Goal: Task Accomplishment & Management: Manage account settings

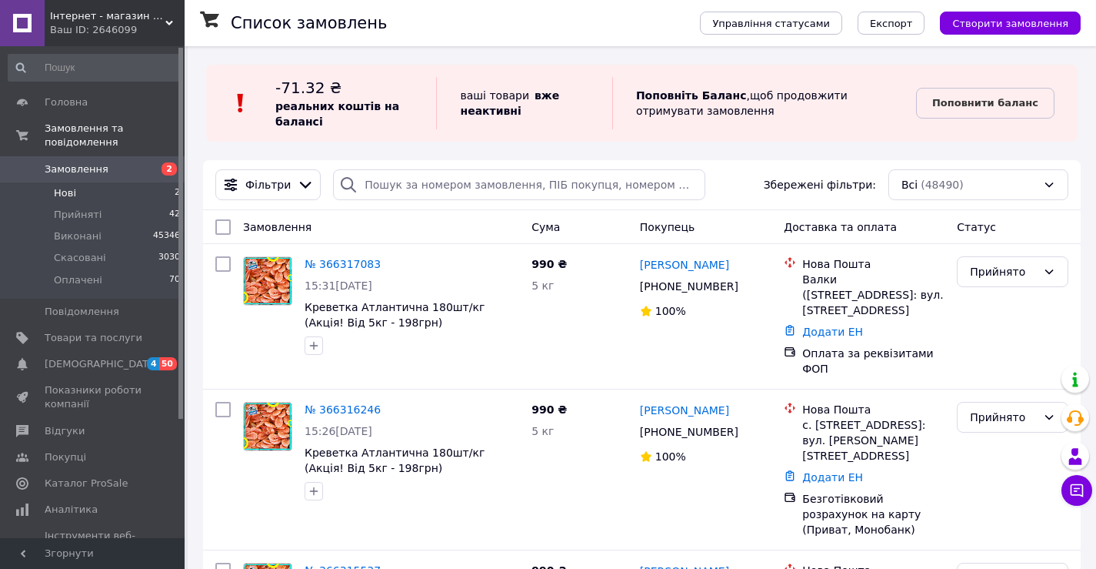
click at [62, 186] on span "Нові" at bounding box center [65, 193] width 22 height 14
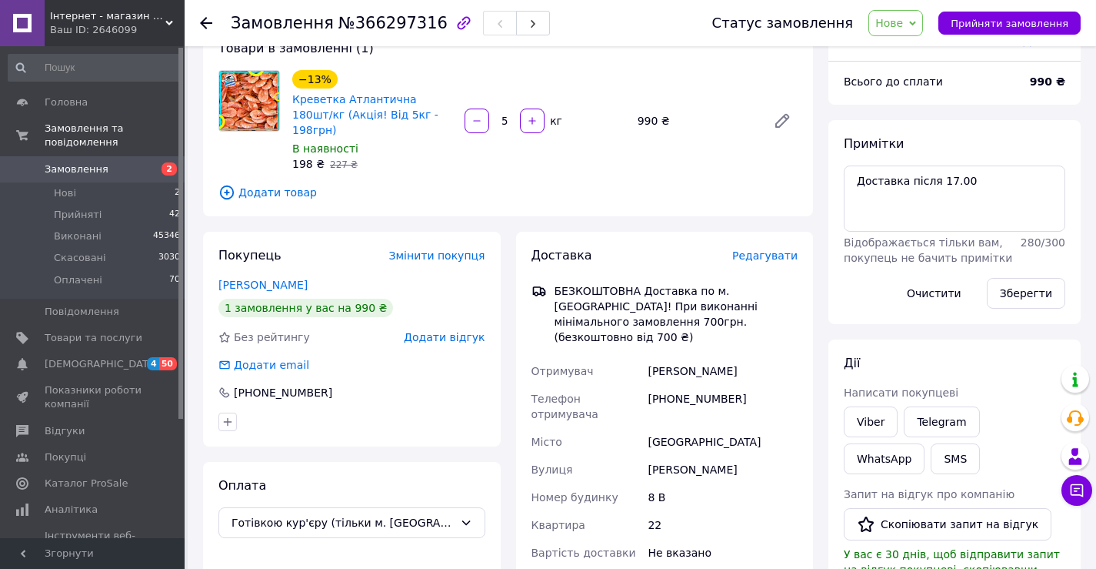
scroll to position [93, 0]
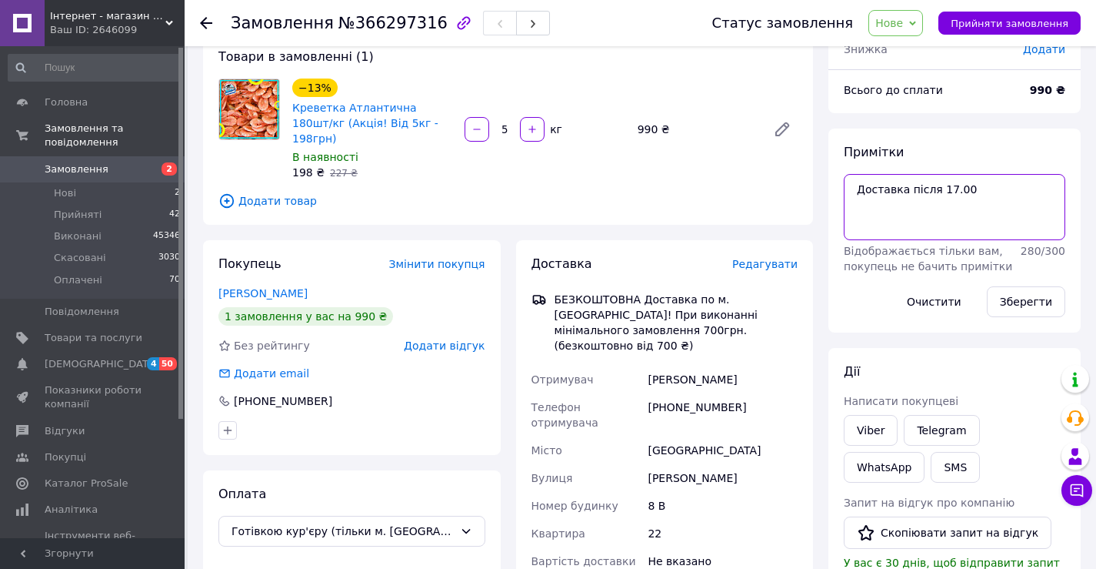
drag, startPoint x: 970, startPoint y: 195, endPoint x: 842, endPoint y: 195, distance: 128.5
click at [833, 195] on div "Примітки Доставка після 17.00 Відображається тільки вам, покупець не бачить при…" at bounding box center [955, 230] width 252 height 204
click at [903, 28] on span "Нове" at bounding box center [890, 23] width 28 height 12
click at [1007, 190] on textarea "Доставка після 17.00" at bounding box center [955, 207] width 222 height 66
drag, startPoint x: 963, startPoint y: 212, endPoint x: 919, endPoint y: 216, distance: 44.8
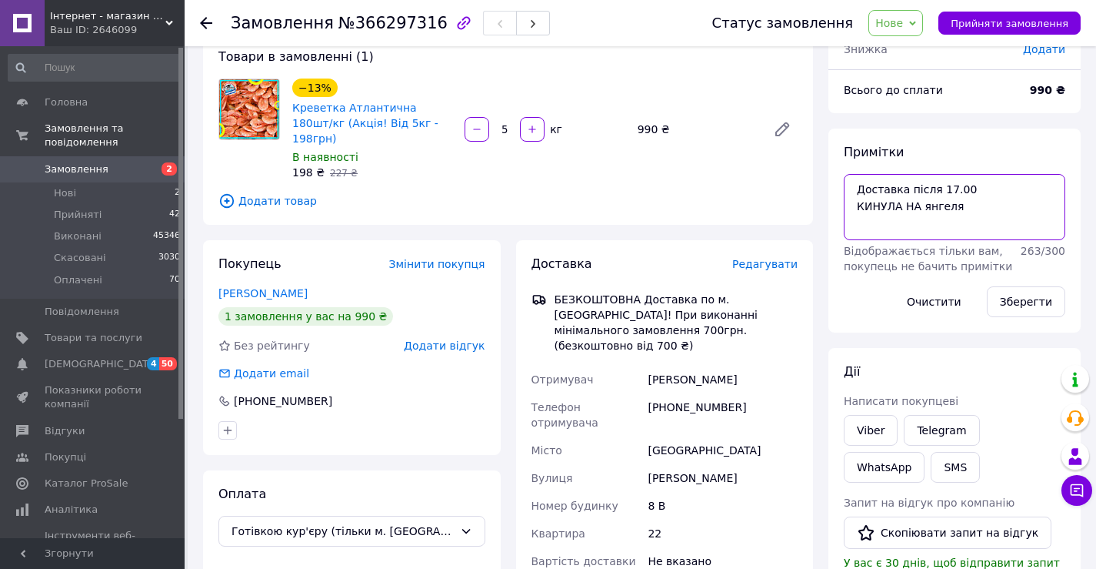
click at [919, 216] on textarea "Доставка після 17.00 КИНУЛА НА янгеля" at bounding box center [955, 207] width 222 height 66
type textarea "Доставка після 17.00 КИНУЛА НА ЯНГЕЛЯ"
click at [1027, 310] on button "Зберегти" at bounding box center [1026, 301] width 78 height 31
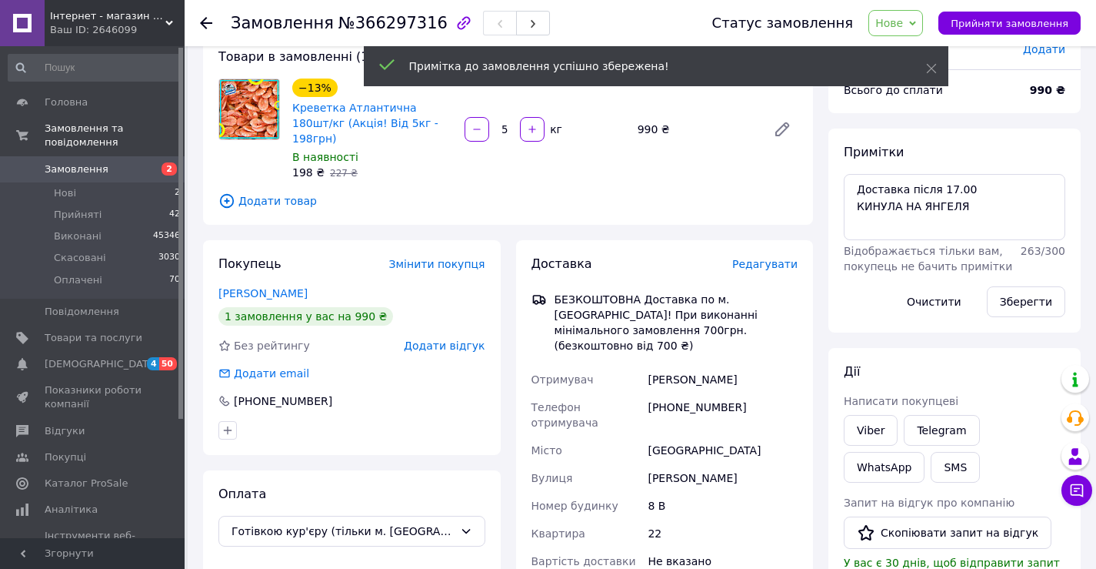
click at [903, 17] on span "Нове" at bounding box center [890, 23] width 28 height 12
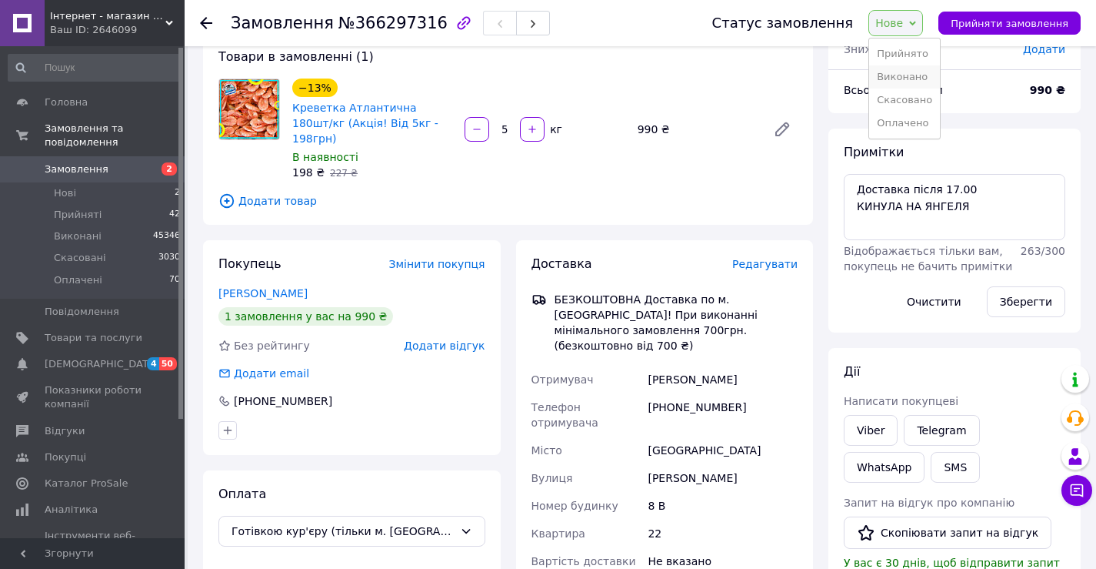
click at [929, 80] on li "Виконано" at bounding box center [904, 76] width 71 height 23
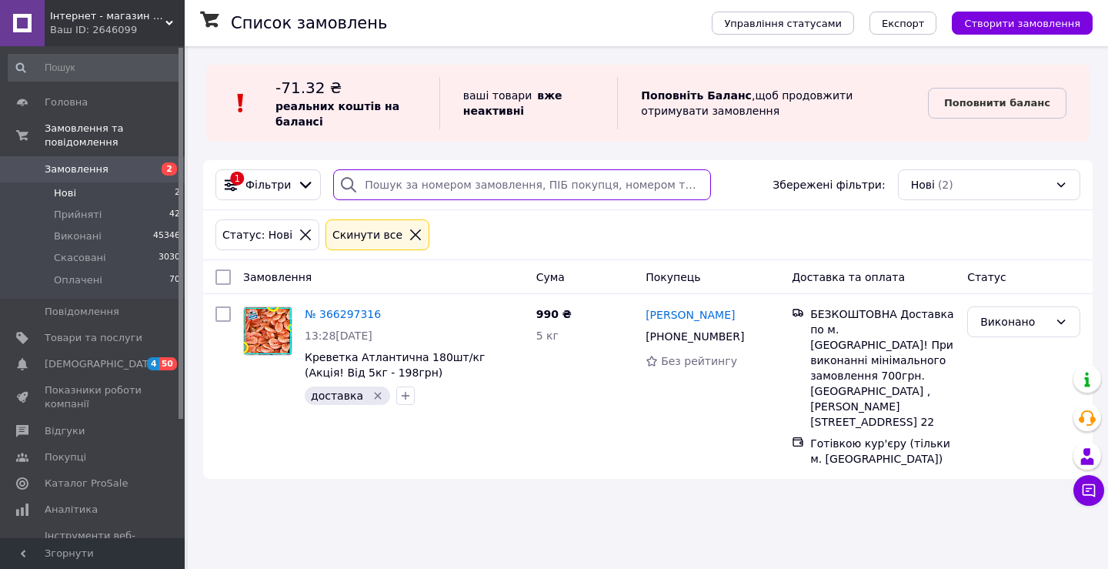
click at [474, 182] on input "search" at bounding box center [522, 184] width 378 height 31
paste input "+380974855370"
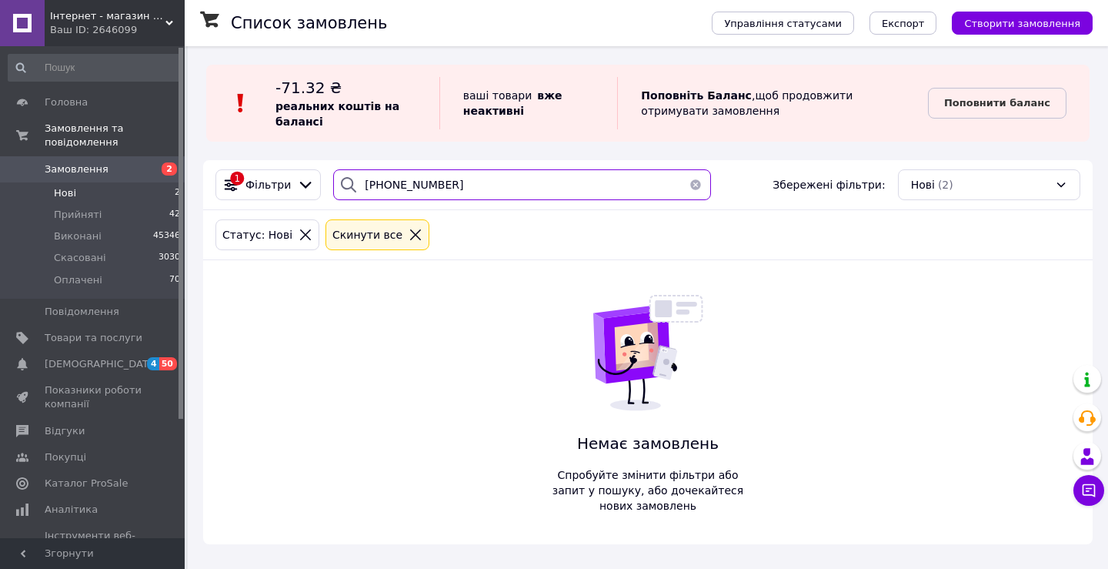
type input "+380974855370"
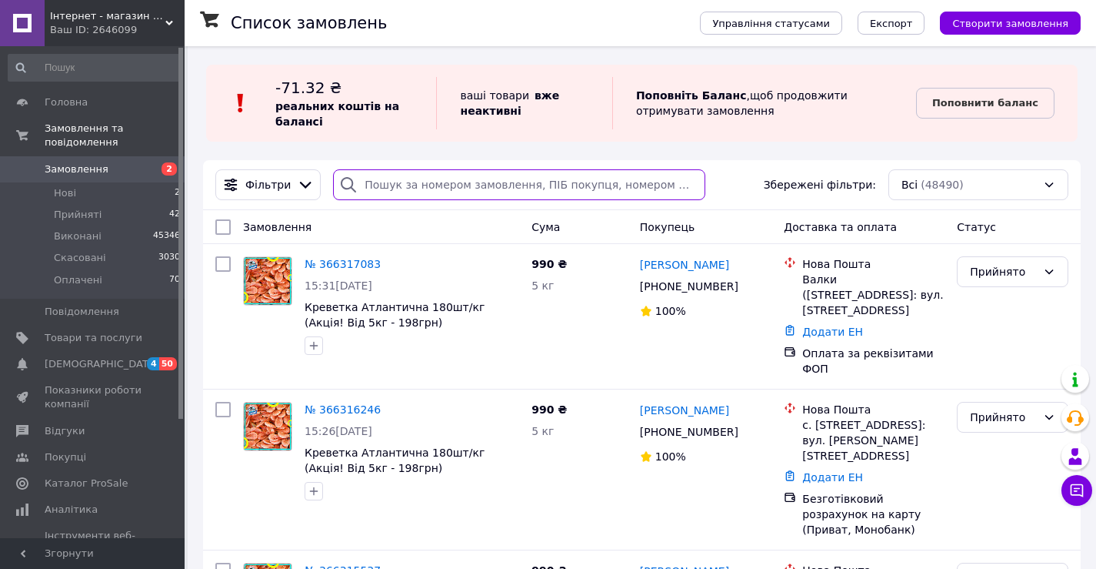
click at [403, 191] on input "search" at bounding box center [519, 184] width 372 height 31
paste input "+380974855370"
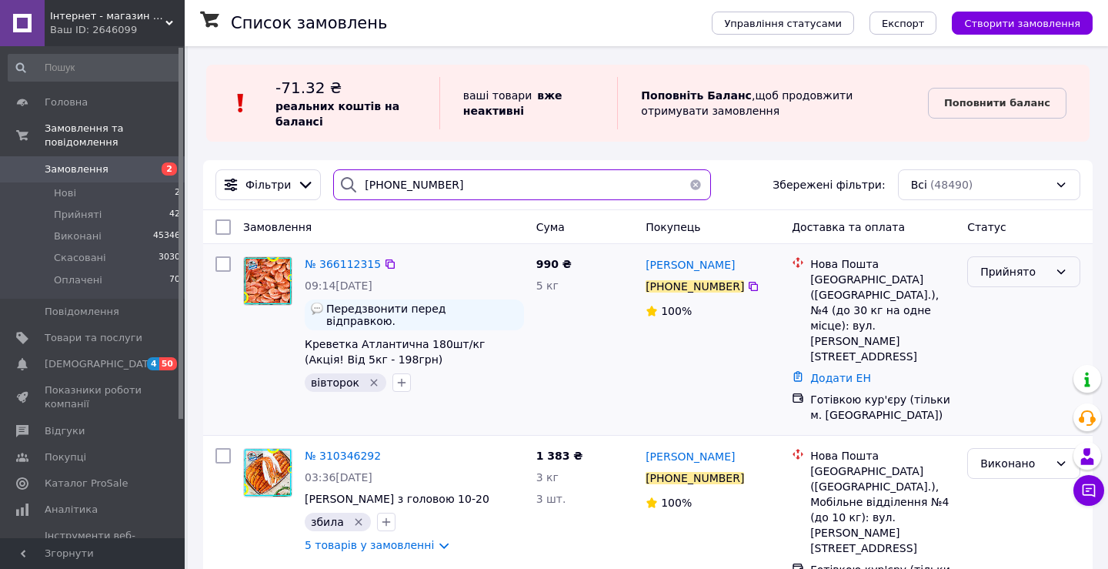
type input "+380974855370"
click at [1037, 279] on div "Прийнято" at bounding box center [1014, 271] width 68 height 17
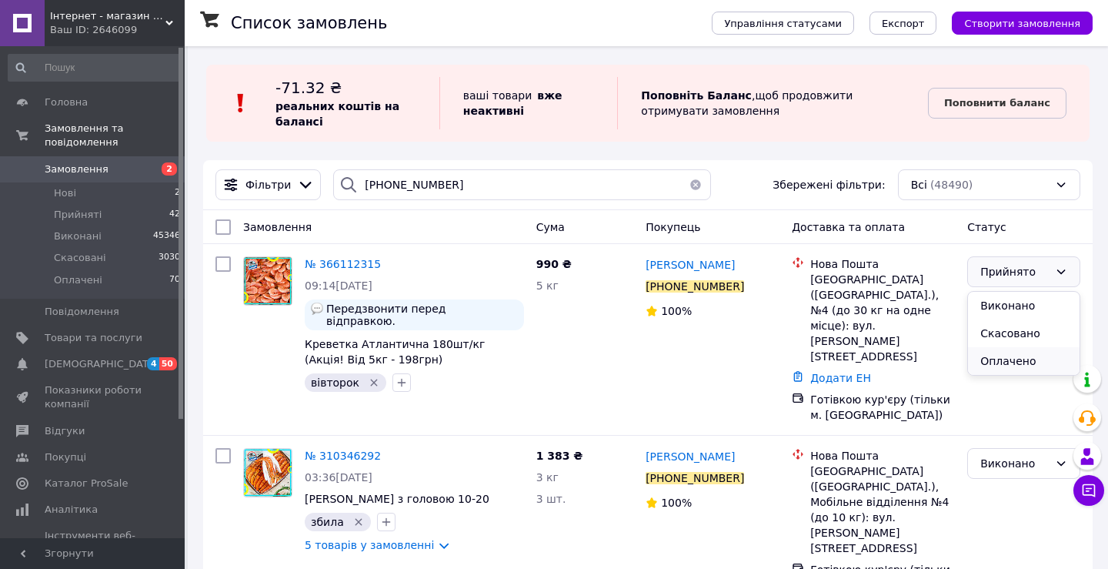
click at [992, 366] on li "Оплачено" at bounding box center [1024, 361] width 112 height 28
click at [397, 379] on icon "button" at bounding box center [401, 383] width 8 height 8
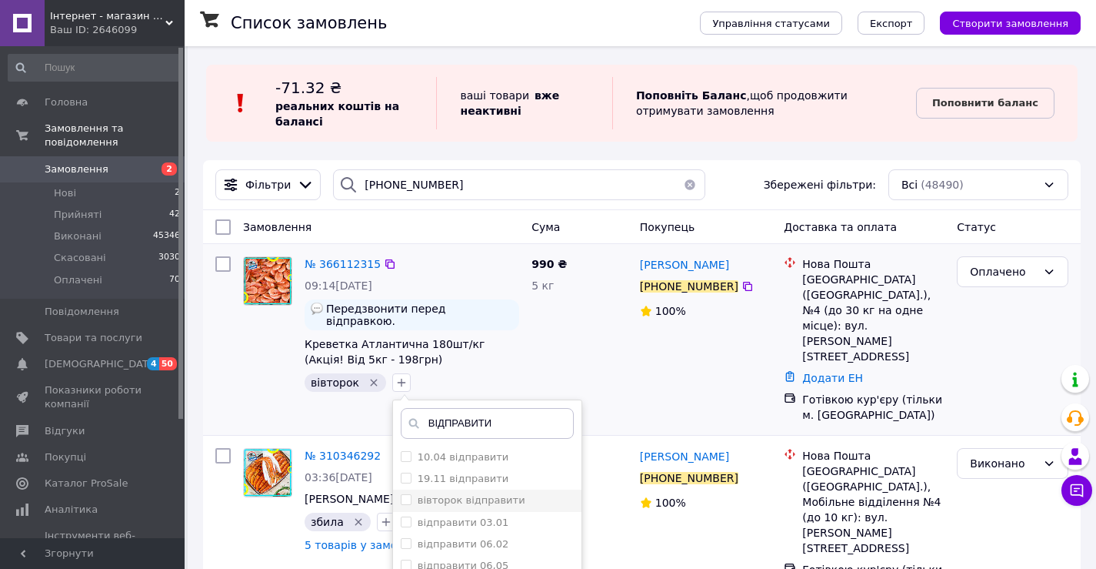
type input "ВІДПРАВИТИ"
click at [486, 494] on label "вівторок відправити" at bounding box center [472, 500] width 108 height 12
checkbox input "true"
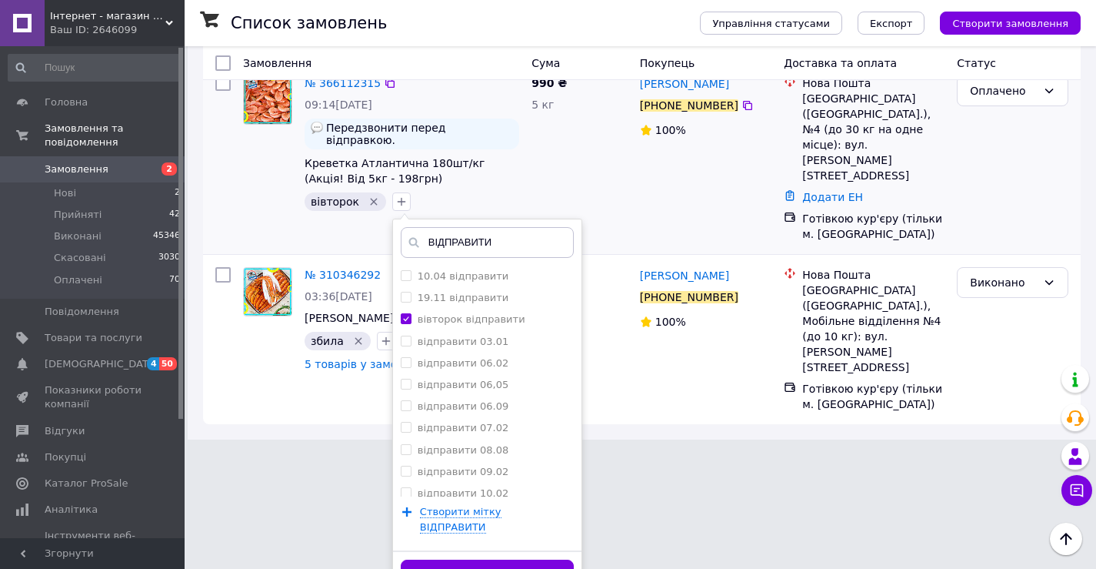
scroll to position [182, 0]
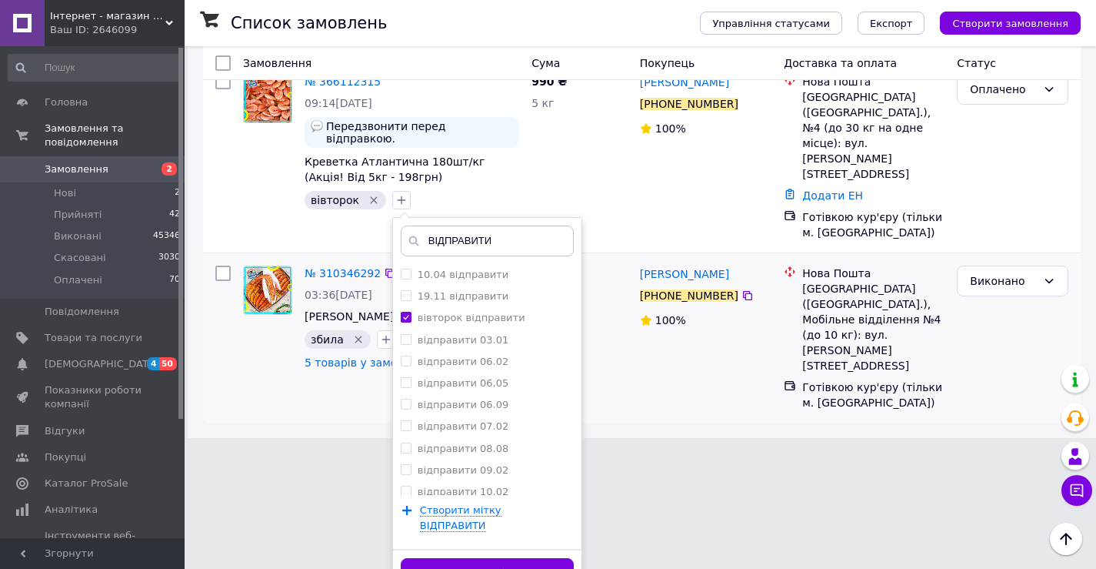
drag, startPoint x: 495, startPoint y: 548, endPoint x: 498, endPoint y: 532, distance: 15.7
click at [496, 558] on button "Додати мітку" at bounding box center [487, 573] width 173 height 30
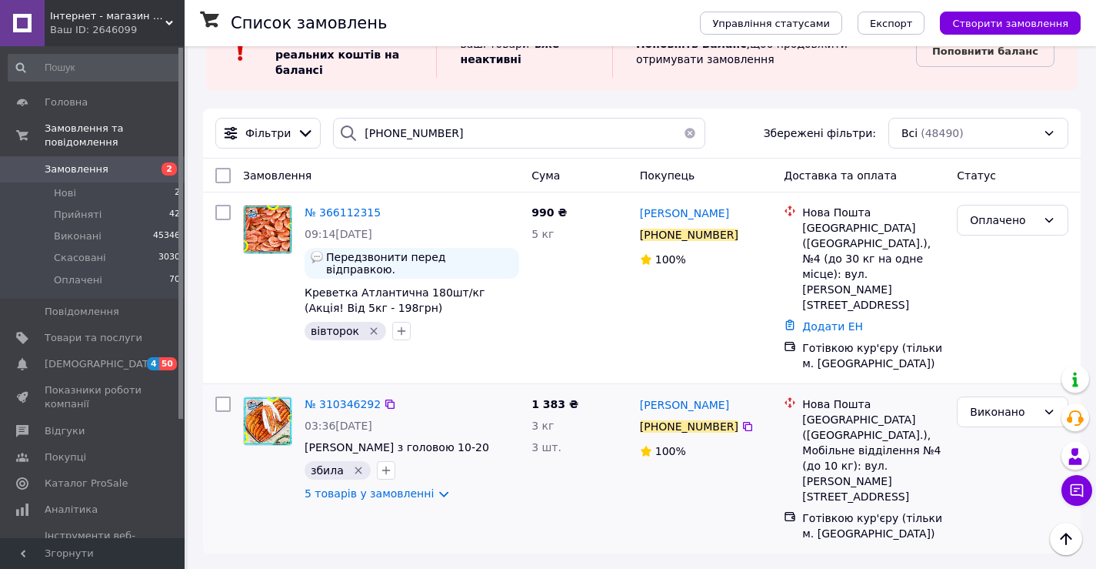
scroll to position [0, 0]
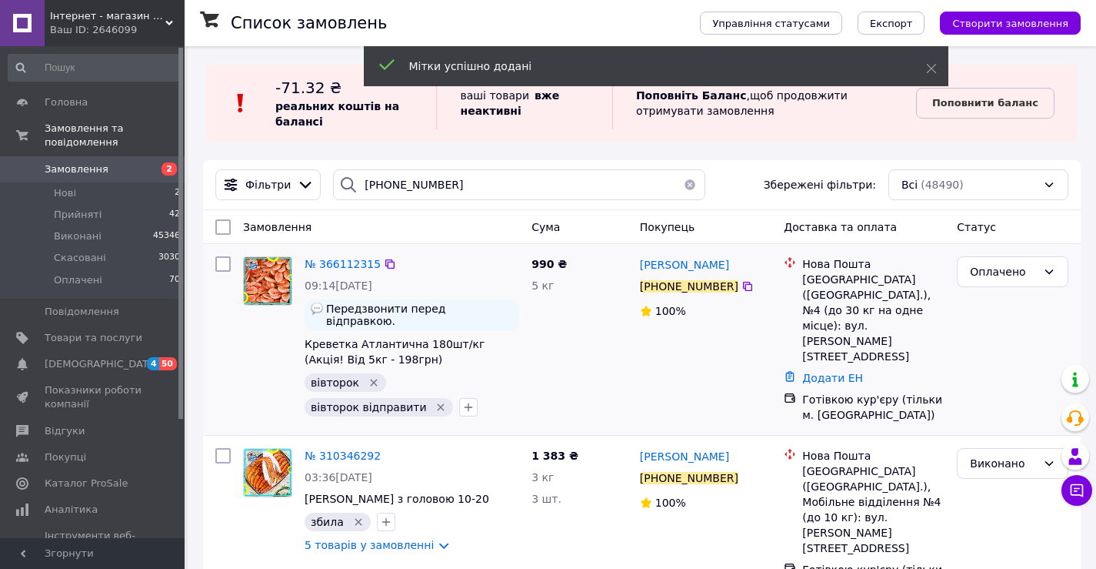
click at [372, 376] on icon "Видалити мітку" at bounding box center [374, 382] width 12 height 12
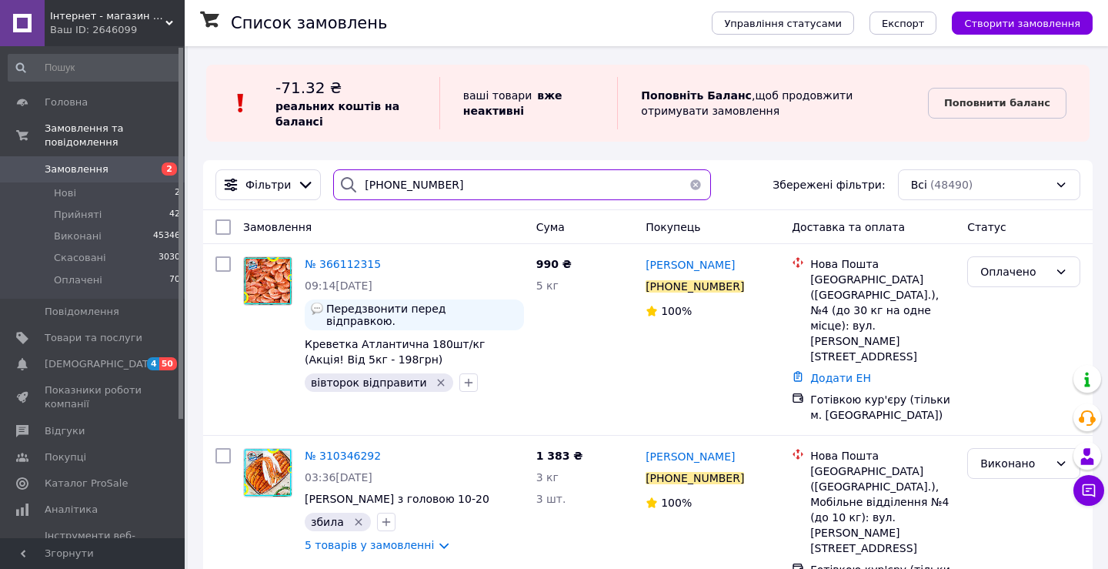
drag, startPoint x: 502, startPoint y: 198, endPoint x: 195, endPoint y: 193, distance: 307.0
click at [195, 194] on div "Список замовлень Управління статусами Експорт Створити замовлення -71.32 ₴ реал…" at bounding box center [648, 333] width 920 height 574
paste input "681266774"
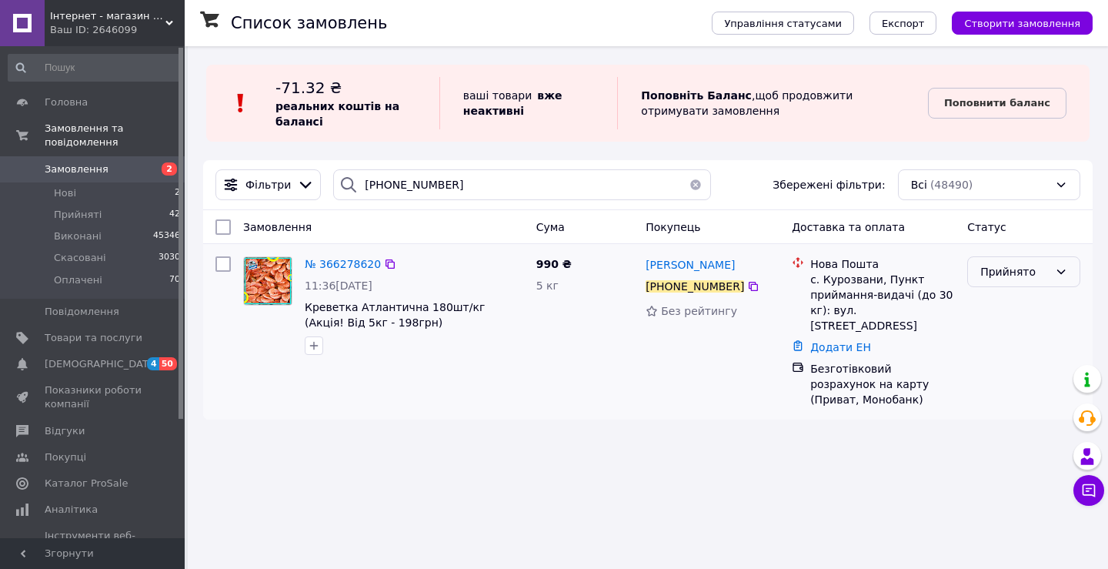
click at [1005, 278] on div "Прийнято" at bounding box center [1014, 271] width 68 height 17
click at [1003, 337] on li "Скасовано" at bounding box center [1024, 333] width 112 height 28
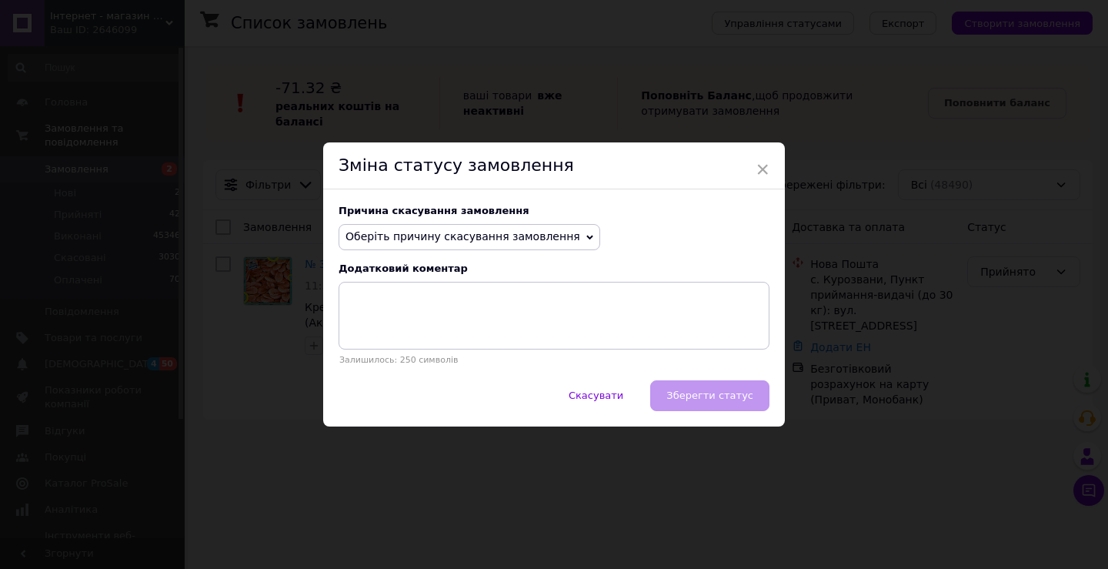
click at [416, 238] on span "Оберіть причину скасування замовлення" at bounding box center [462, 236] width 235 height 12
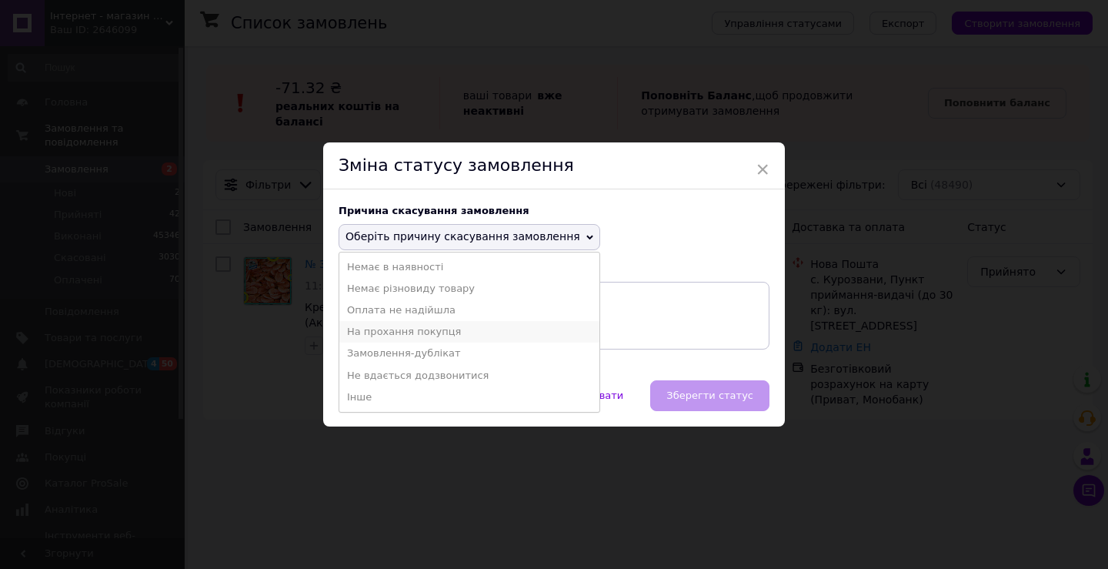
click at [401, 333] on li "На прохання покупця" at bounding box center [469, 332] width 260 height 22
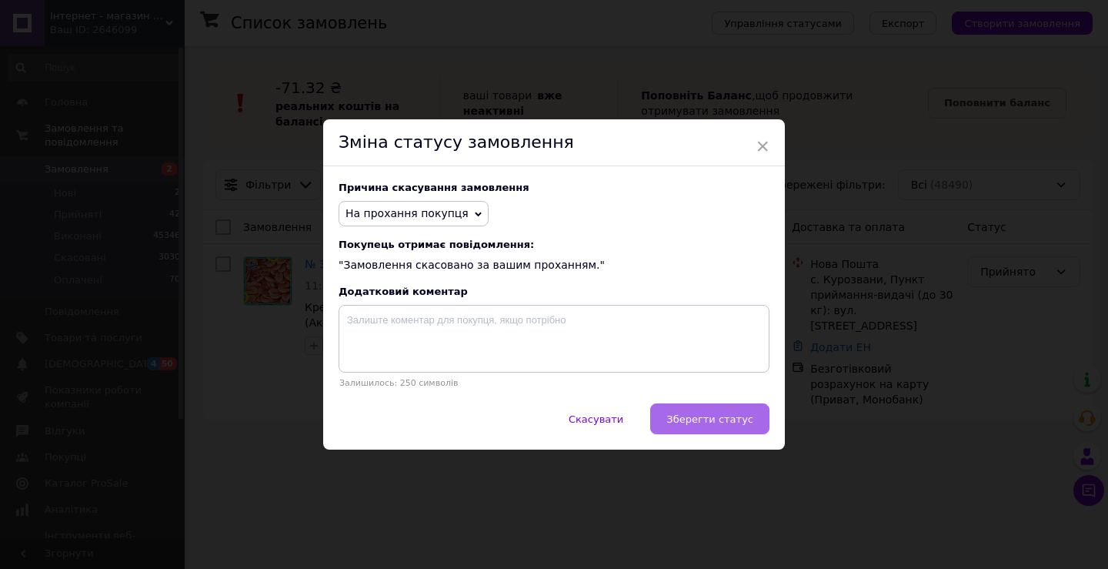
click at [728, 420] on span "Зберегти статус" at bounding box center [709, 419] width 87 height 12
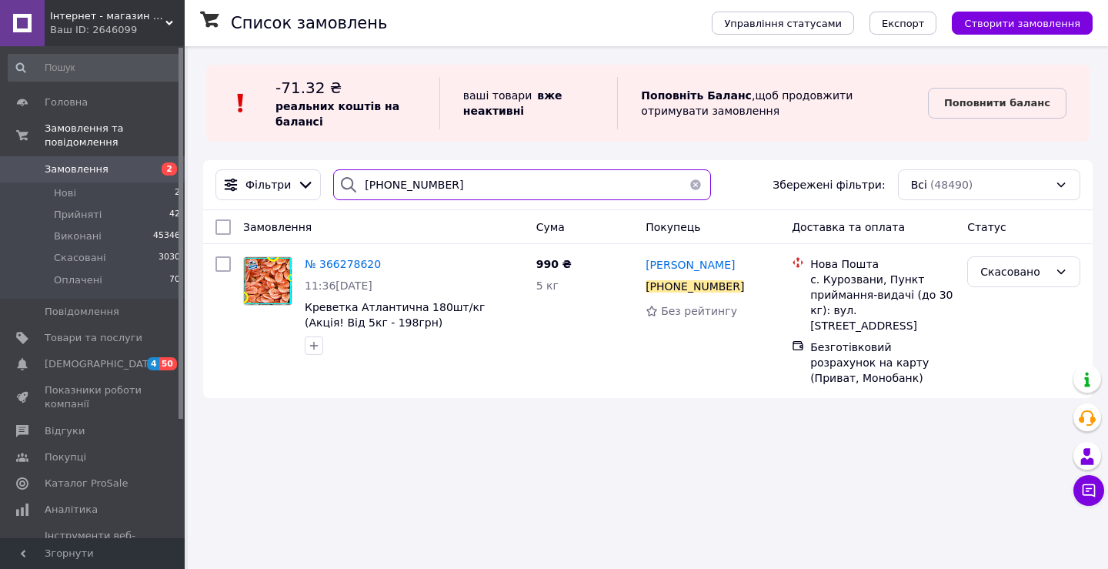
drag, startPoint x: 479, startPoint y: 182, endPoint x: 191, endPoint y: 196, distance: 288.9
click at [248, 188] on div "Фільтри +380681266774 Збережені фільтри: Всі (48490)" at bounding box center [647, 184] width 877 height 31
paste input "979617636"
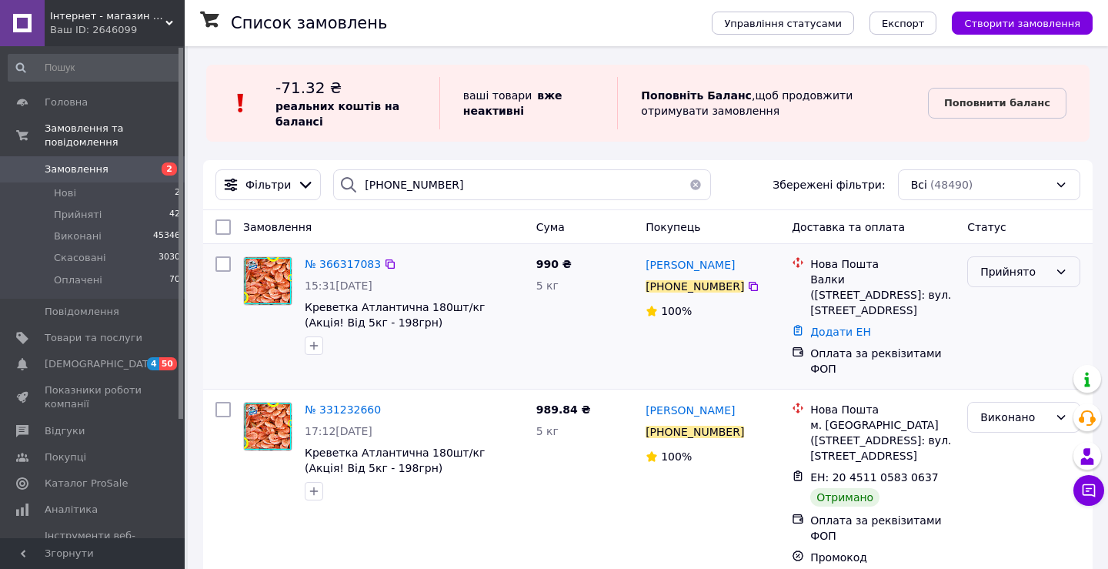
click at [1029, 266] on div "Прийнято" at bounding box center [1014, 271] width 68 height 17
click at [996, 364] on li "Оплачено" at bounding box center [1024, 361] width 112 height 28
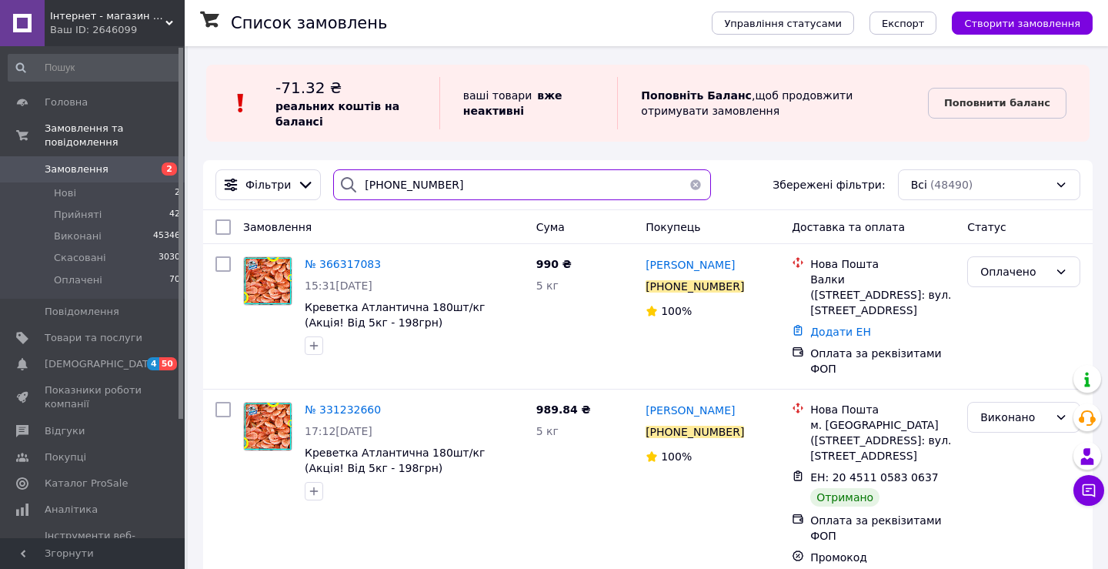
drag, startPoint x: 448, startPoint y: 190, endPoint x: 130, endPoint y: 164, distance: 318.8
click at [132, 166] on div "Інтернет - магазин морепродуктів "Karasey.net" Ваш ID: 2646099 Сайт Інтернет - …" at bounding box center [554, 296] width 1108 height 592
paste input "504871922"
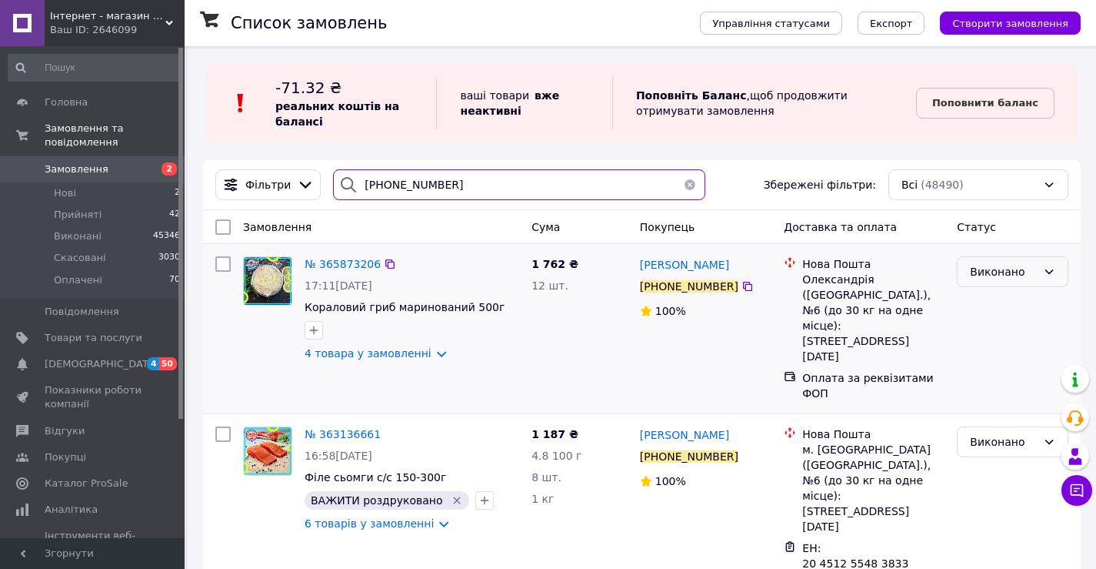
type input "+380504871922"
click at [998, 272] on div "Виконано" at bounding box center [1003, 271] width 67 height 17
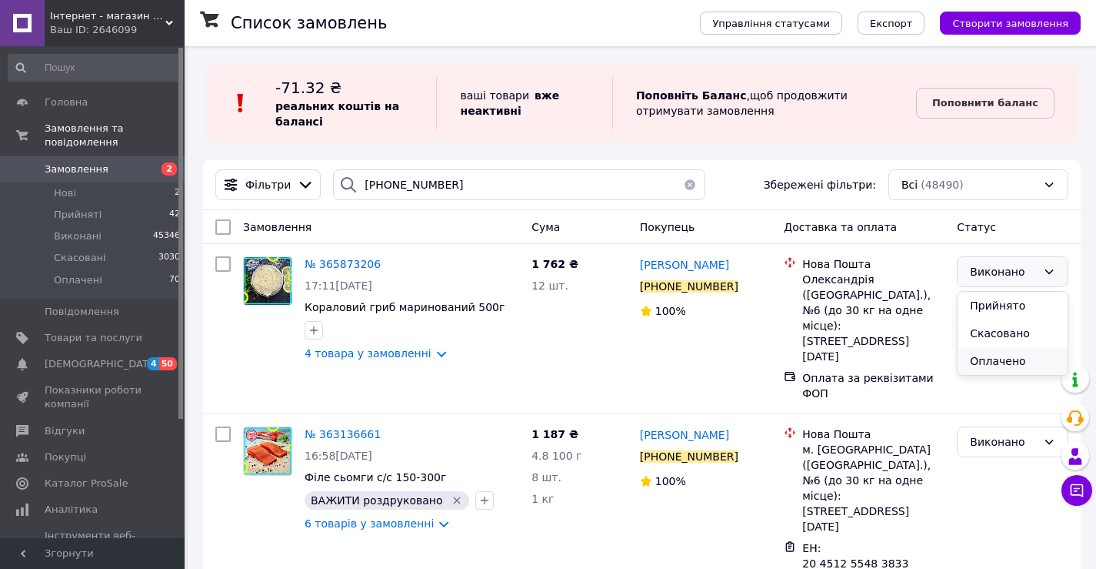
click at [999, 359] on li "Оплачено" at bounding box center [1013, 361] width 110 height 28
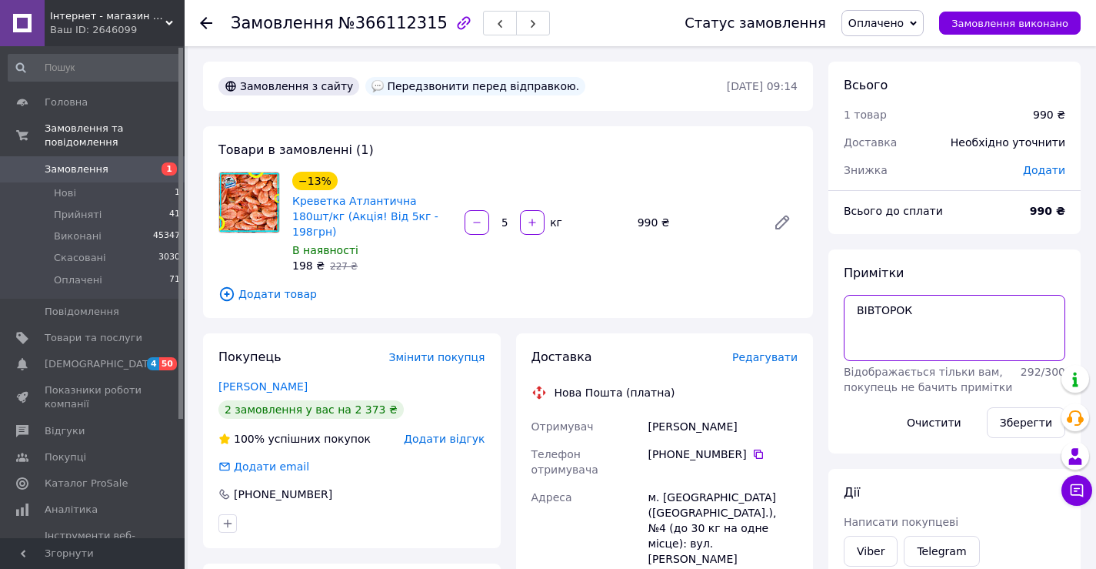
click at [855, 308] on textarea "ВІВТОРОК" at bounding box center [955, 328] width 222 height 66
click at [862, 311] on textarea "відправити в ВІВТОРОК" at bounding box center [955, 328] width 222 height 66
click at [987, 315] on textarea "Відправити в ВІВТОРОК" at bounding box center [955, 328] width 222 height 66
type textarea "Відправити в ВІВТОРОК 9110 12.10"
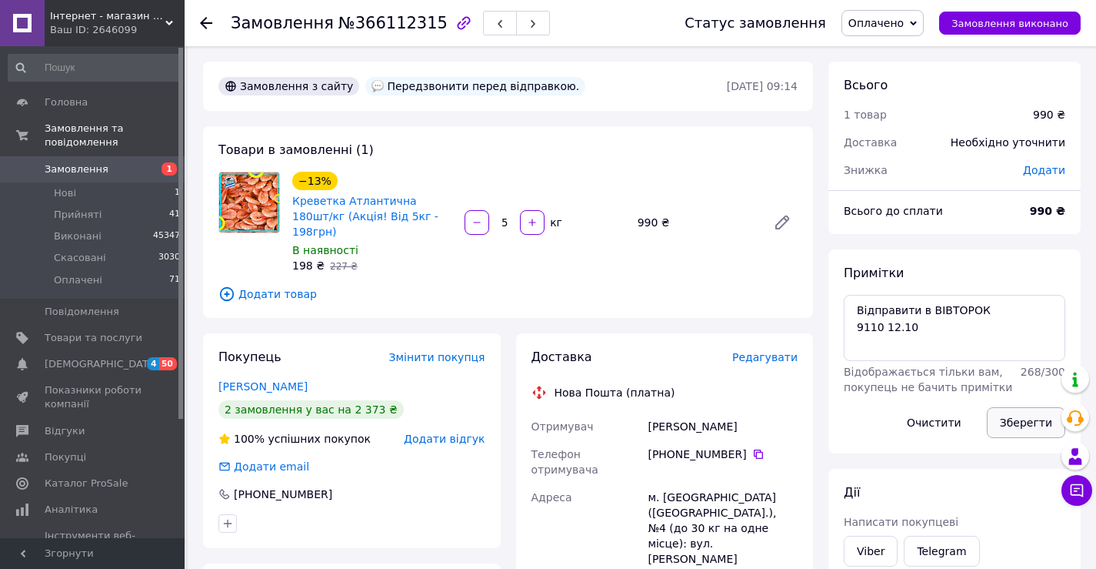
click at [1023, 420] on button "Зберегти" at bounding box center [1026, 422] width 78 height 31
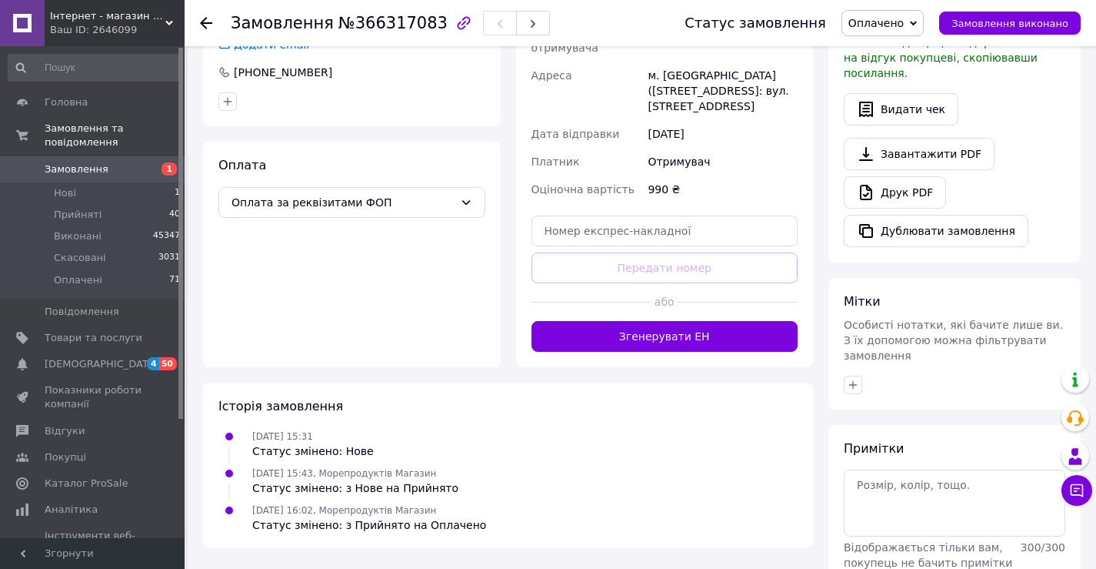
scroll to position [462, 0]
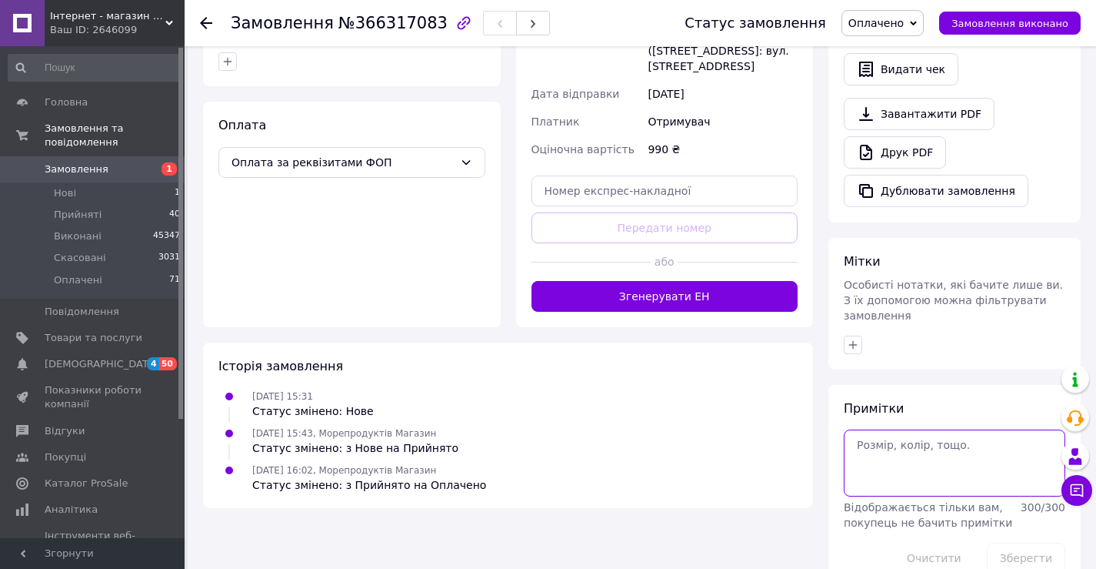
click at [869, 429] on textarea at bounding box center [955, 462] width 222 height 66
type textarea "Женя 12.10"
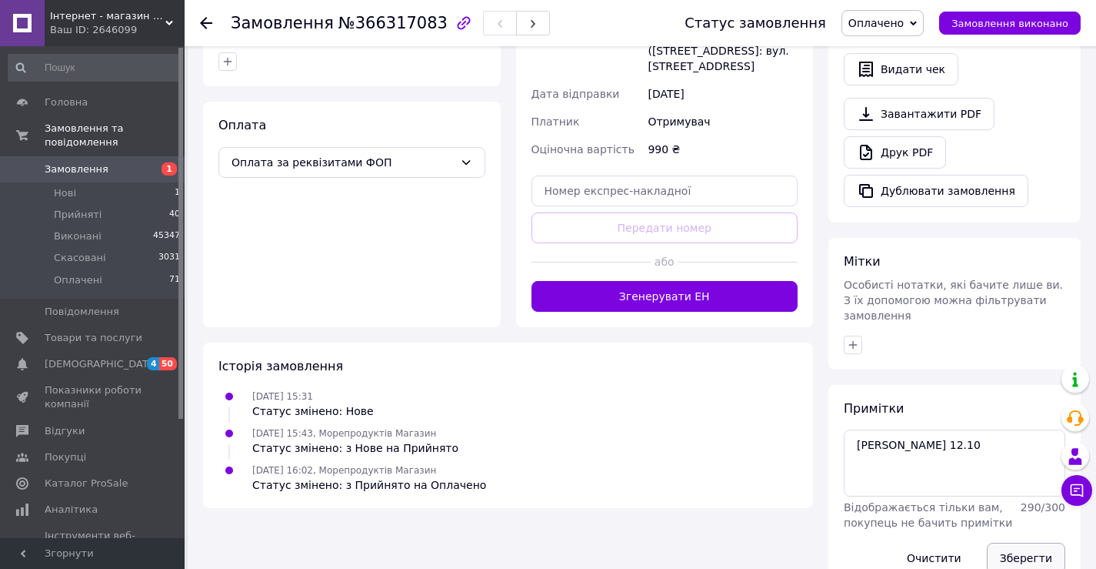
click at [1026, 542] on button "Зберегти" at bounding box center [1026, 557] width 78 height 31
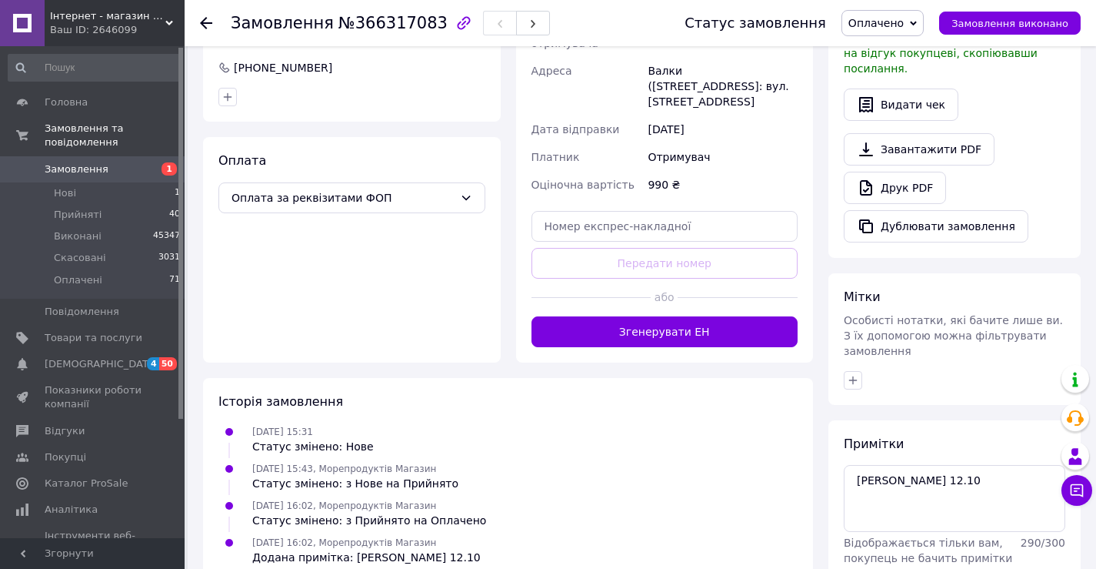
scroll to position [466, 0]
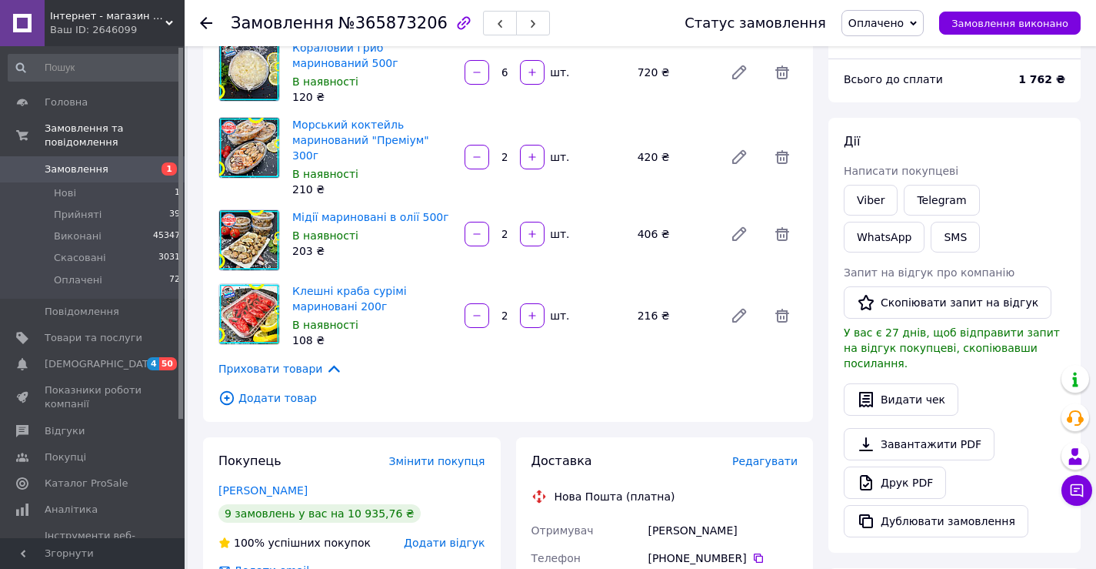
scroll to position [462, 0]
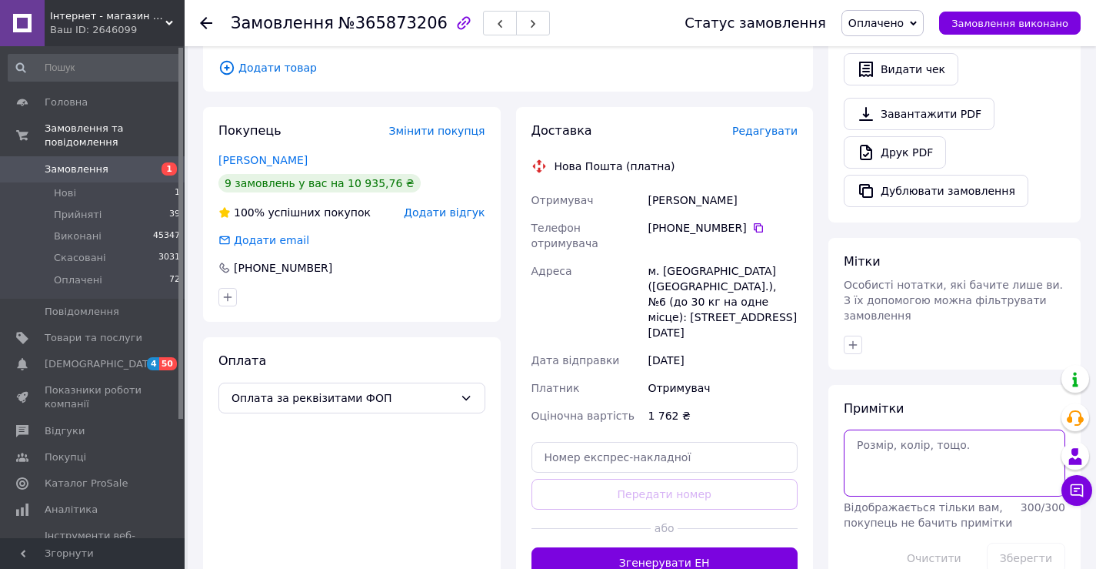
drag, startPoint x: 899, startPoint y: 429, endPoint x: 900, endPoint y: 417, distance: 12.3
click at [900, 429] on textarea at bounding box center [955, 462] width 222 height 66
type textarea "[PERSON_NAME] 12.10"
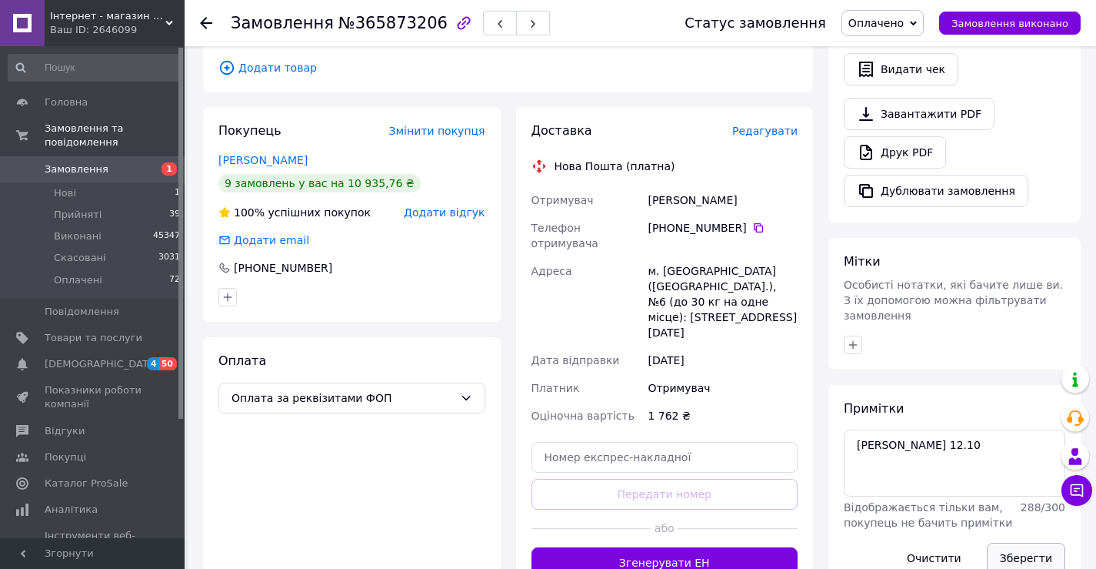
click at [1048, 542] on button "Зберегти" at bounding box center [1026, 557] width 78 height 31
click at [1022, 542] on button "Зберегти" at bounding box center [1026, 557] width 78 height 31
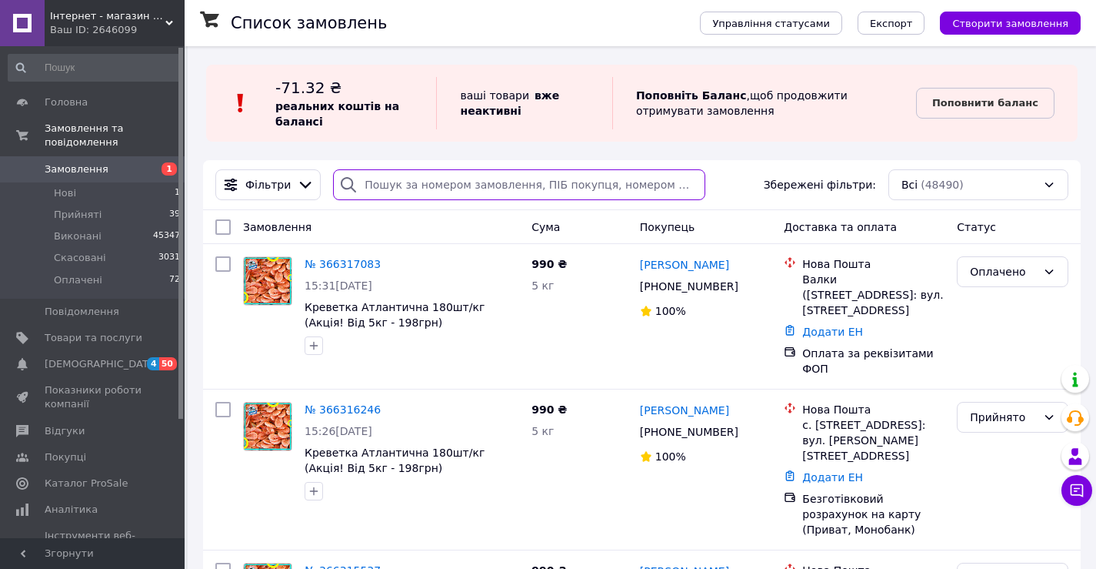
click at [466, 185] on input "search" at bounding box center [519, 184] width 372 height 31
paste input "+380995619780"
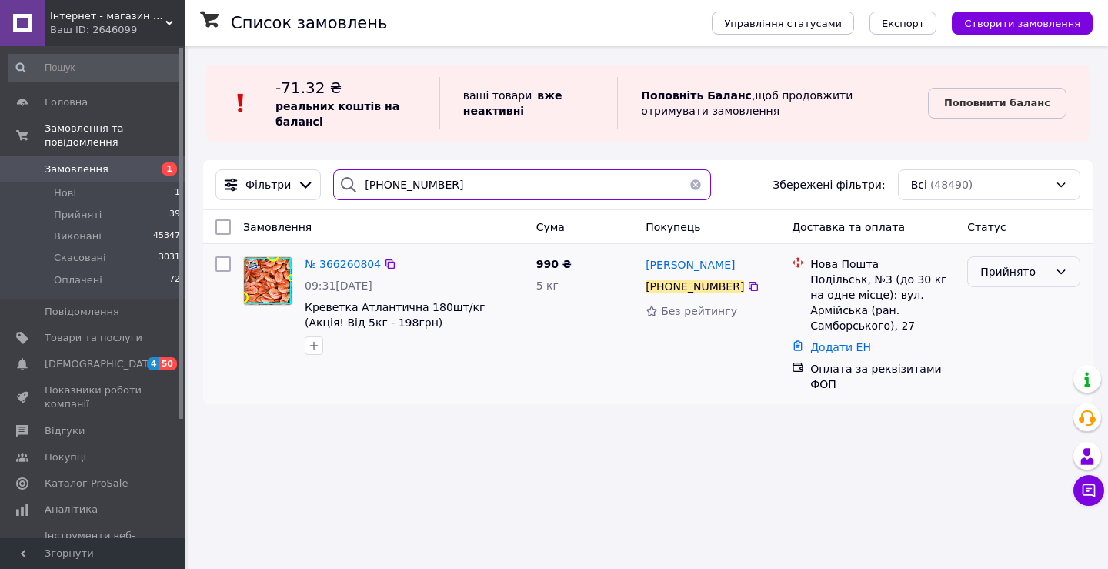
type input "+380995619780"
click at [1038, 277] on div "Прийнято" at bounding box center [1014, 271] width 68 height 17
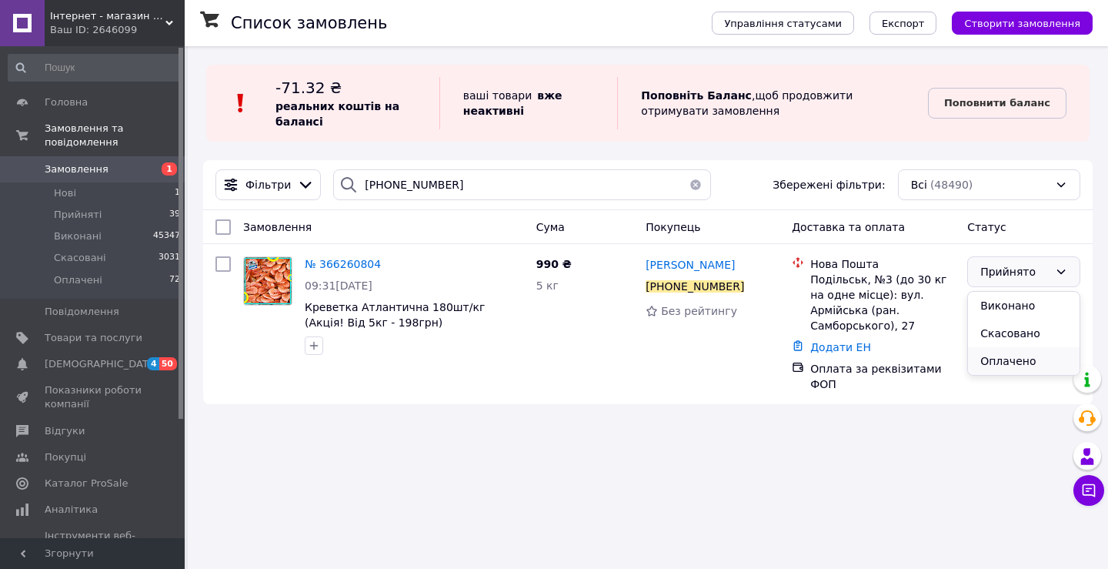
click at [995, 359] on li "Оплачено" at bounding box center [1024, 361] width 112 height 28
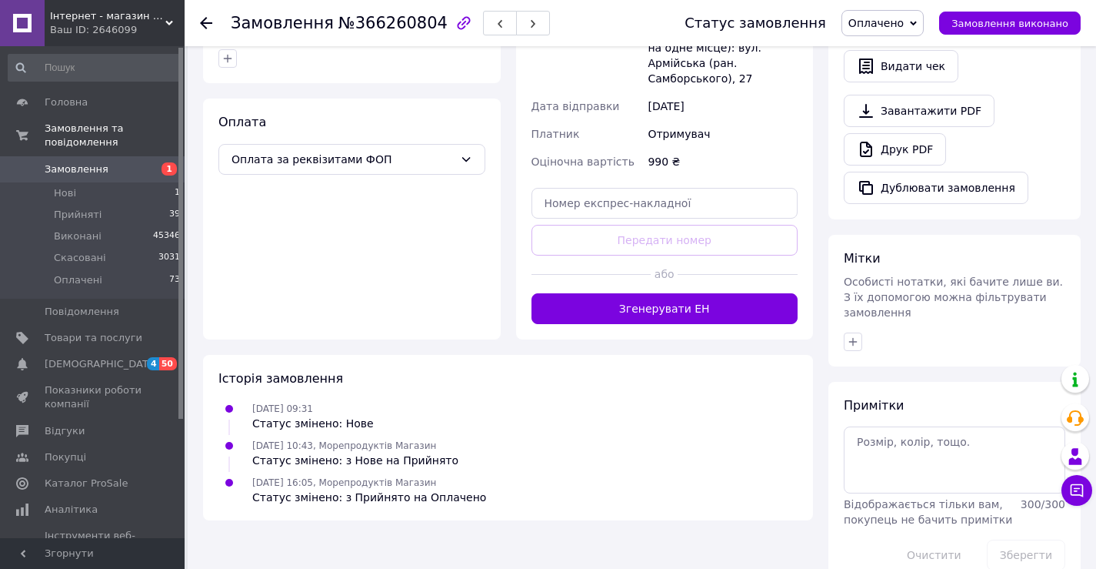
scroll to position [466, 0]
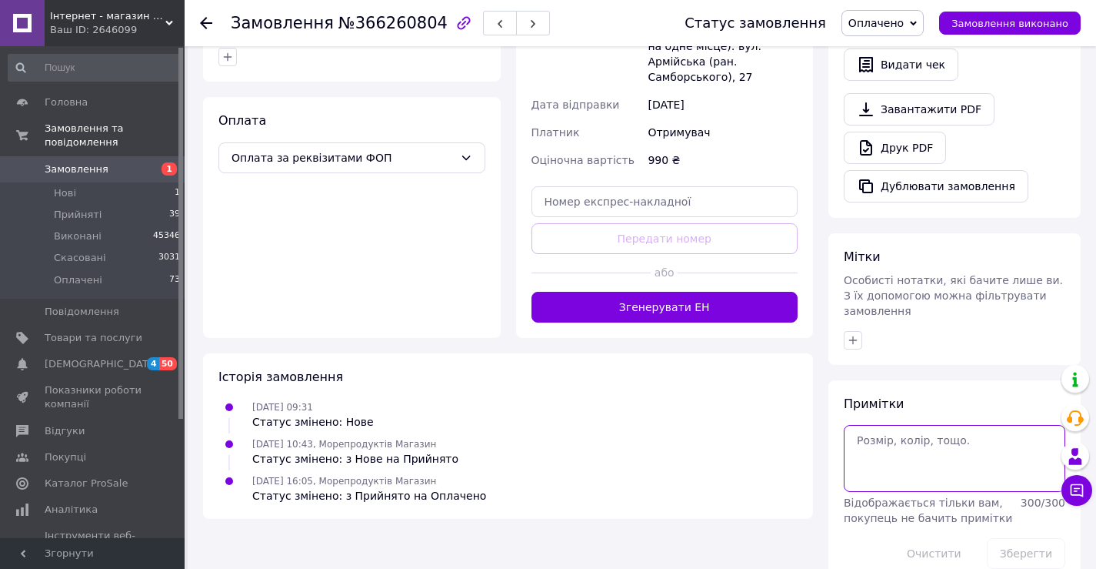
click at [899, 425] on textarea at bounding box center [955, 458] width 222 height 66
type textarea "фоп Валя 12.10"
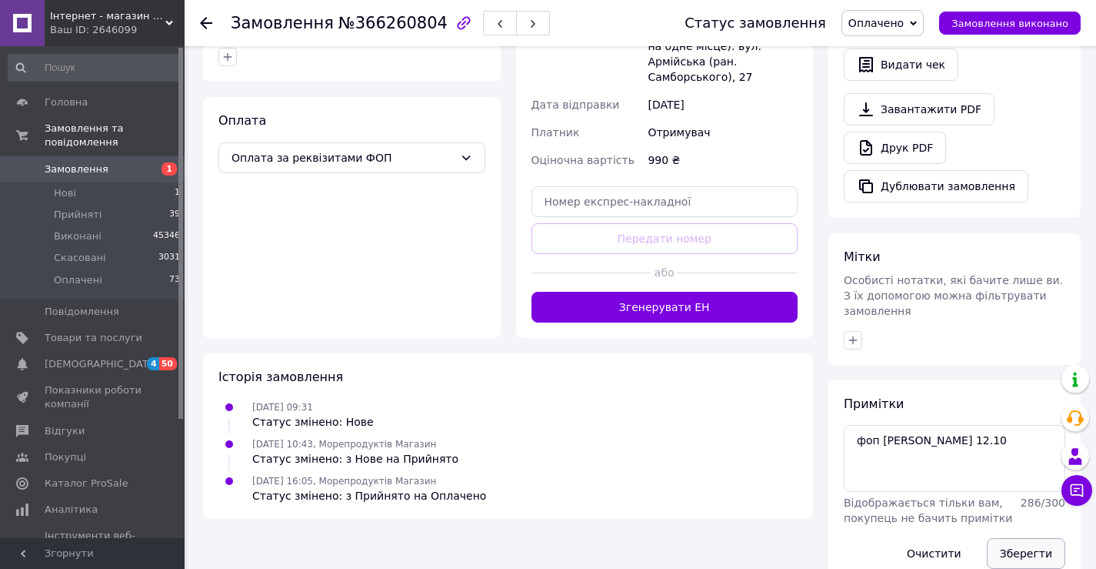
click at [1026, 538] on button "Зберегти" at bounding box center [1026, 553] width 78 height 31
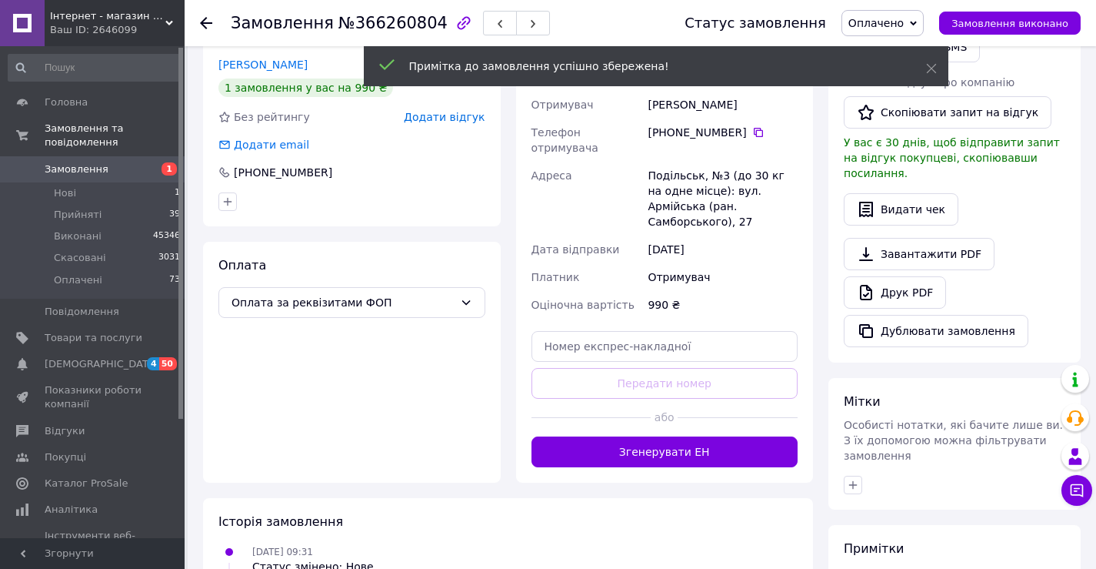
scroll to position [82, 0]
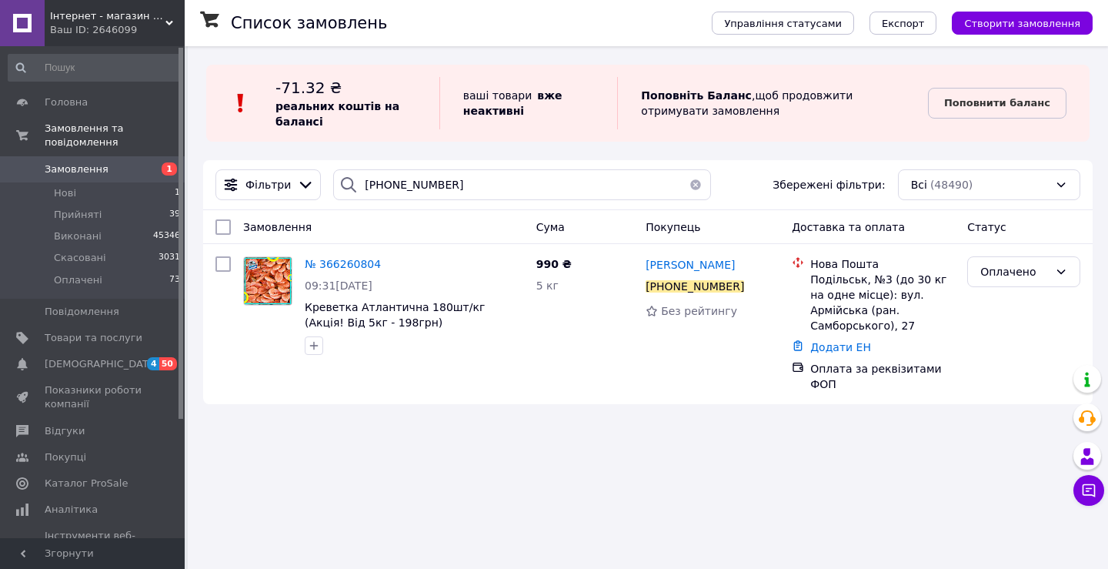
click at [690, 188] on button "button" at bounding box center [695, 184] width 31 height 31
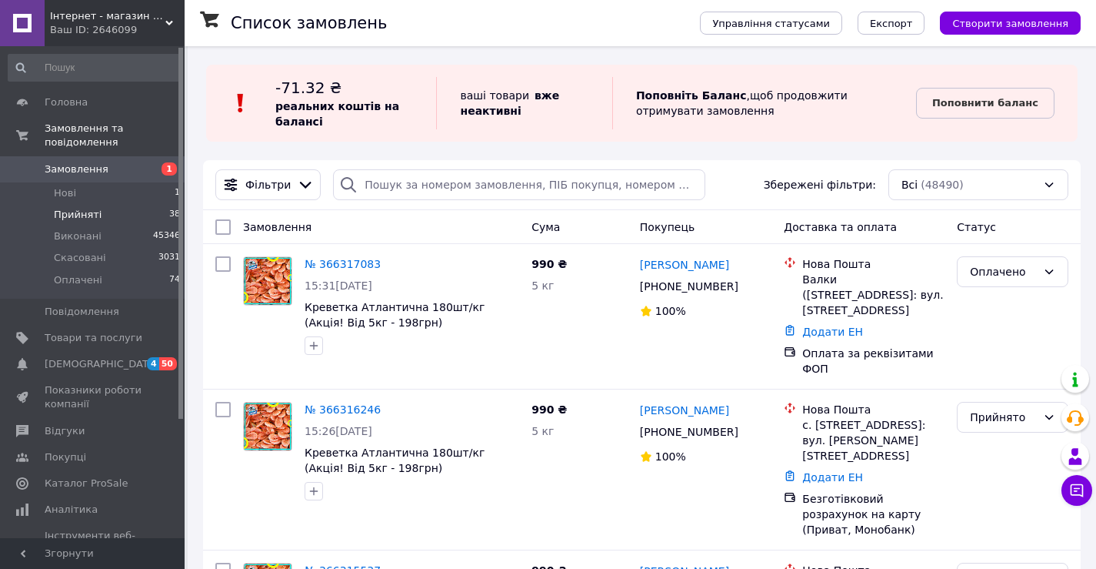
click at [74, 208] on span "Прийняті" at bounding box center [78, 215] width 48 height 14
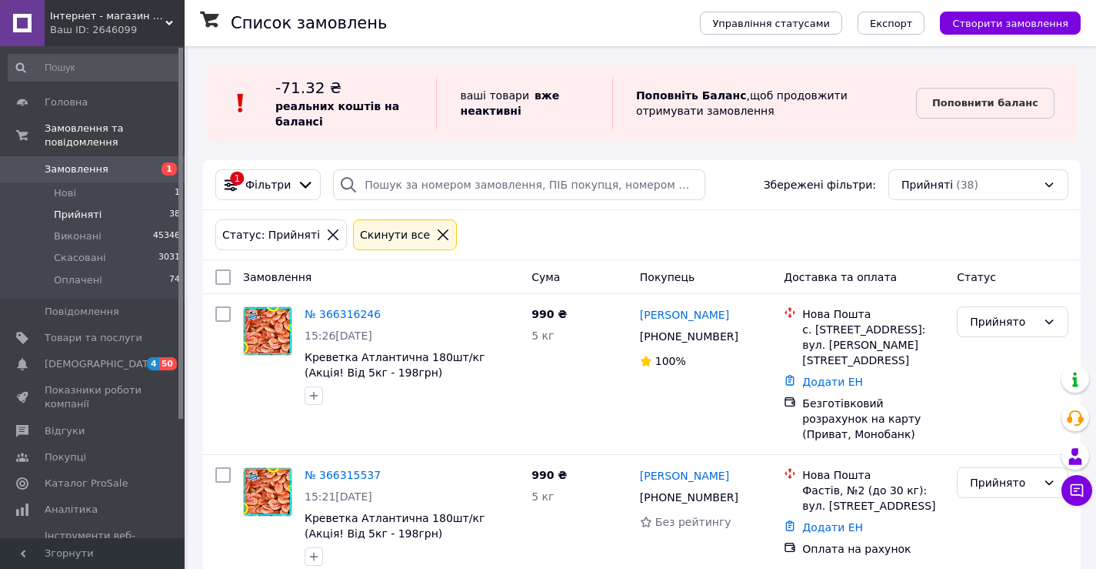
click at [84, 208] on span "Прийняті" at bounding box center [78, 215] width 48 height 14
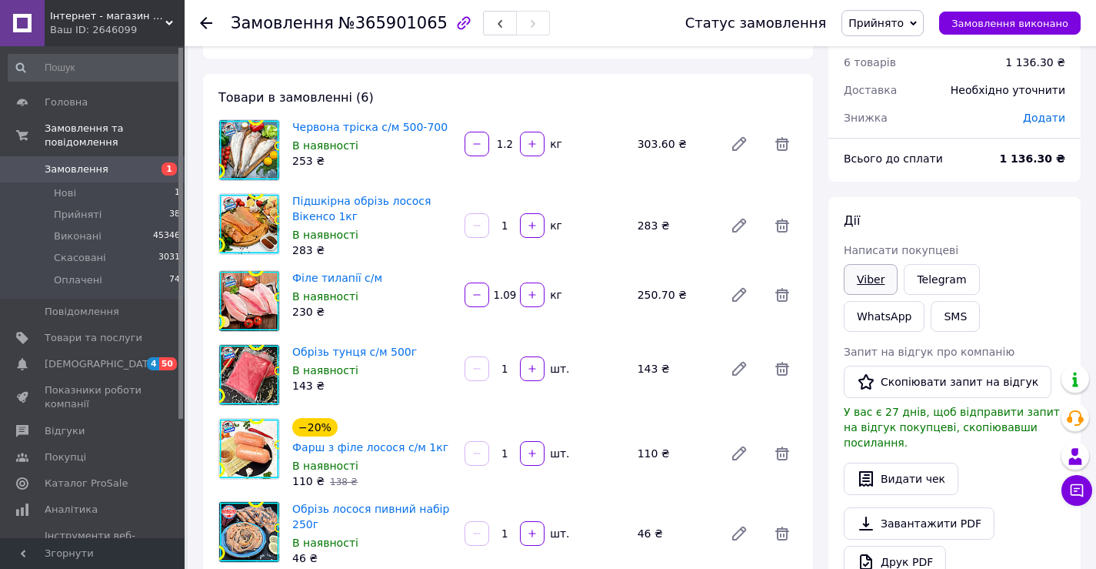
scroll to position [77, 0]
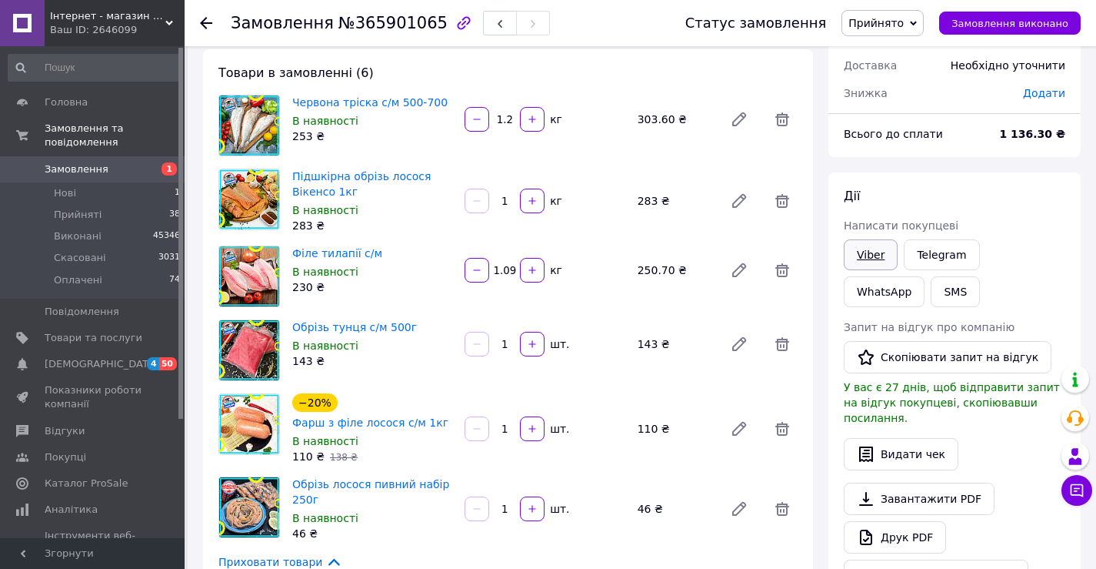
click at [872, 255] on link "Viber" at bounding box center [871, 254] width 54 height 31
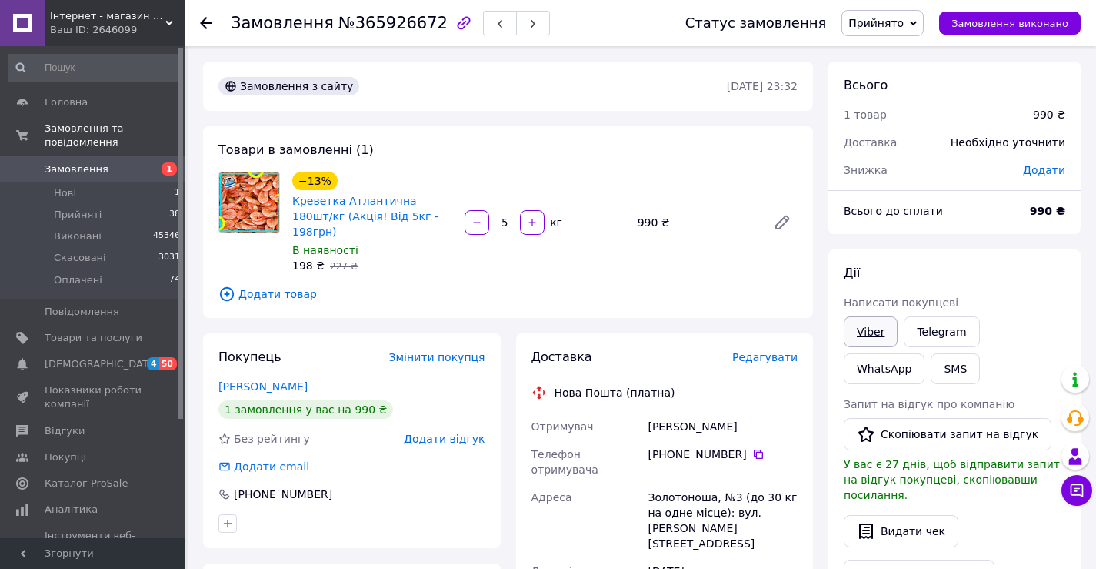
click at [872, 326] on link "Viber" at bounding box center [871, 331] width 54 height 31
click at [867, 326] on link "Viber" at bounding box center [871, 331] width 54 height 31
click at [886, 19] on span "Прийнято" at bounding box center [876, 23] width 55 height 12
click at [896, 55] on li "Виконано" at bounding box center [882, 53] width 81 height 23
click at [859, 325] on link "Viber" at bounding box center [871, 331] width 54 height 31
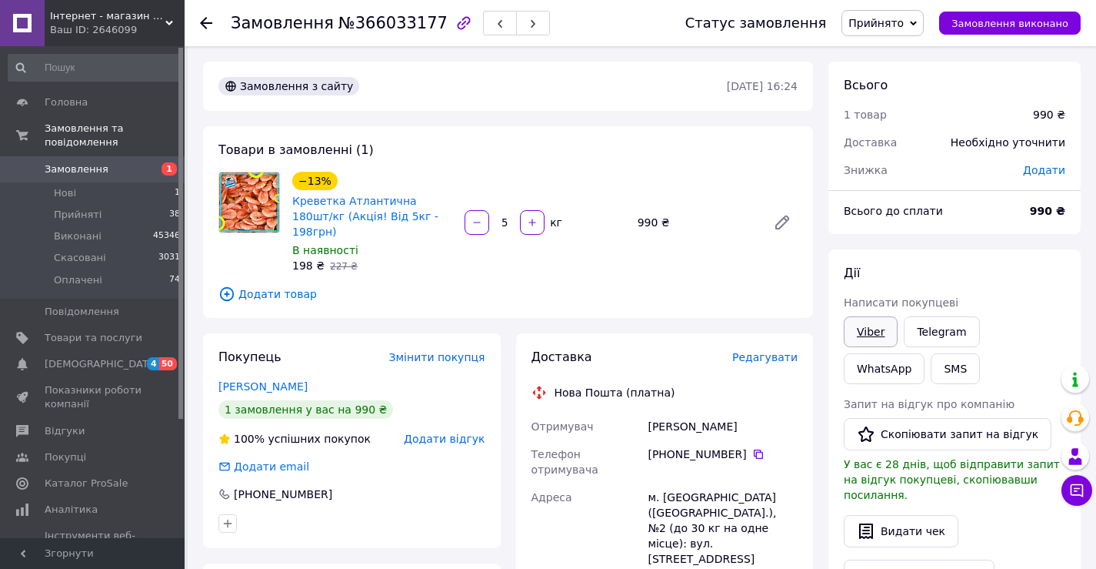
click at [869, 335] on link "Viber" at bounding box center [871, 331] width 54 height 31
click at [902, 21] on span "Прийнято" at bounding box center [876, 23] width 55 height 12
click at [900, 55] on li "Виконано" at bounding box center [882, 53] width 81 height 23
click at [873, 339] on link "Viber" at bounding box center [871, 331] width 54 height 31
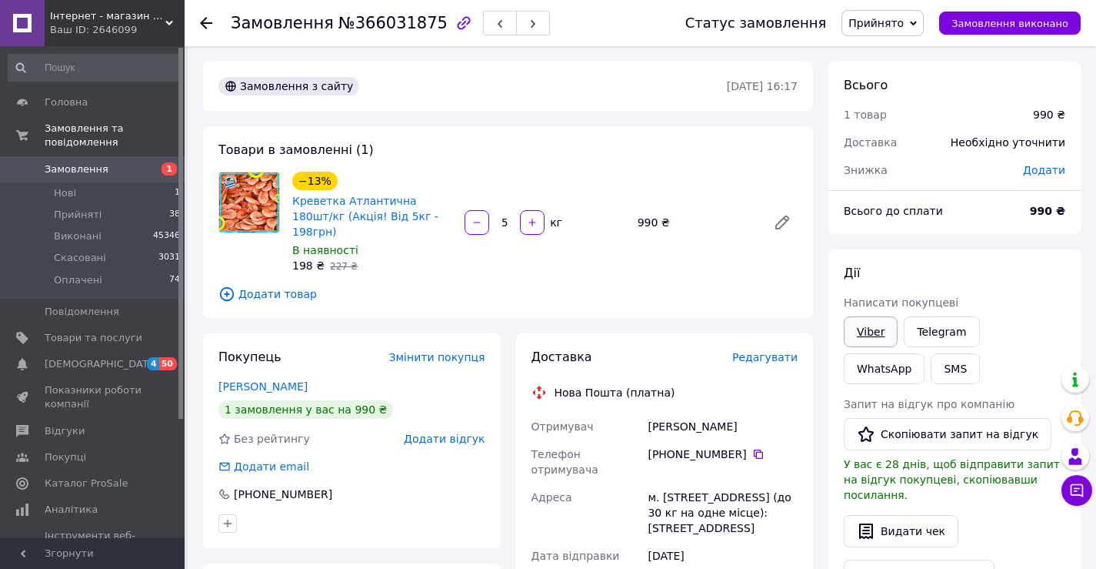
click at [886, 338] on link "Viber" at bounding box center [871, 331] width 54 height 31
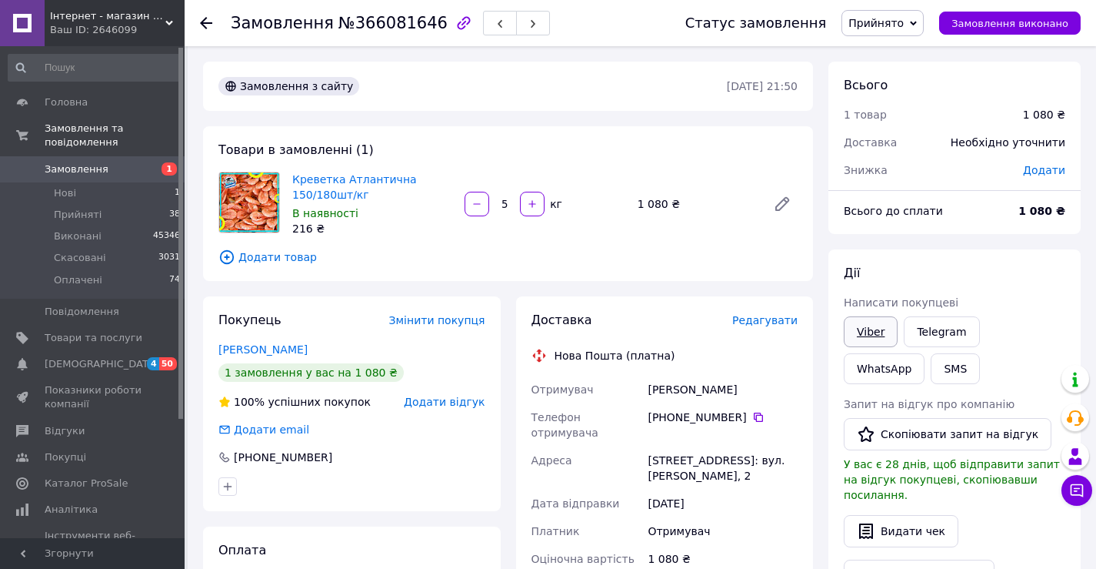
click at [863, 337] on link "Viber" at bounding box center [871, 331] width 54 height 31
click at [863, 331] on link "Viber" at bounding box center [871, 331] width 54 height 31
click at [876, 335] on link "Viber" at bounding box center [871, 331] width 54 height 31
click at [859, 324] on link "Viber" at bounding box center [871, 331] width 54 height 31
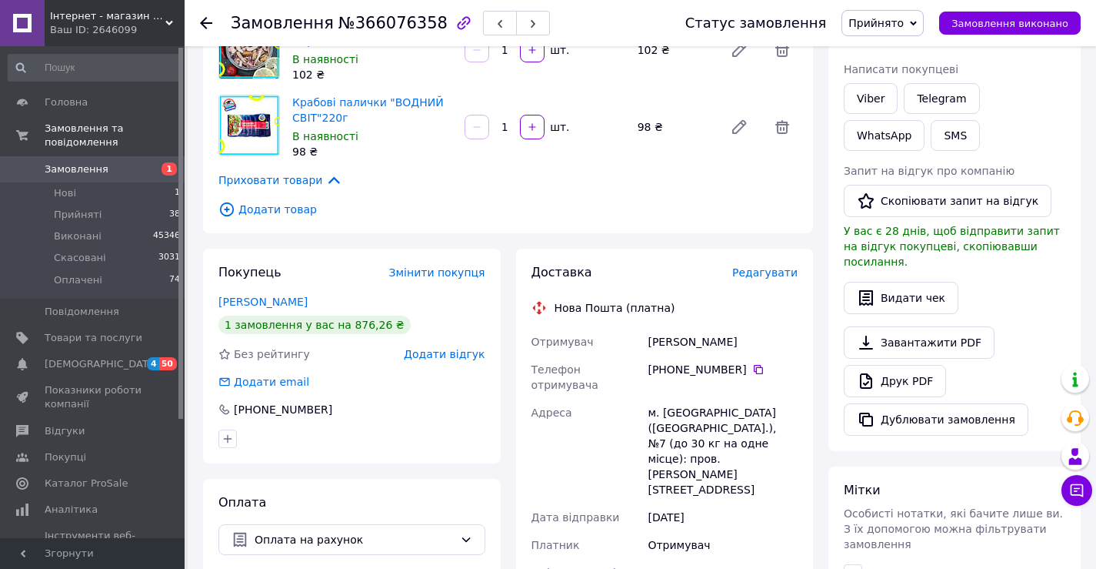
scroll to position [462, 0]
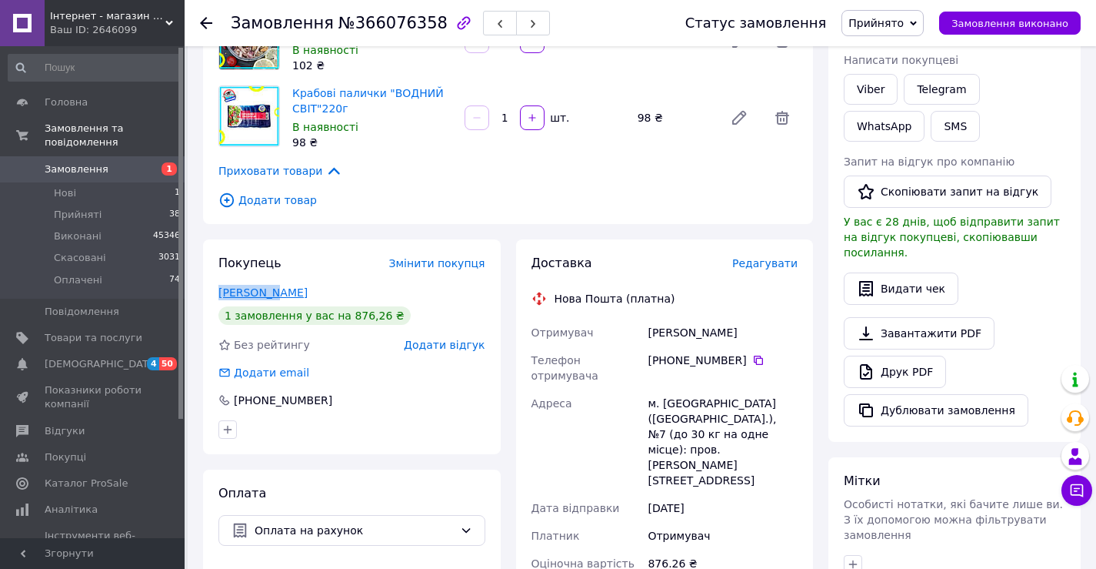
drag, startPoint x: 213, startPoint y: 290, endPoint x: 269, endPoint y: 292, distance: 56.2
click at [269, 292] on div "Покупець Змінити покупця Жуковська Вікторія 1 замовлення у вас на 876,26 ₴ Без …" at bounding box center [352, 346] width 298 height 215
copy link "Жуковська"
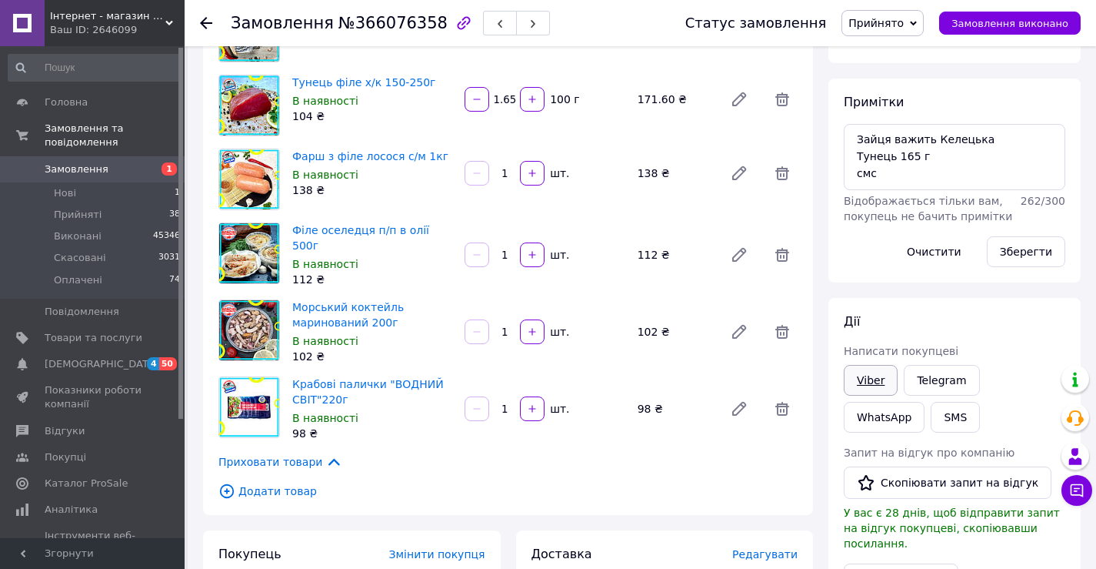
scroll to position [0, 0]
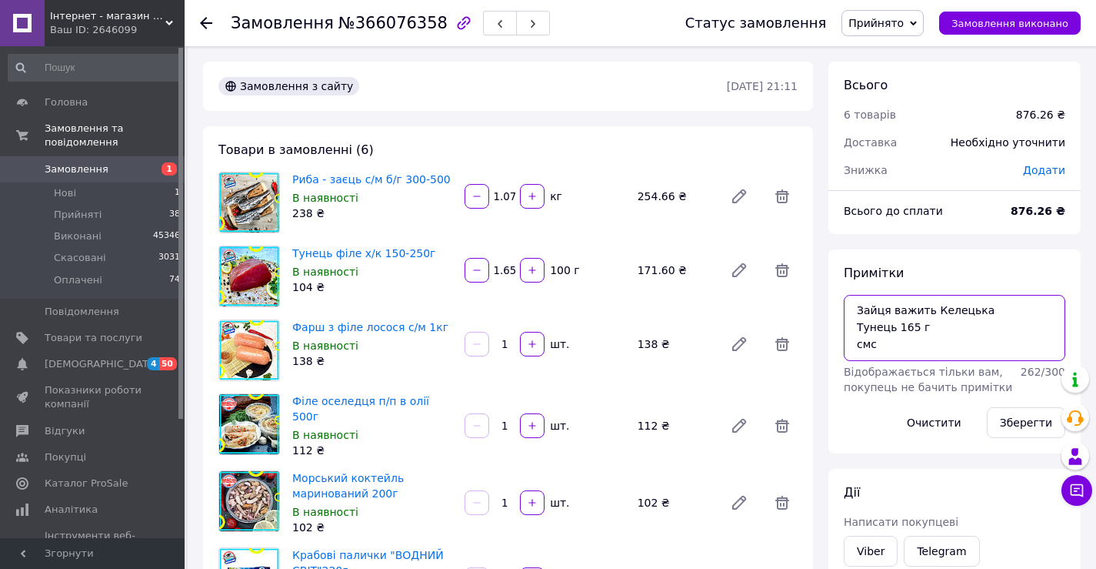
click at [889, 345] on textarea "Зайця важить Келецька Тунець 165 г смс" at bounding box center [955, 328] width 222 height 66
click at [1034, 427] on button "Зберегти" at bounding box center [1026, 422] width 78 height 31
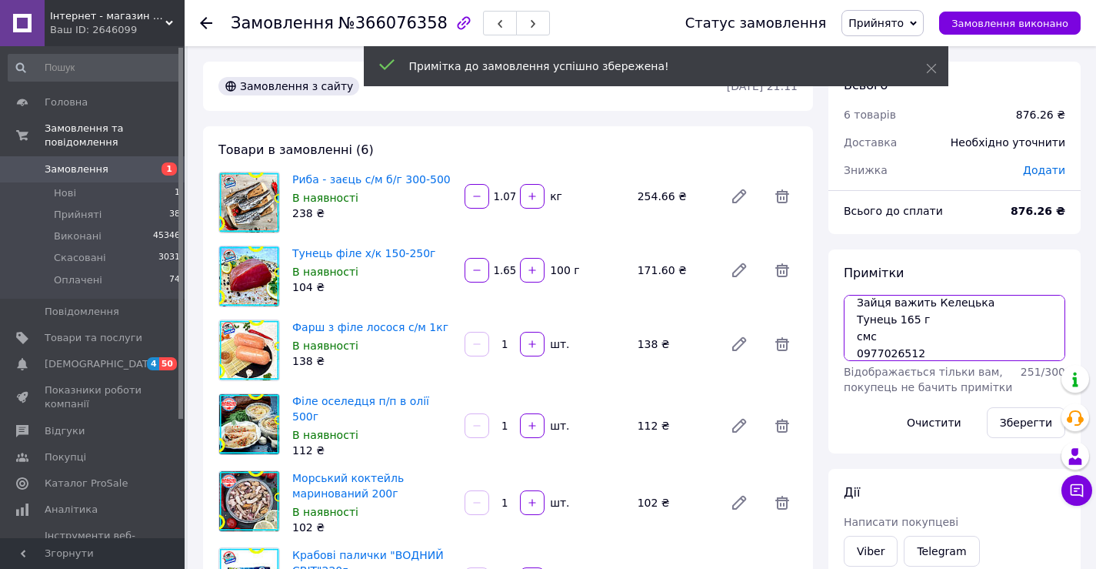
scroll to position [15, 0]
drag, startPoint x: 919, startPoint y: 351, endPoint x: 849, endPoint y: 352, distance: 70.0
click at [849, 352] on textarea "Зайця важить Келецька Тунець 165 г смс 0977026512" at bounding box center [955, 328] width 222 height 66
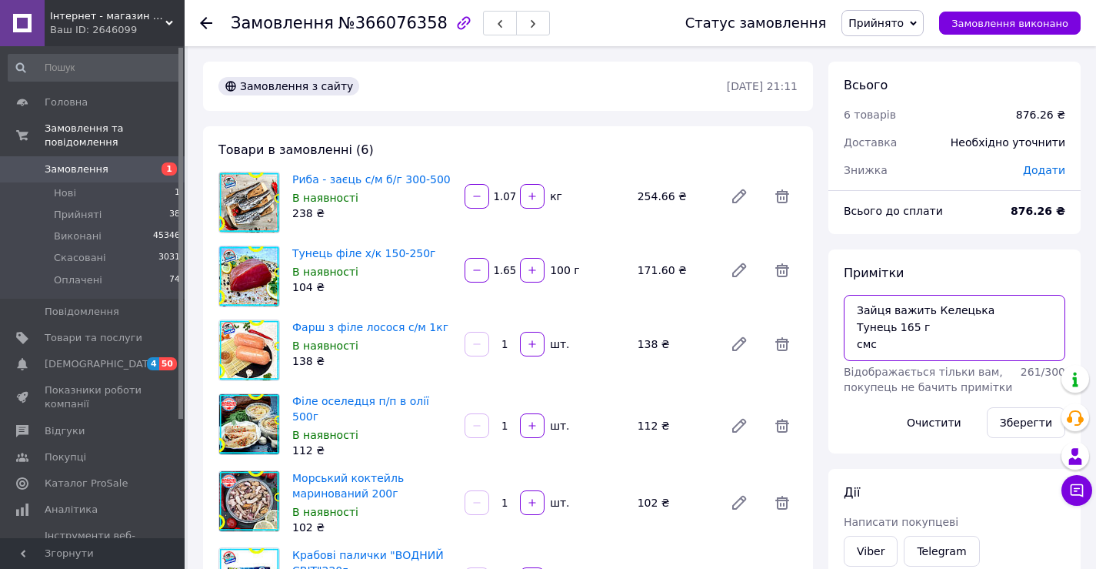
scroll to position [0, 0]
paste textarea "0977026512"
drag, startPoint x: 870, startPoint y: 340, endPoint x: 837, endPoint y: 329, distance: 35.0
click at [846, 335] on textarea "Зайця важить Келецька Тунець 165 г смс 0977026512 вайбер" at bounding box center [955, 328] width 222 height 66
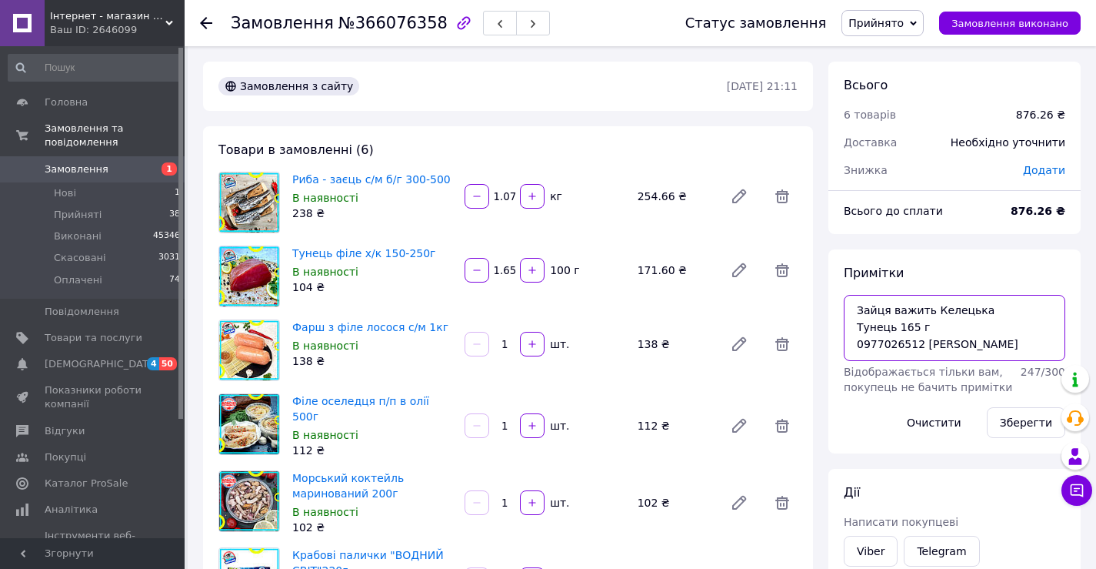
scroll to position [0, 0]
drag, startPoint x: 914, startPoint y: 345, endPoint x: 864, endPoint y: 352, distance: 50.5
click at [846, 345] on textarea "Зайця важить Келецька Тунець 165 г 0977026512 вайбер" at bounding box center [955, 328] width 222 height 66
type textarea "Зайця важить Келецька Тунець 165 г 0977026512 вайбер"
click at [1027, 424] on button "Зберегти" at bounding box center [1026, 422] width 78 height 31
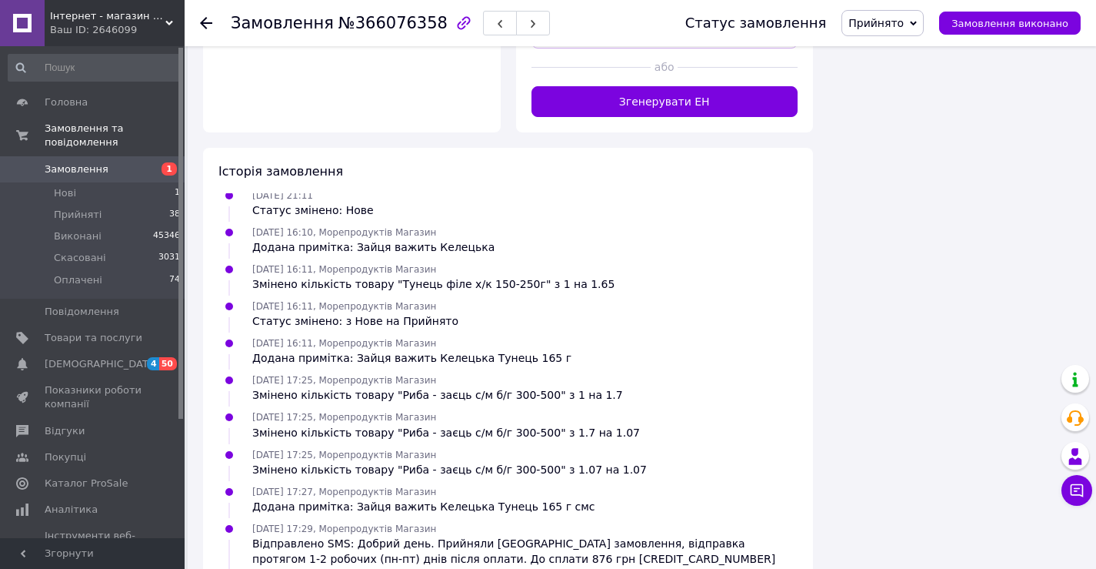
scroll to position [1138, 0]
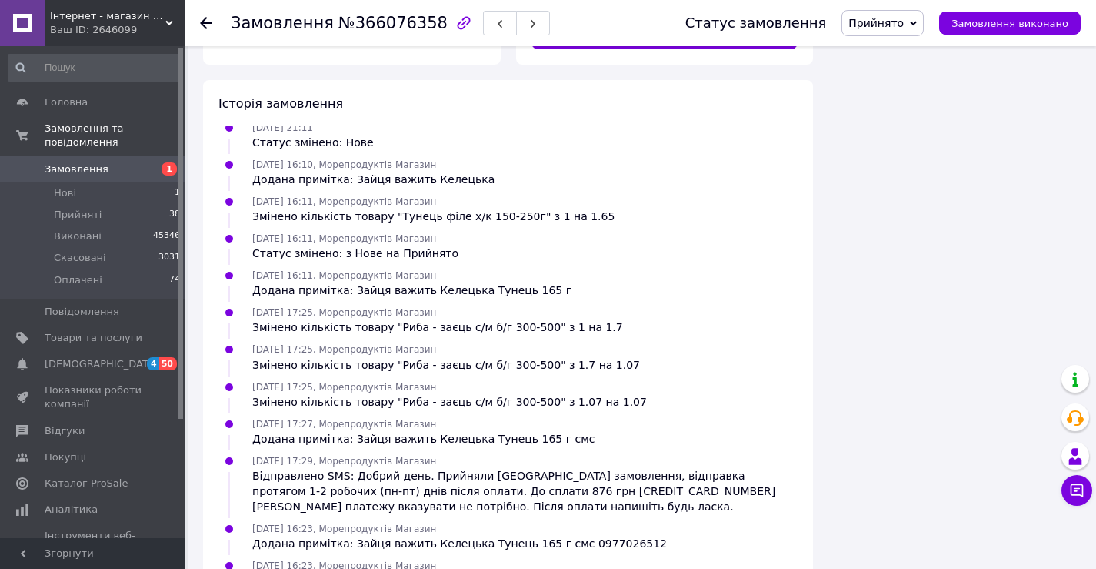
drag, startPoint x: 548, startPoint y: 456, endPoint x: 345, endPoint y: 429, distance: 204.1
click at [345, 468] on div "Відправлено SMS: Добрий день. Прийняли Ваше замовлення, відправка протягом 1-2 …" at bounding box center [524, 491] width 545 height 46
copy div "Добрий день. Прийняли Ваше замовлення, відправка протягом 1-2 робочих (пн-пт) д…"
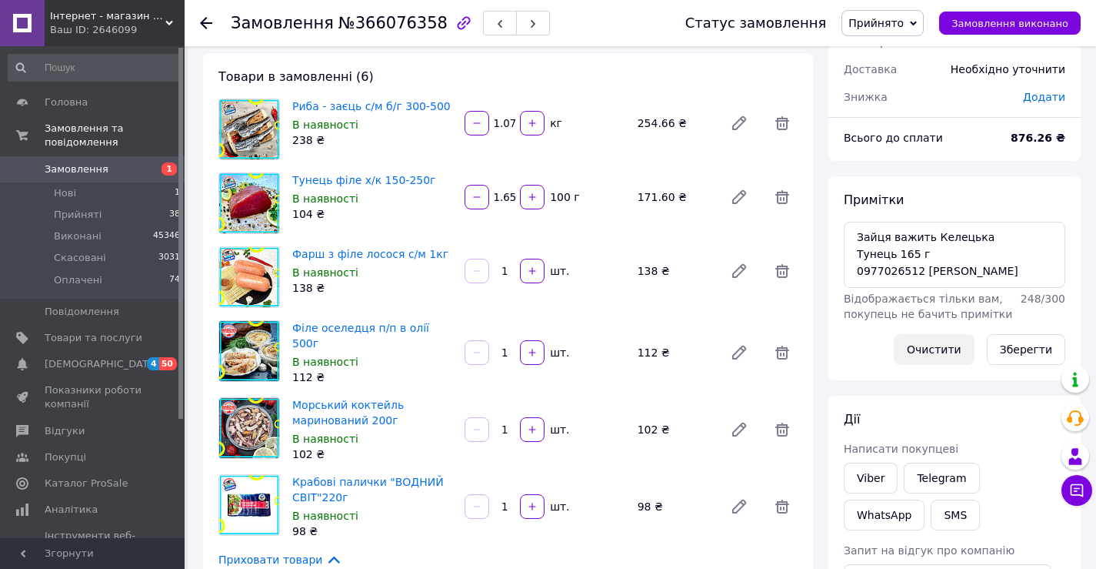
scroll to position [61, 0]
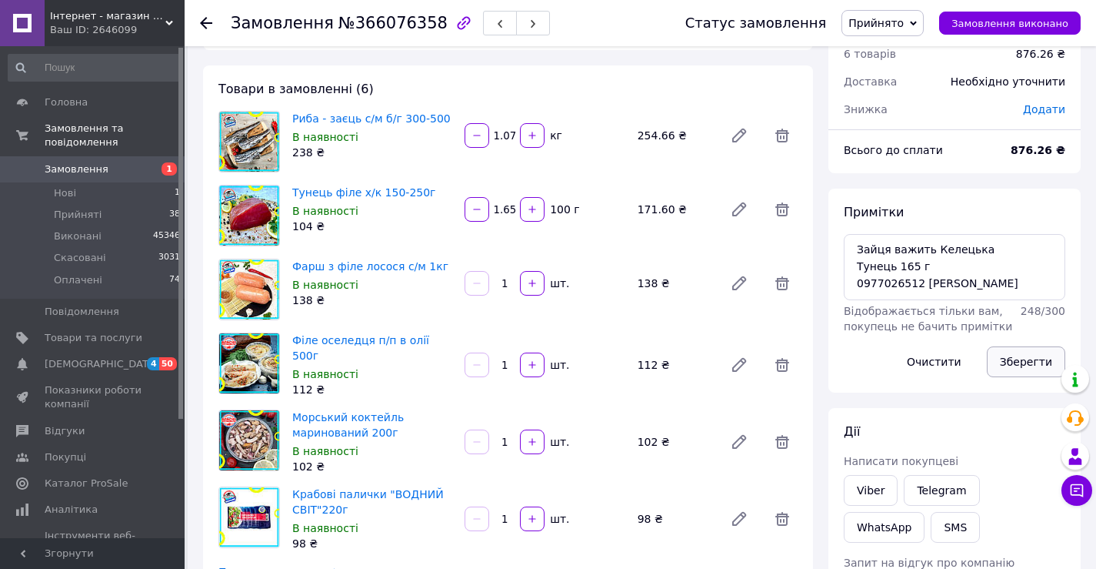
click at [1033, 364] on button "Зберегти" at bounding box center [1026, 361] width 78 height 31
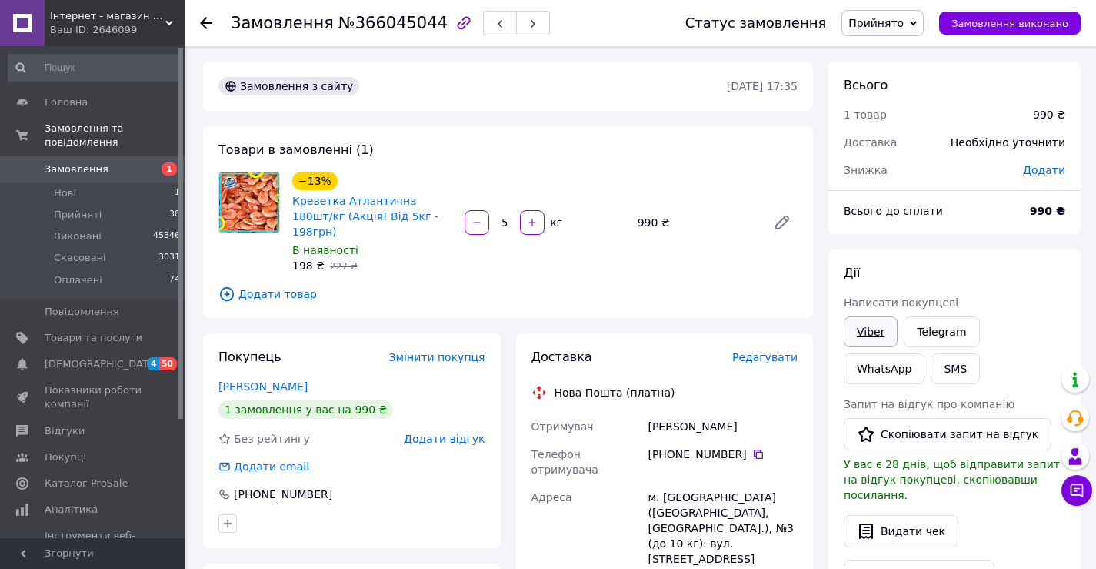
click at [879, 334] on link "Viber" at bounding box center [871, 331] width 54 height 31
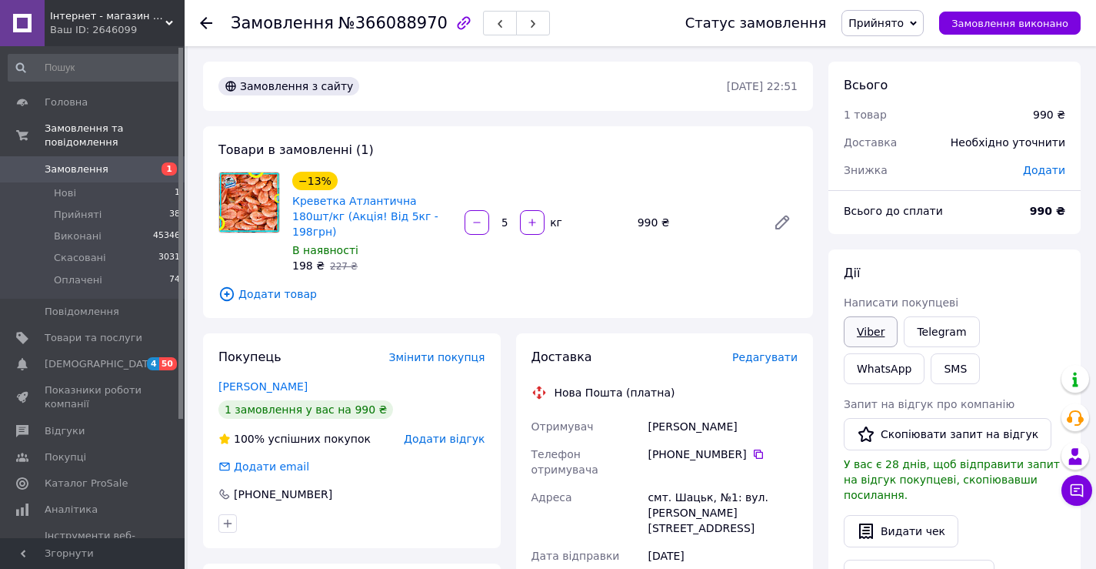
click at [863, 323] on link "Viber" at bounding box center [871, 331] width 54 height 31
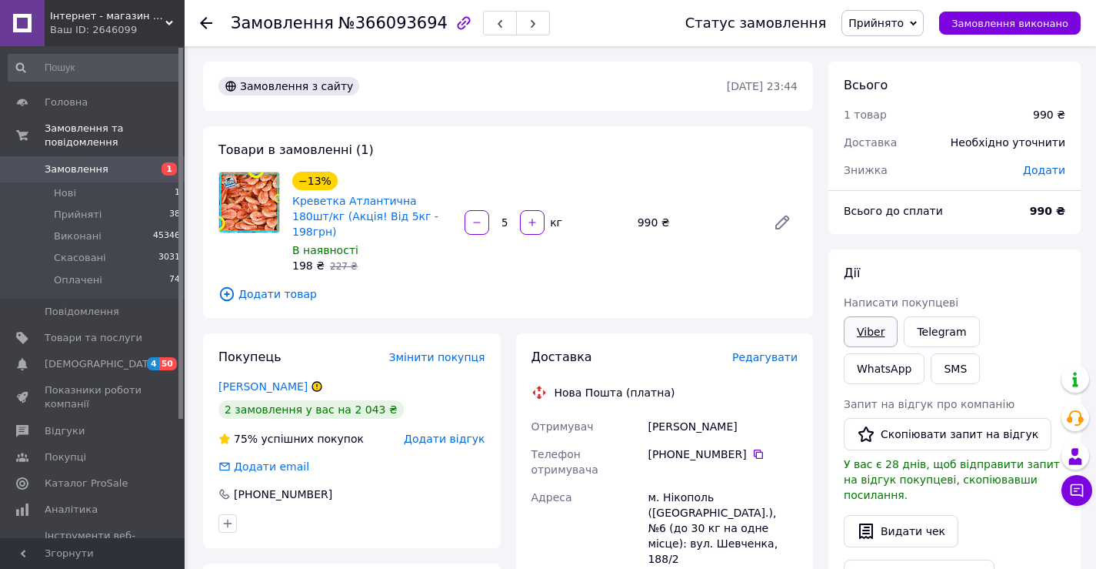
click at [867, 331] on link "Viber" at bounding box center [871, 331] width 54 height 31
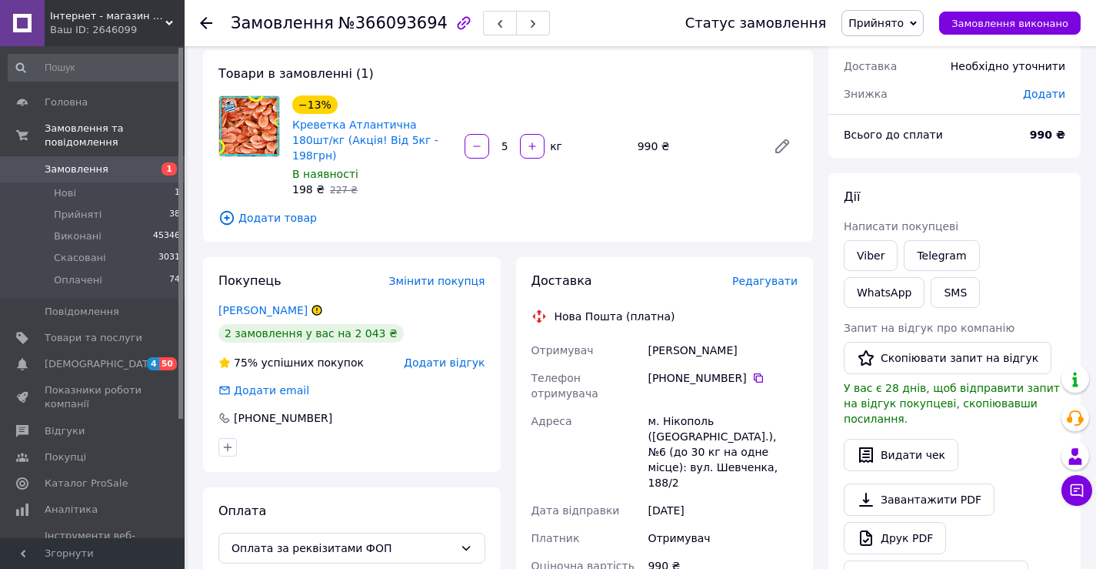
scroll to position [77, 0]
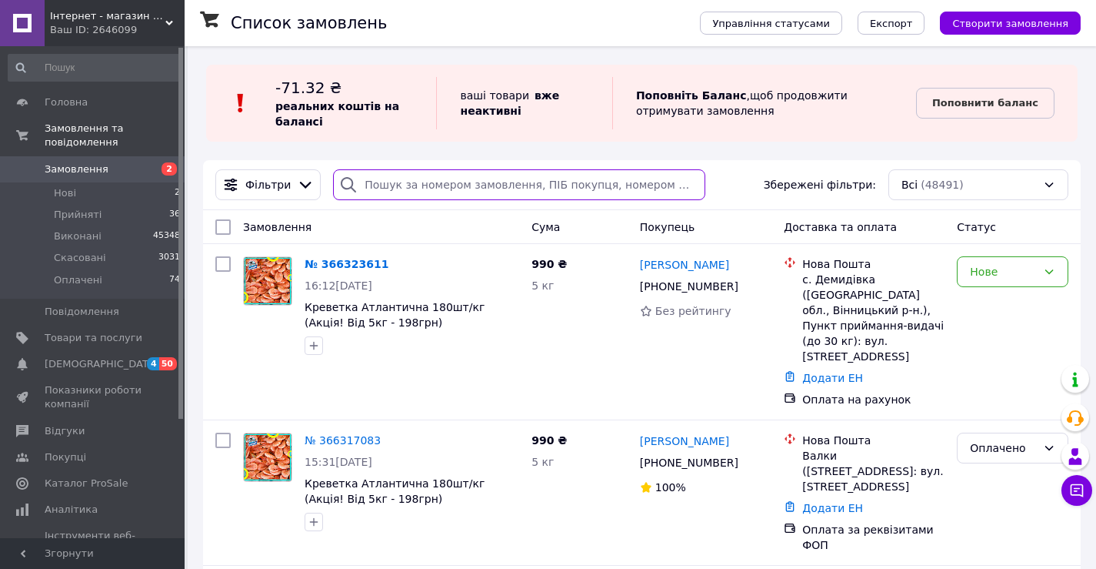
click at [509, 182] on input "search" at bounding box center [519, 184] width 372 height 31
paste input "Жуковська"
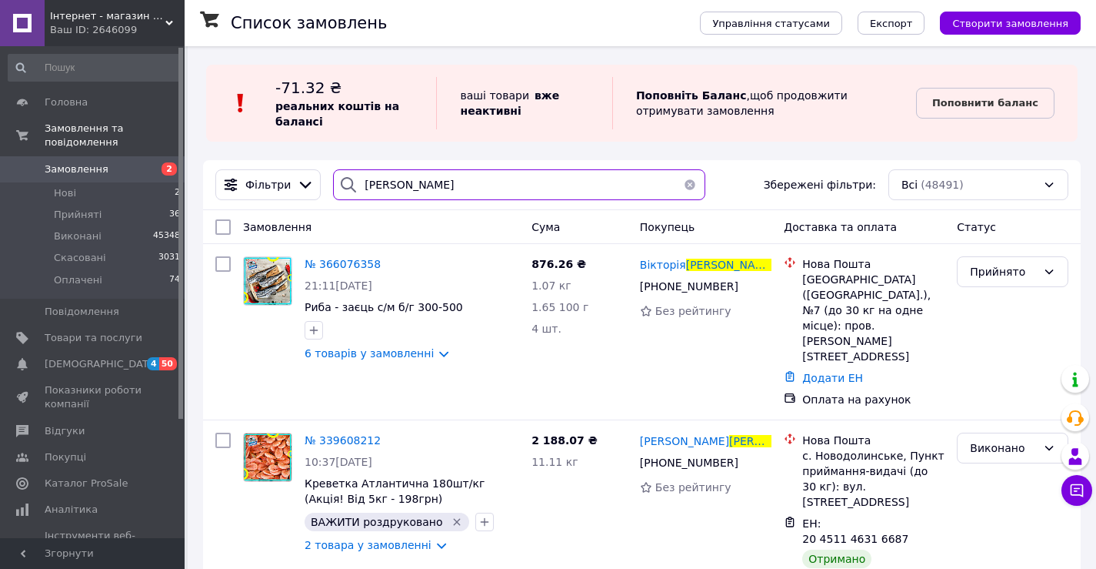
drag, startPoint x: 428, startPoint y: 192, endPoint x: 128, endPoint y: 163, distance: 301.4
paste input "+380977115997"
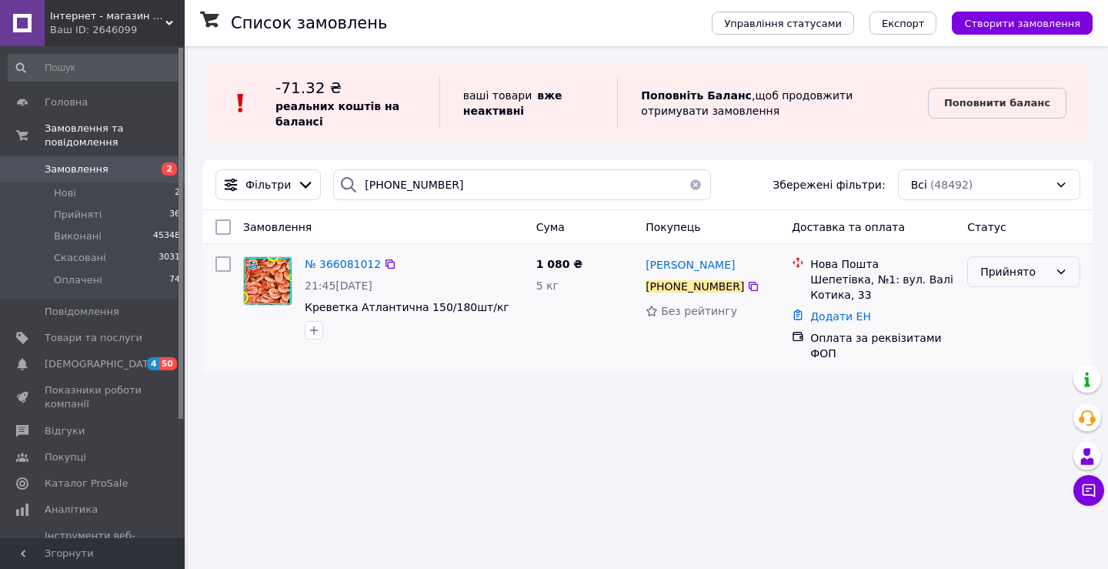
click at [982, 275] on div "Прийнято" at bounding box center [1014, 271] width 68 height 17
click at [1002, 361] on li "Оплачено" at bounding box center [1024, 361] width 112 height 28
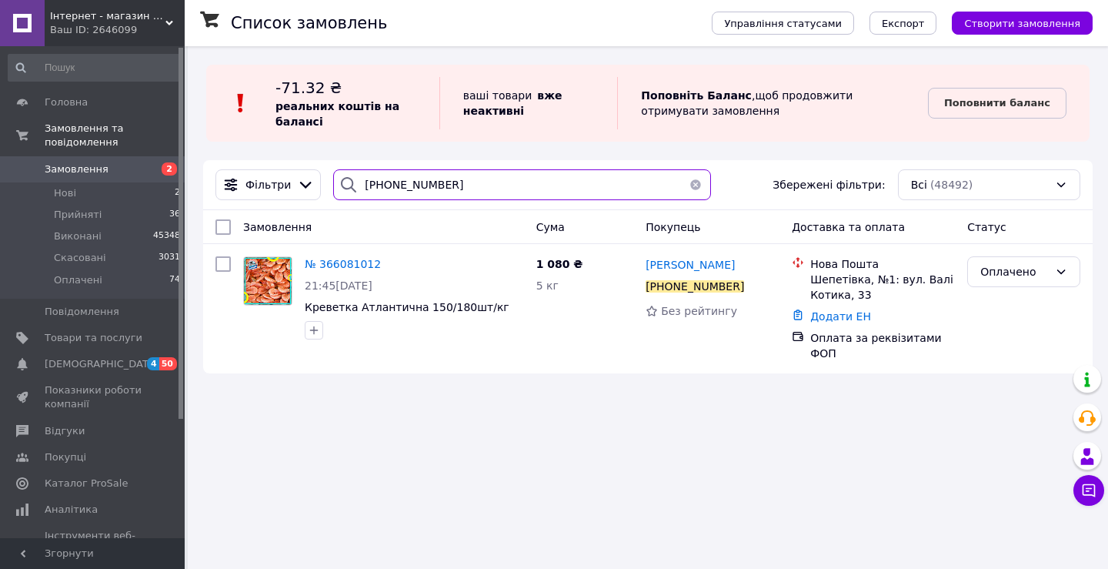
drag, startPoint x: 490, startPoint y: 186, endPoint x: 182, endPoint y: 165, distance: 308.5
click at [199, 166] on div "Список замовлень Управління статусами Експорт Створити замовлення -71.32 ₴ реал…" at bounding box center [648, 217] width 920 height 342
paste input "026512"
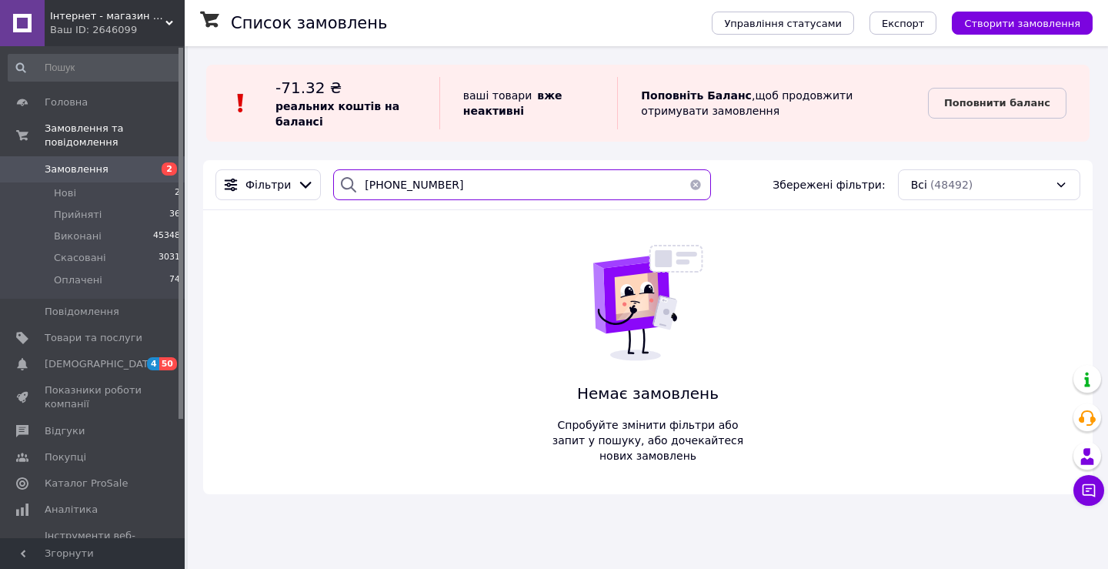
type input "+380977026512"
drag, startPoint x: 439, startPoint y: 185, endPoint x: 223, endPoint y: 184, distance: 215.4
click at [229, 186] on div "Фільтри +380977026512 Збережені фільтри: Всі (48492)" at bounding box center [647, 184] width 877 height 31
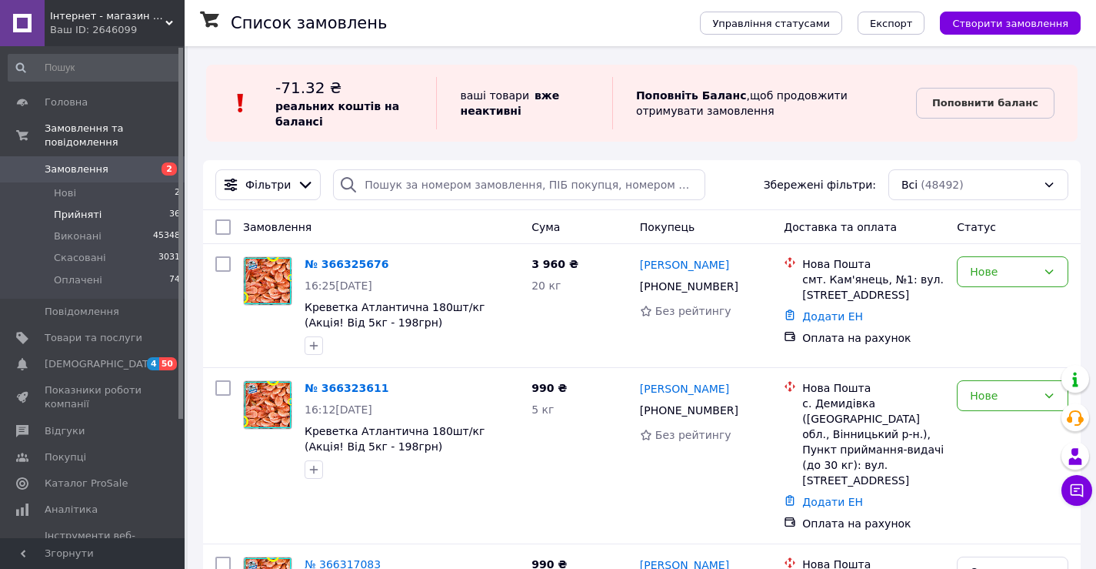
click at [66, 208] on span "Прийняті" at bounding box center [78, 215] width 48 height 14
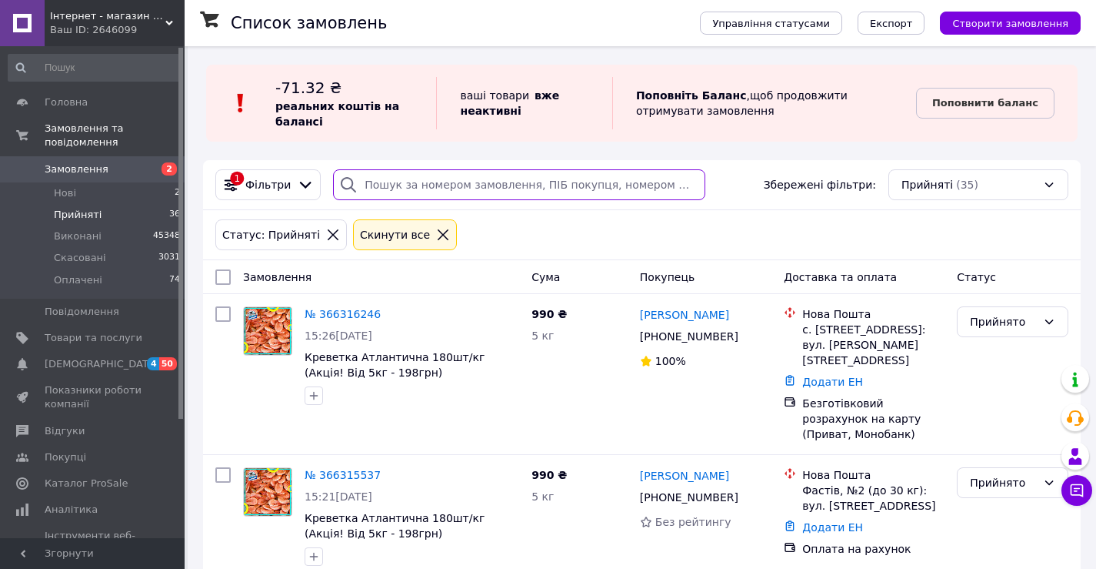
click at [363, 182] on input "search" at bounding box center [519, 184] width 372 height 31
paste input "+380662962840"
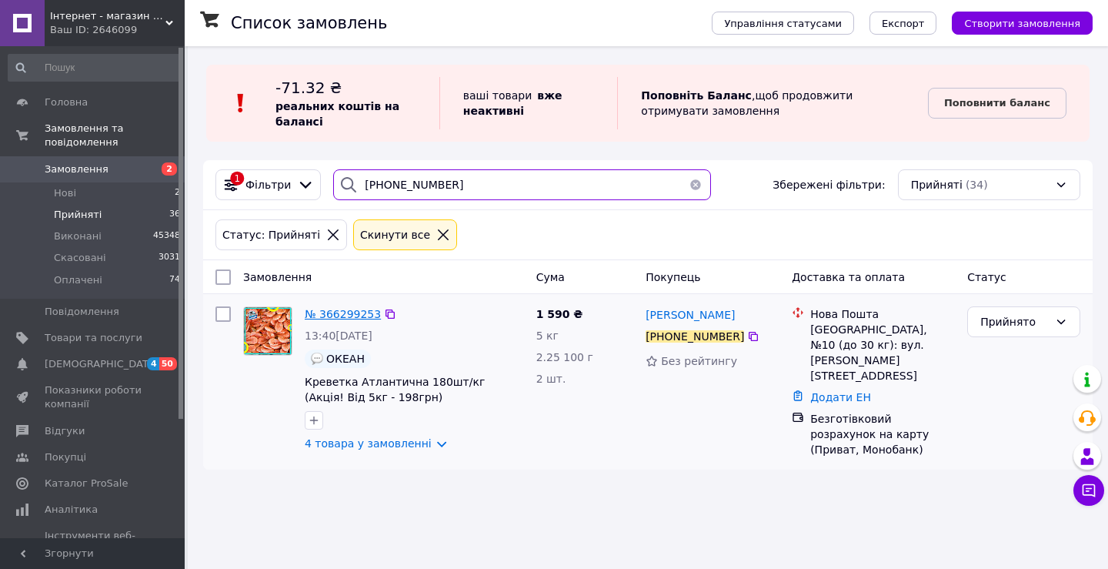
type input "+380662962840"
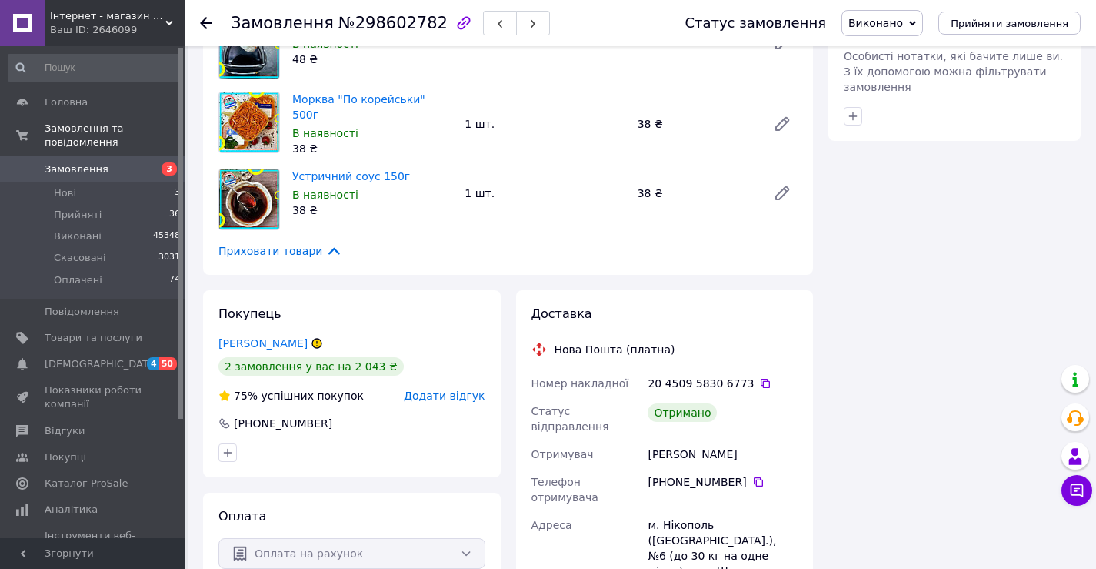
scroll to position [846, 0]
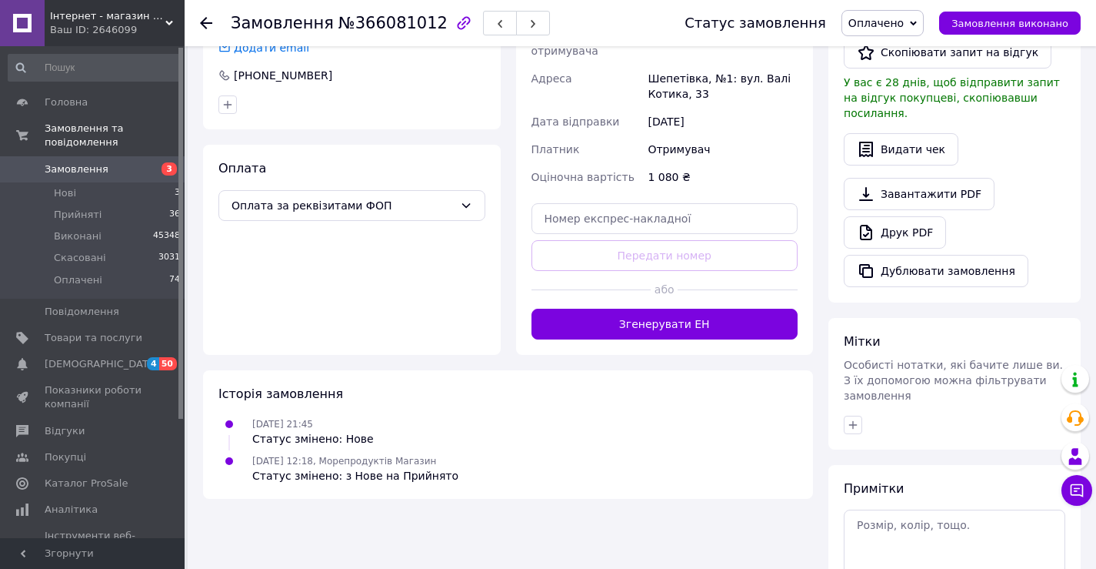
scroll to position [466, 0]
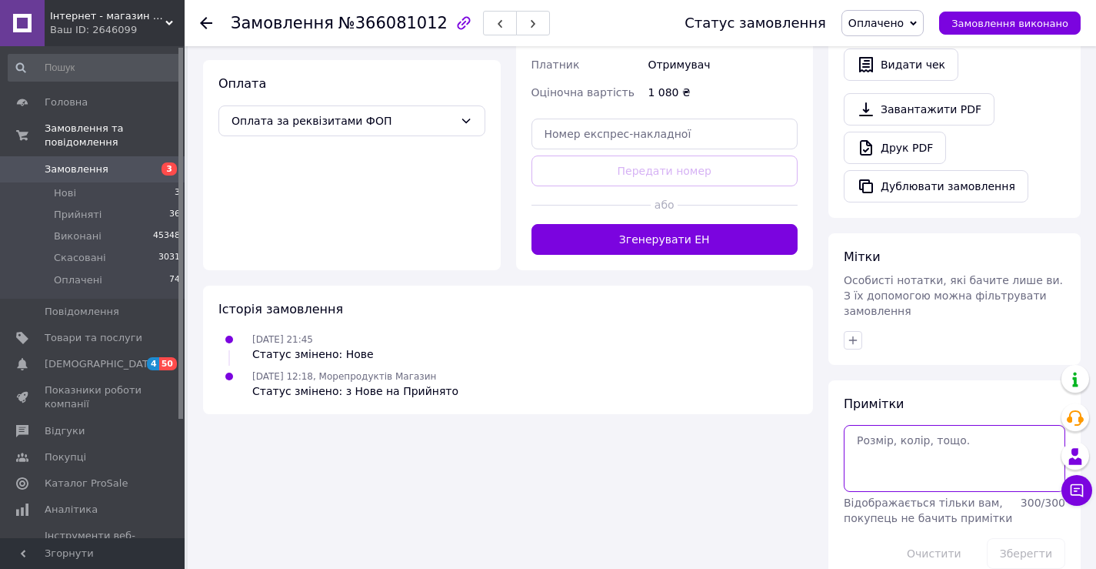
click at [904, 425] on textarea at bounding box center [955, 458] width 222 height 66
type textarea "5583 / 12.10"
click at [1001, 538] on button "Зберегти" at bounding box center [1026, 553] width 78 height 31
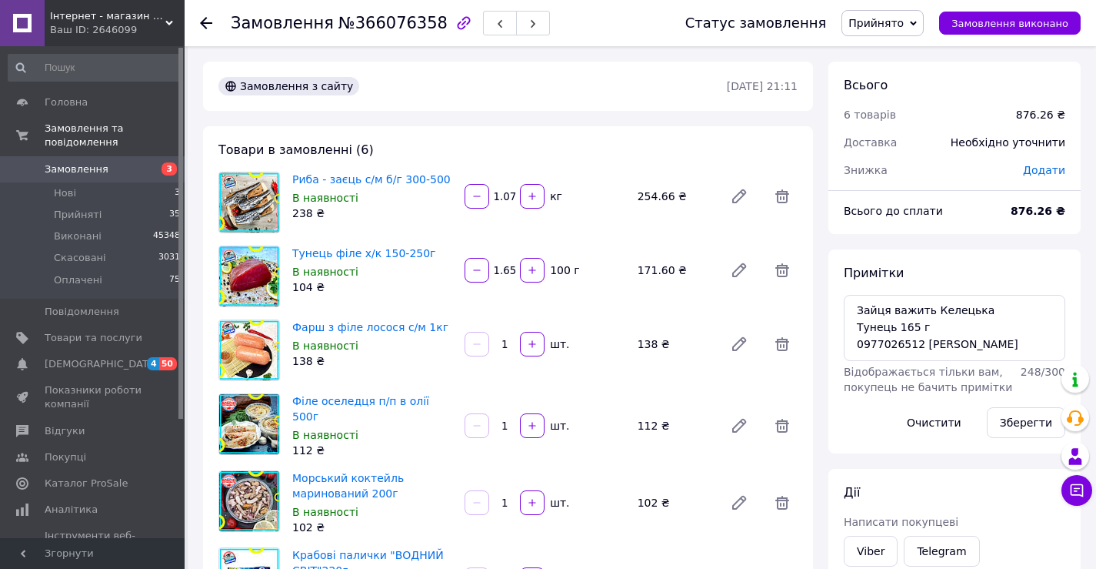
scroll to position [6, 0]
click at [890, 25] on span "Прийнято" at bounding box center [876, 23] width 55 height 12
click at [896, 98] on li "Оплачено" at bounding box center [882, 99] width 81 height 23
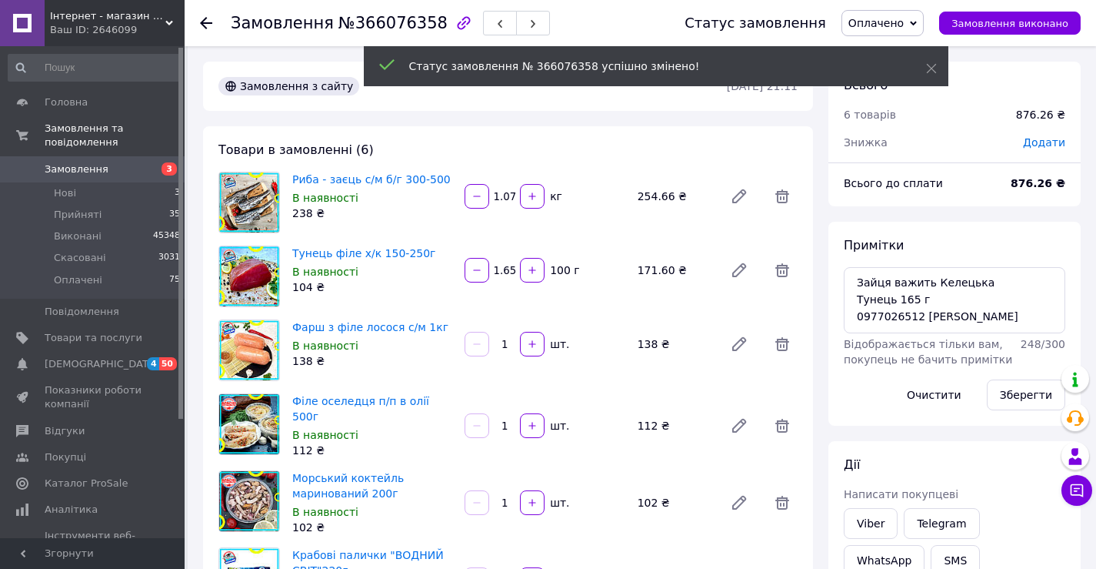
click at [860, 252] on span "Примітки" at bounding box center [874, 245] width 60 height 15
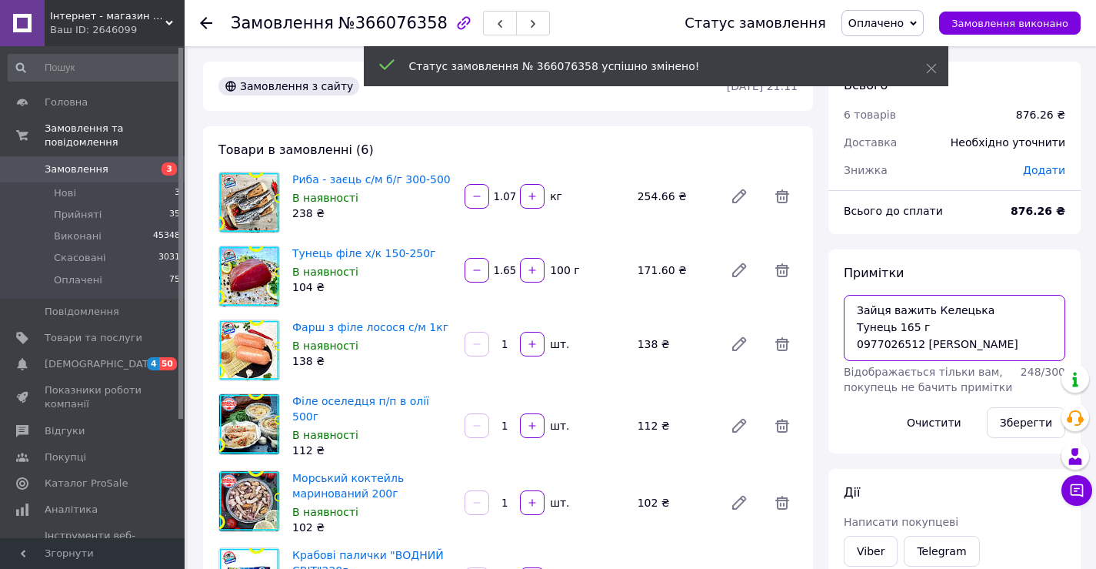
click at [854, 309] on textarea "Зайця важить Келецька Тунець 165 г 0977026512 вайбер" at bounding box center [955, 328] width 222 height 66
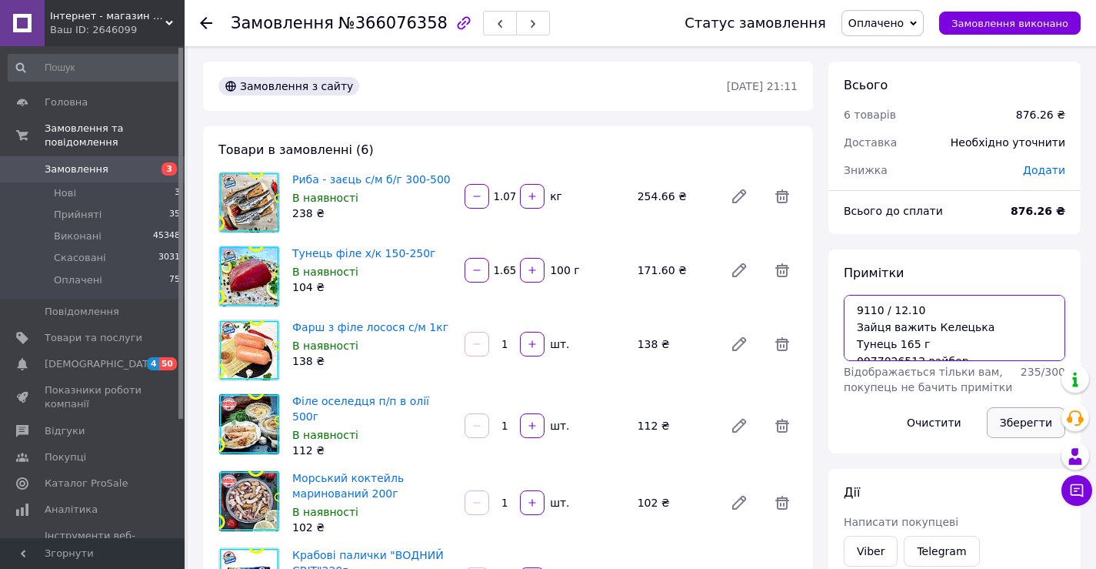
type textarea "9110 / 12.10 Зайця важить Келецька Тунець 165 г 0977026512 вайбер"
drag, startPoint x: 1034, startPoint y: 425, endPoint x: 1010, endPoint y: 405, distance: 31.1
click at [1032, 425] on button "Зберегти" at bounding box center [1026, 422] width 78 height 31
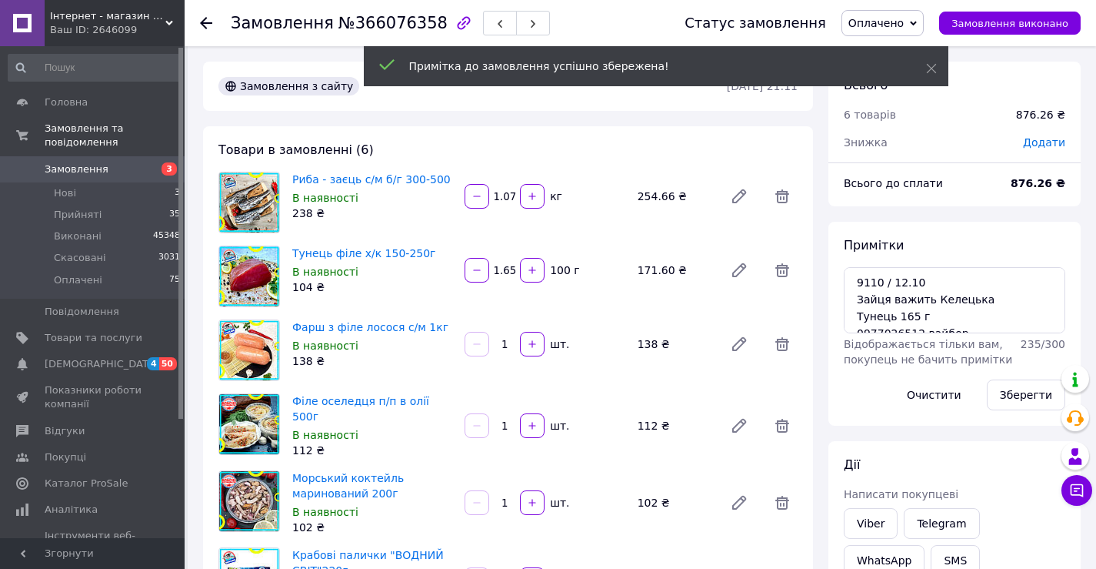
scroll to position [43, 0]
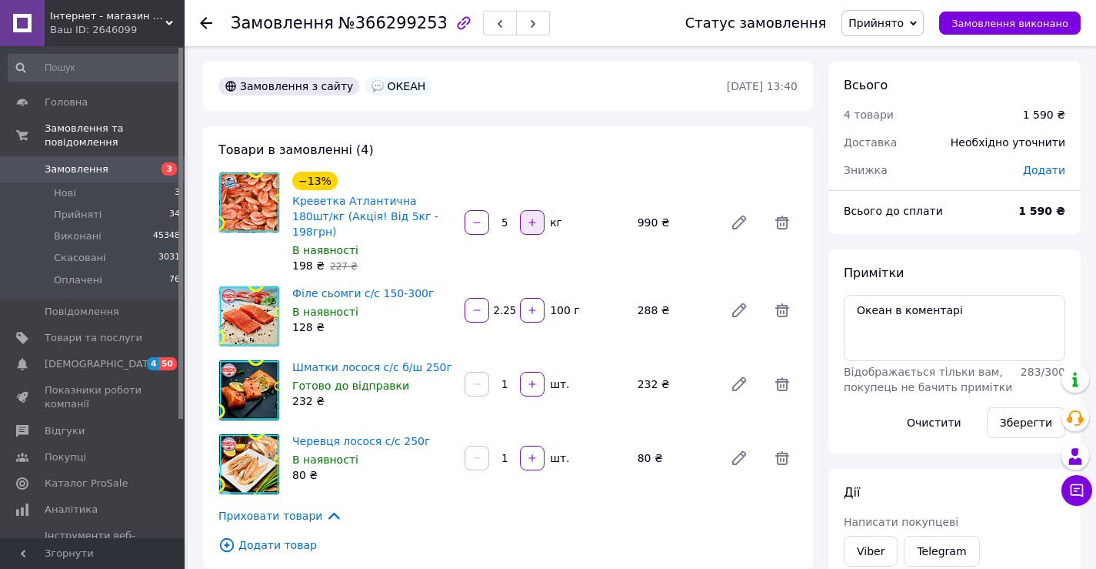
click at [530, 217] on icon "button" at bounding box center [532, 222] width 11 height 11
type input "7"
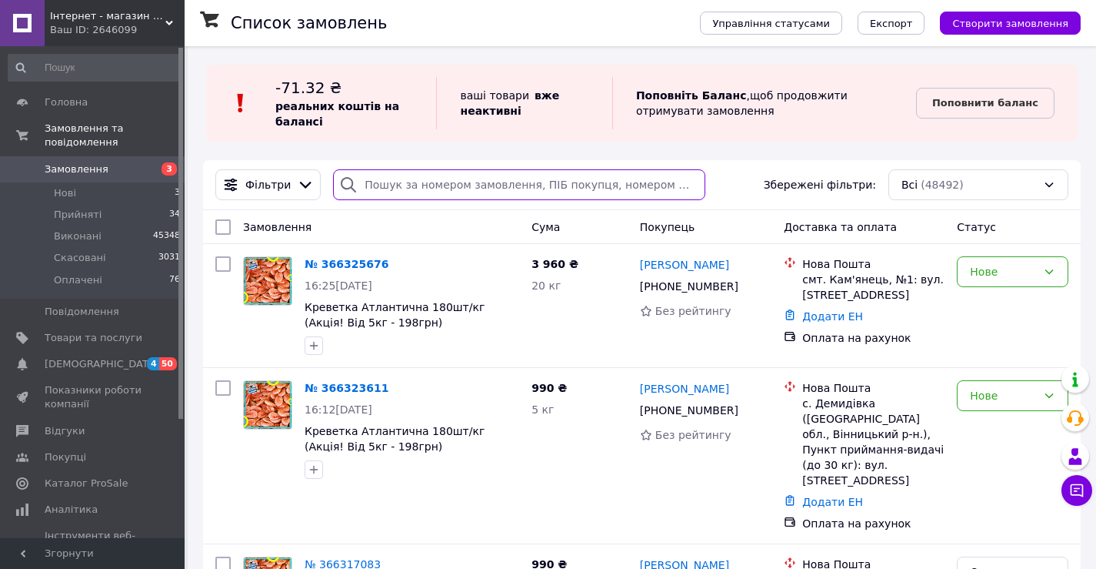
click at [422, 185] on input "search" at bounding box center [519, 184] width 372 height 31
paste input "+380979039209"
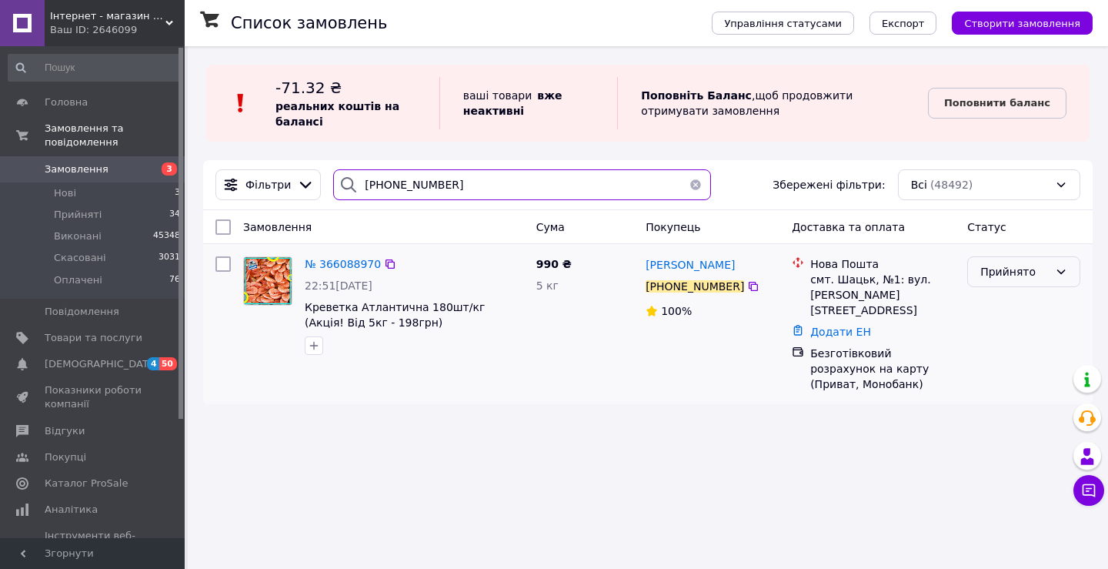
type input "+380979039209"
click at [1012, 278] on div "Прийнято" at bounding box center [1014, 271] width 68 height 17
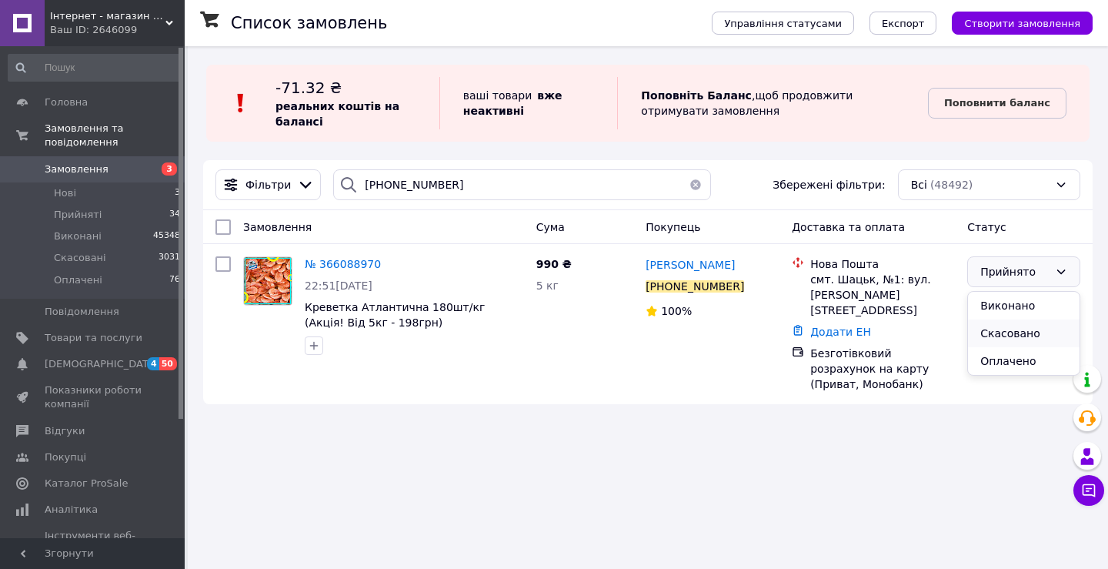
click at [1002, 329] on li "Скасовано" at bounding box center [1024, 333] width 112 height 28
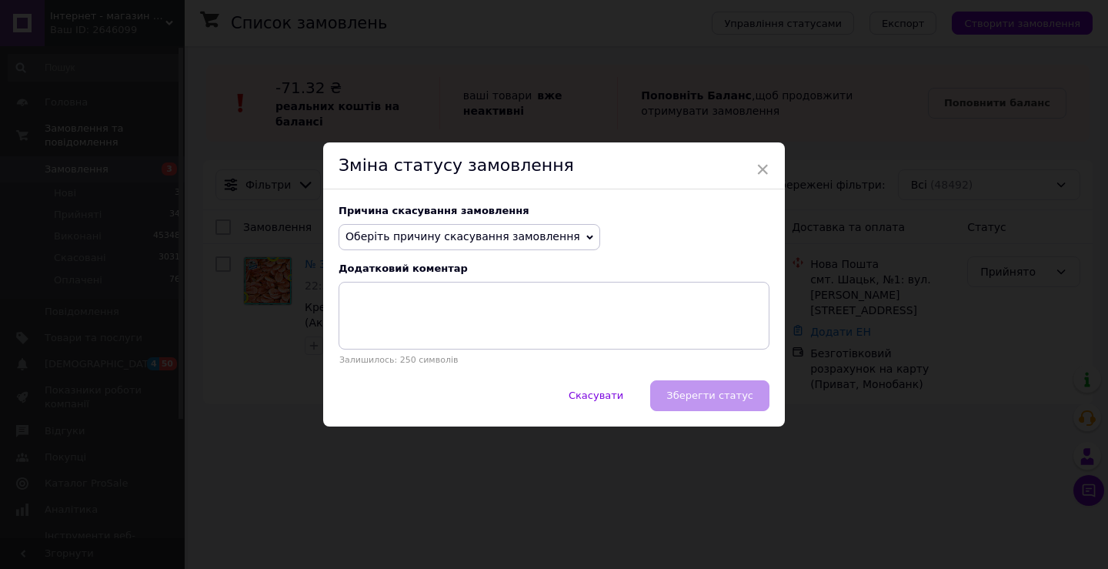
click at [514, 239] on span "Оберіть причину скасування замовлення" at bounding box center [462, 236] width 235 height 12
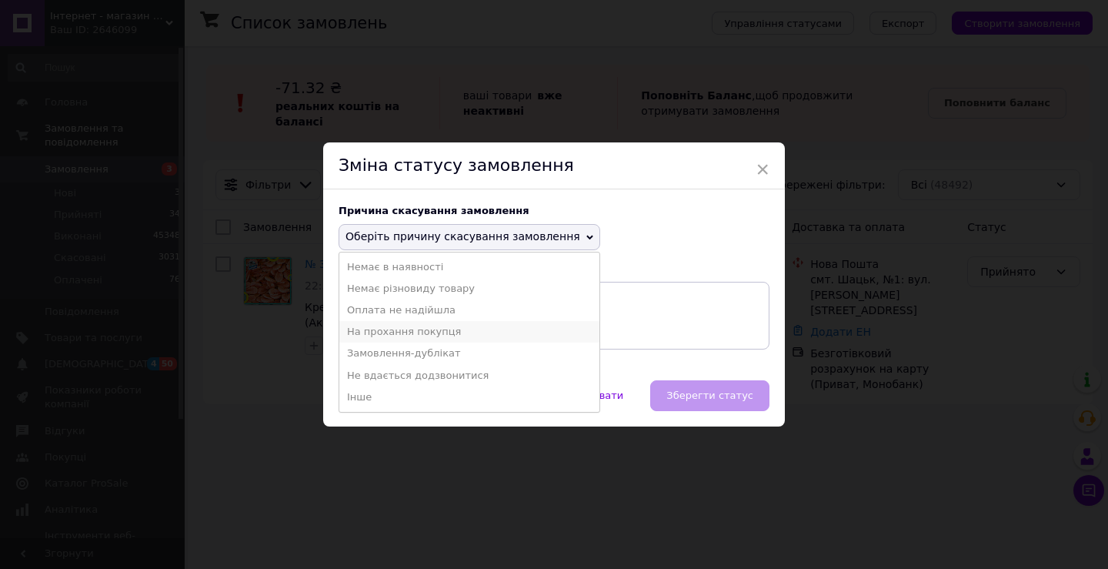
click at [392, 333] on li "На прохання покупця" at bounding box center [469, 332] width 260 height 22
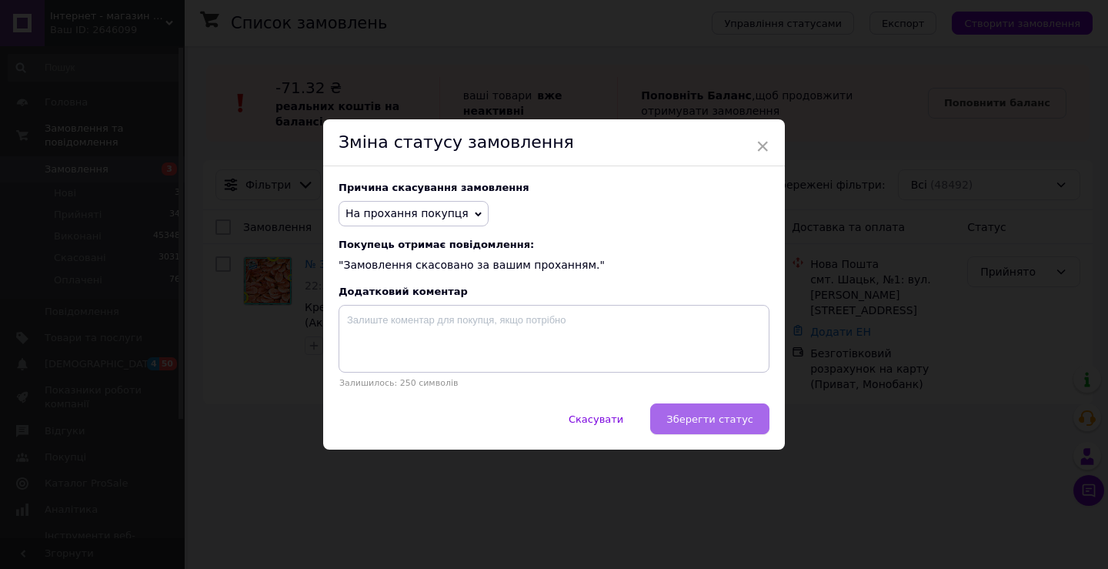
click at [709, 412] on button "Зберегти статус" at bounding box center [709, 418] width 119 height 31
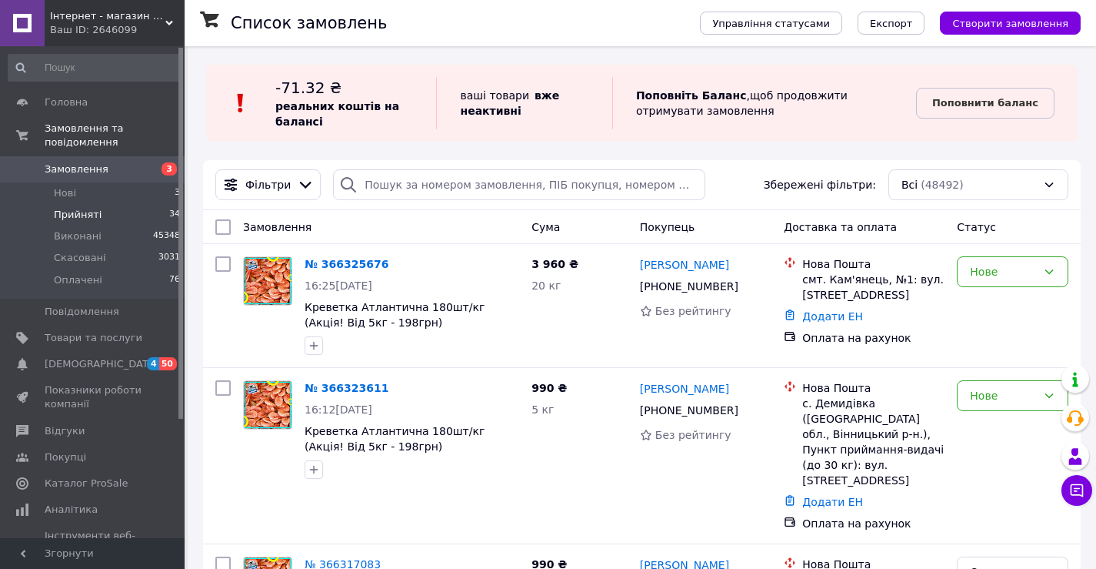
click at [88, 208] on span "Прийняті" at bounding box center [78, 215] width 48 height 14
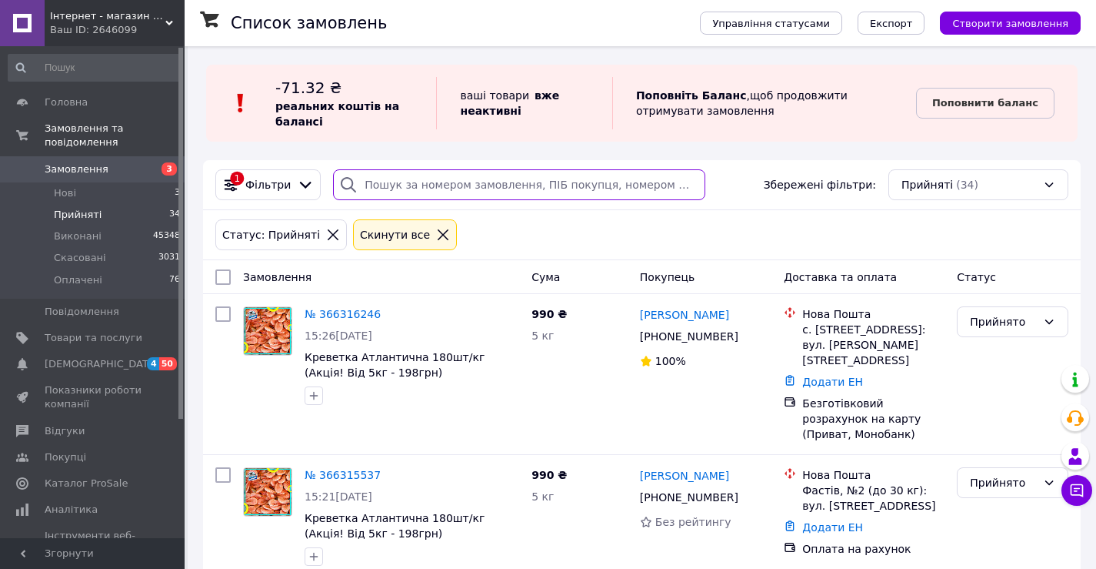
click at [418, 186] on input "search" at bounding box center [519, 184] width 372 height 31
paste input "+380682184501"
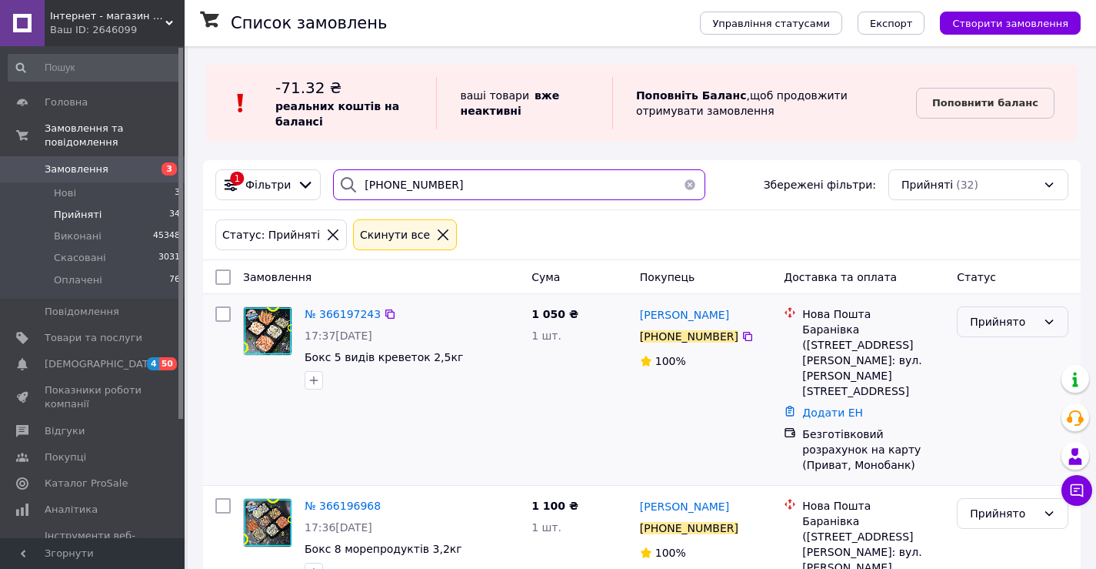
type input "+380682184501"
click at [997, 322] on div "Прийнято" at bounding box center [1003, 321] width 67 height 17
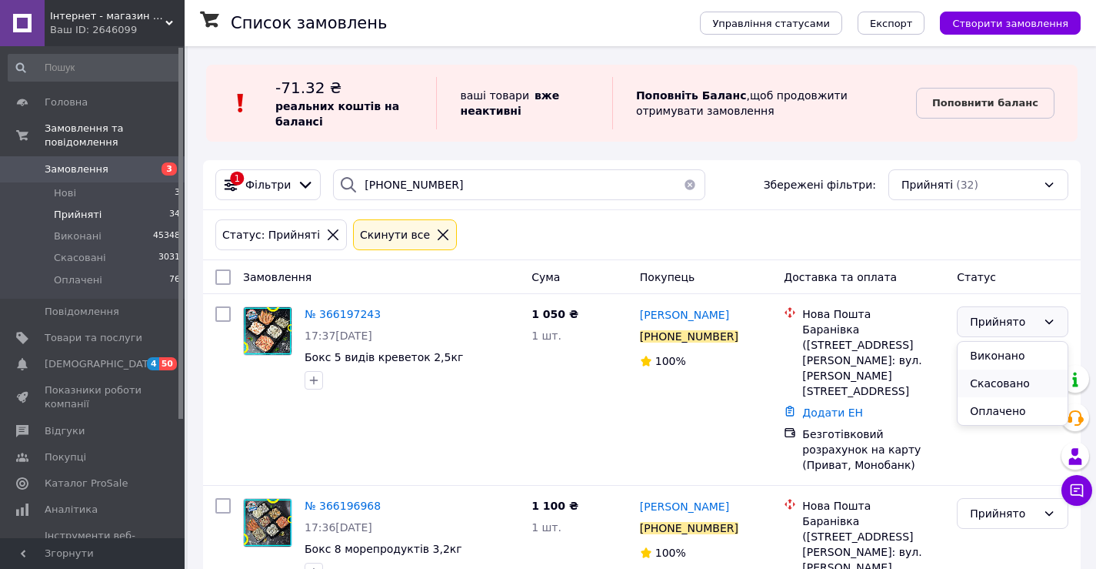
click at [1002, 385] on li "Скасовано" at bounding box center [1013, 383] width 110 height 28
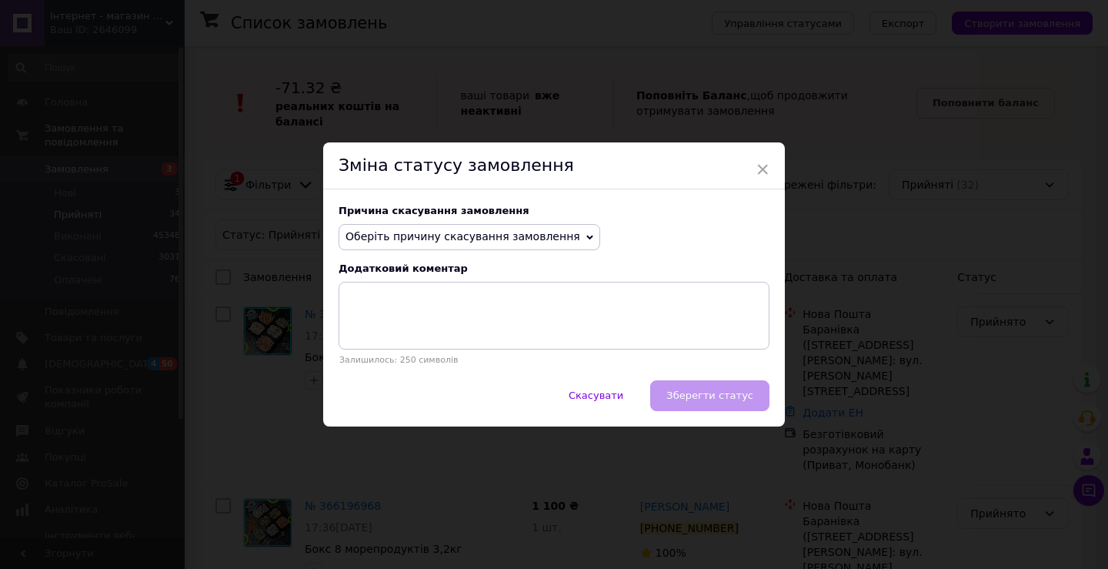
click at [455, 235] on span "Оберіть причину скасування замовлення" at bounding box center [462, 236] width 235 height 12
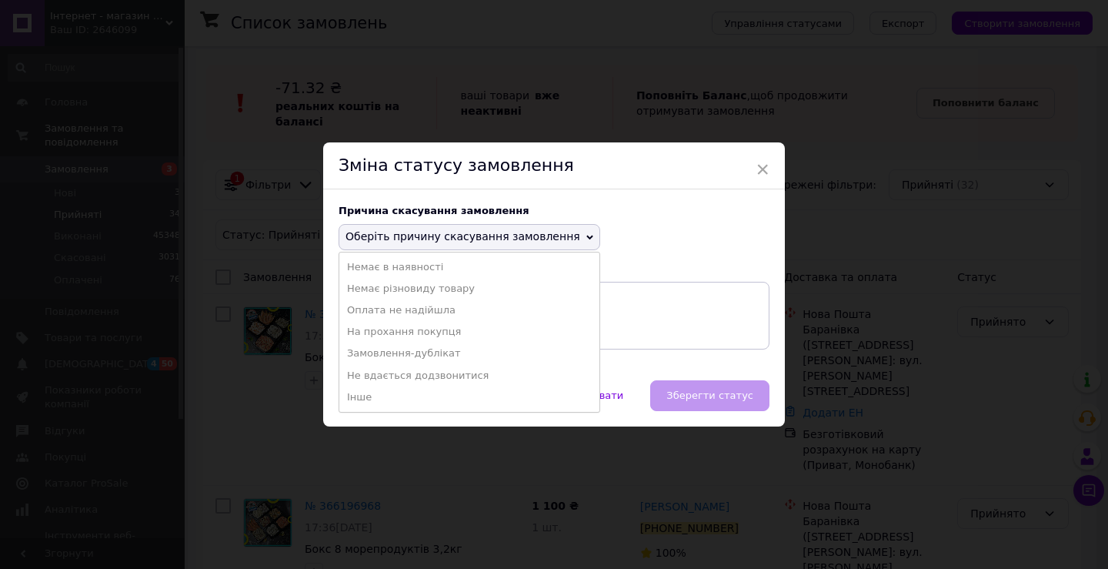
drag, startPoint x: 405, startPoint y: 351, endPoint x: 472, endPoint y: 366, distance: 69.4
click at [406, 352] on li "Замовлення-дублікат" at bounding box center [469, 353] width 260 height 22
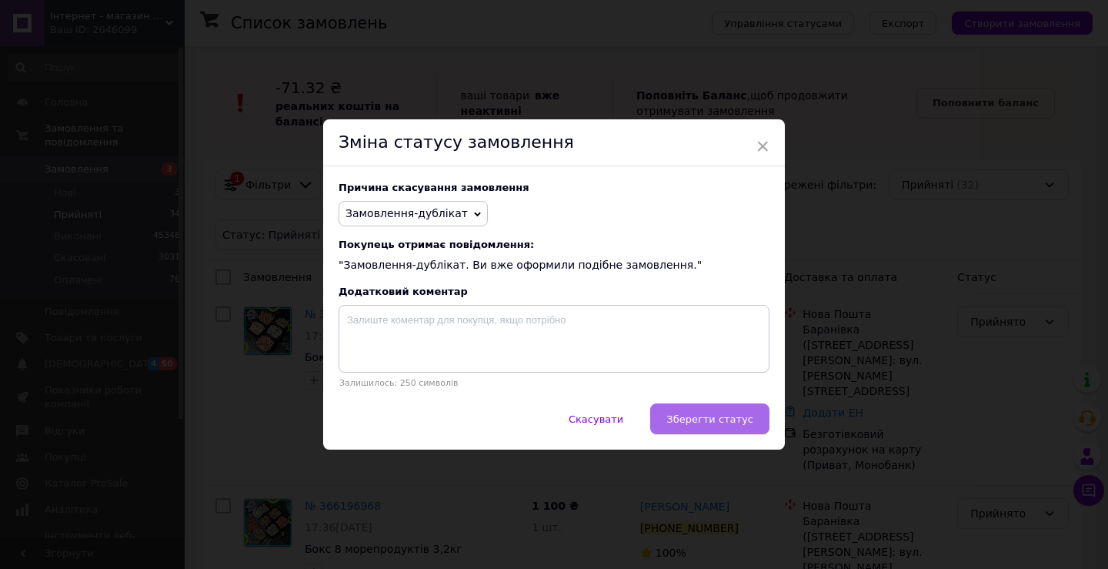
click at [751, 425] on button "Зберегти статус" at bounding box center [709, 418] width 119 height 31
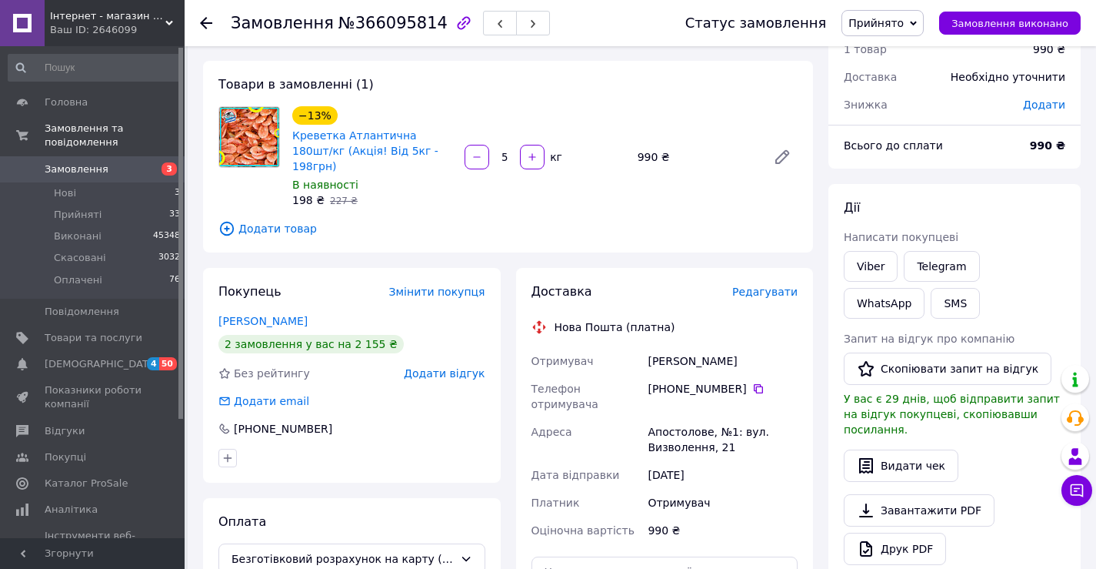
scroll to position [77, 0]
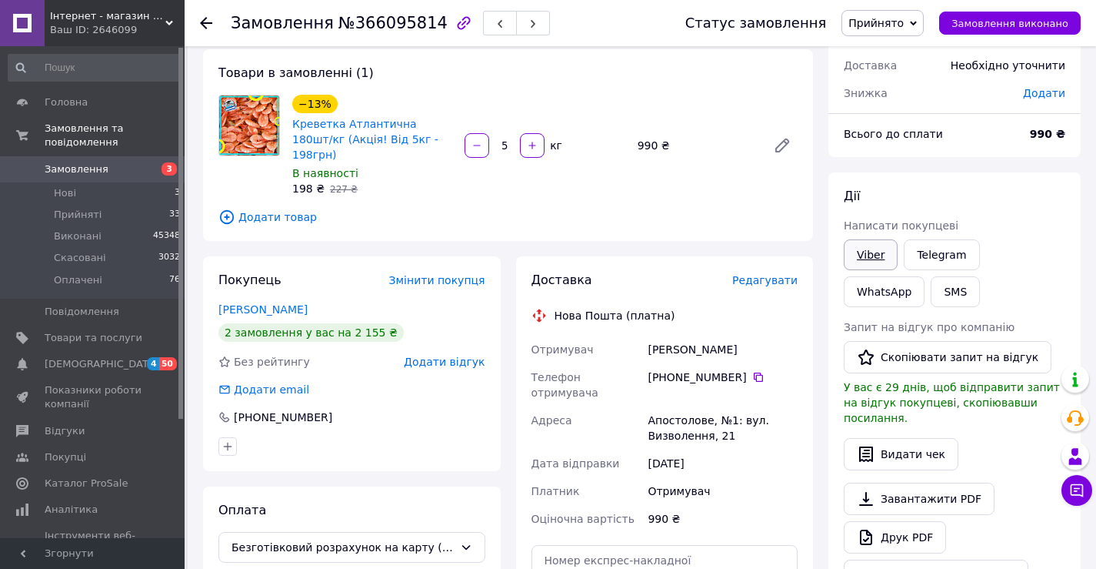
click at [877, 260] on link "Viber" at bounding box center [871, 254] width 54 height 31
click at [869, 255] on link "Viber" at bounding box center [871, 254] width 54 height 31
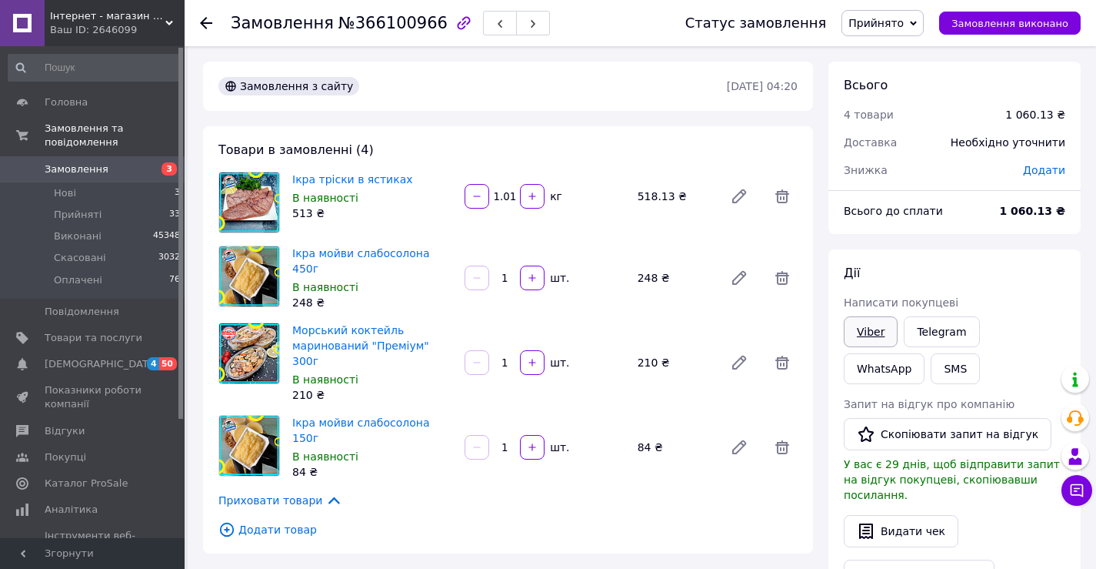
click at [862, 327] on link "Viber" at bounding box center [871, 331] width 54 height 31
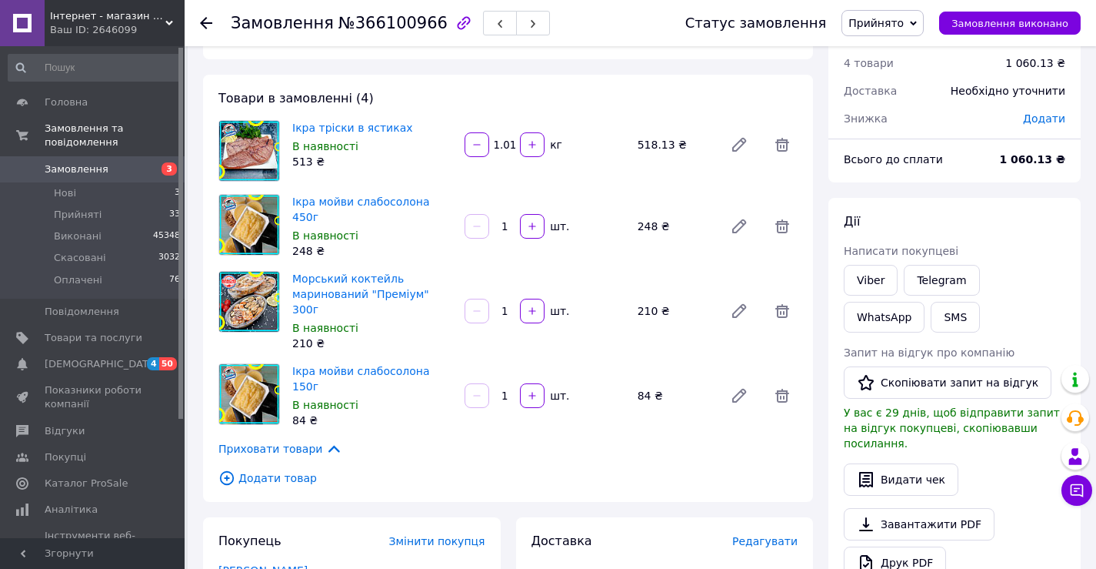
scroll to position [77, 0]
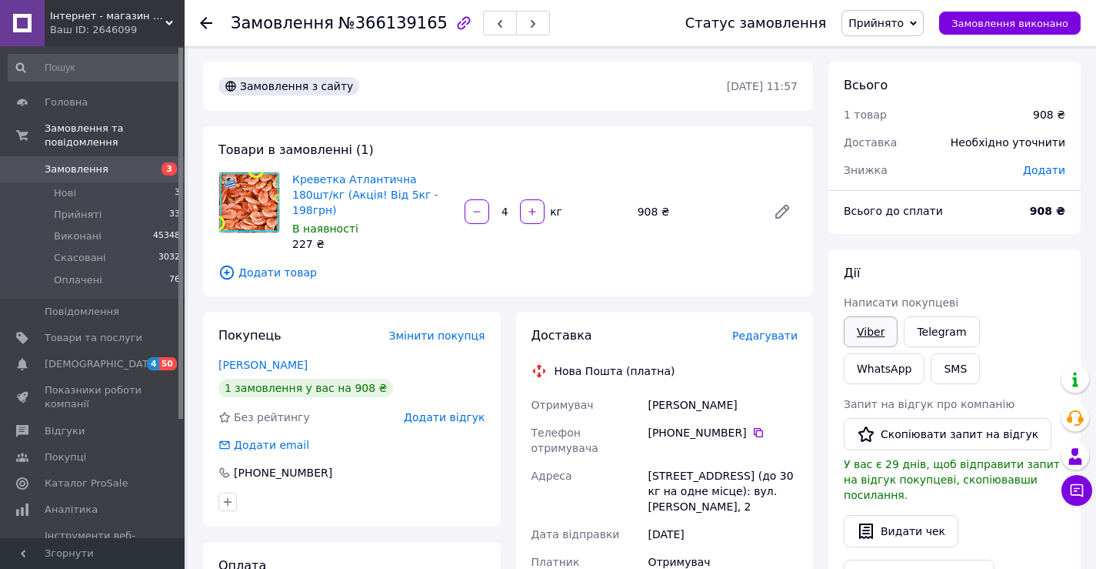
click at [871, 335] on link "Viber" at bounding box center [871, 331] width 54 height 31
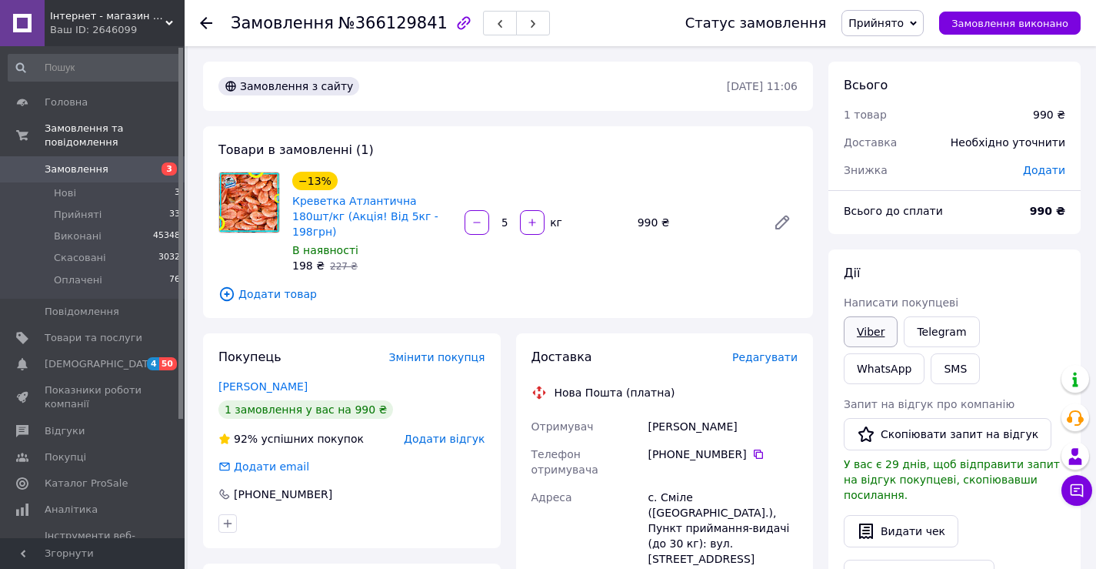
click at [869, 334] on link "Viber" at bounding box center [871, 331] width 54 height 31
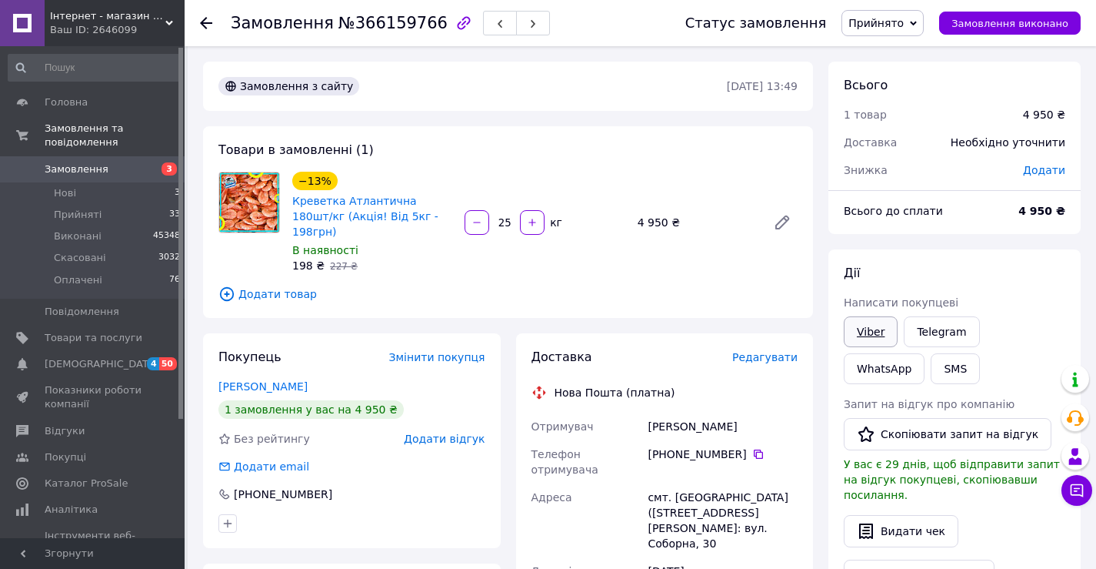
click at [874, 339] on link "Viber" at bounding box center [871, 331] width 54 height 31
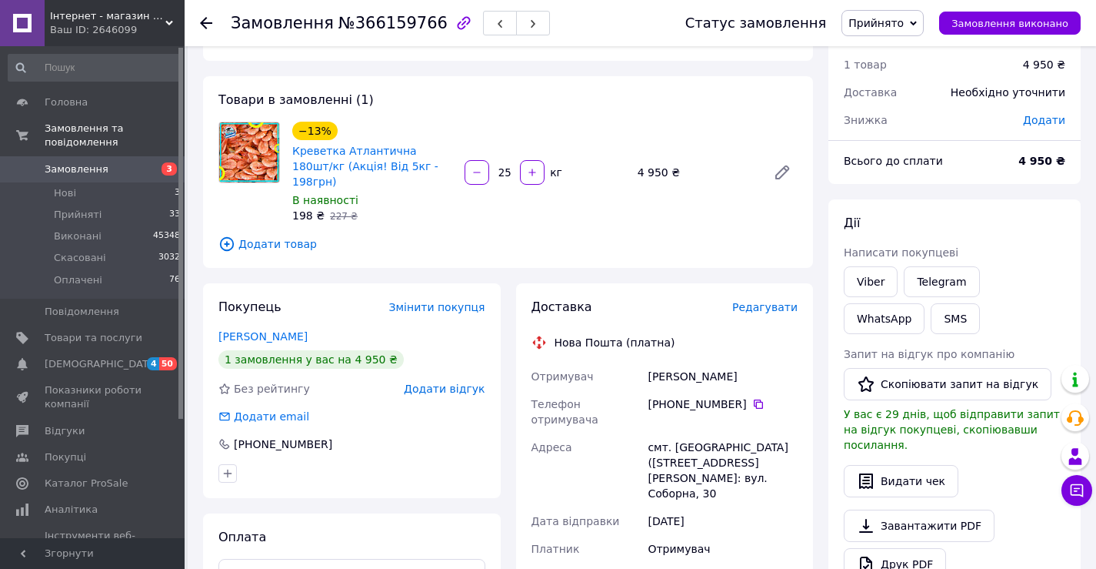
scroll to position [77, 0]
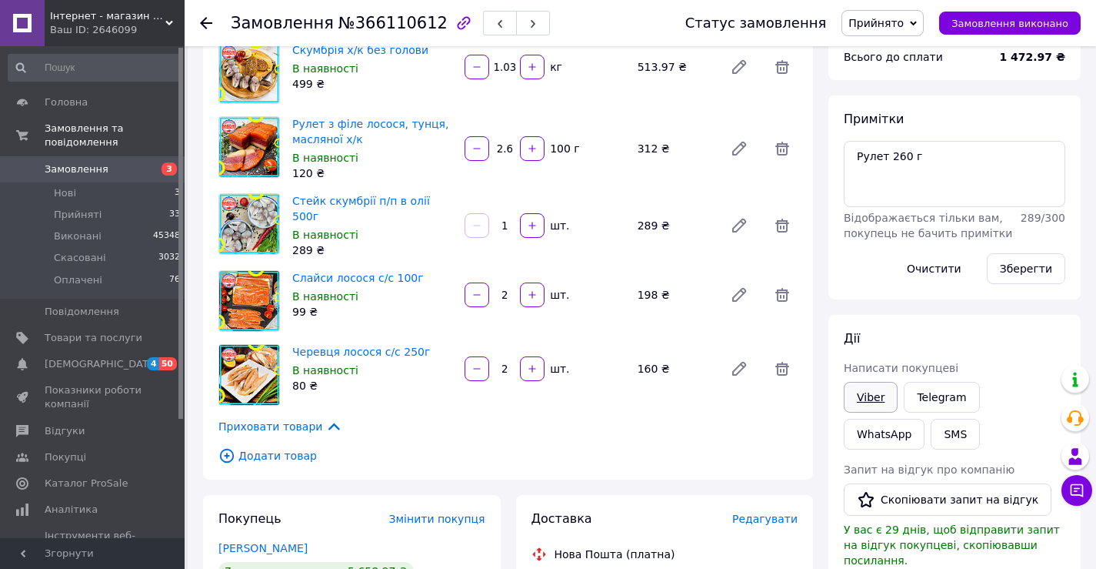
scroll to position [77, 0]
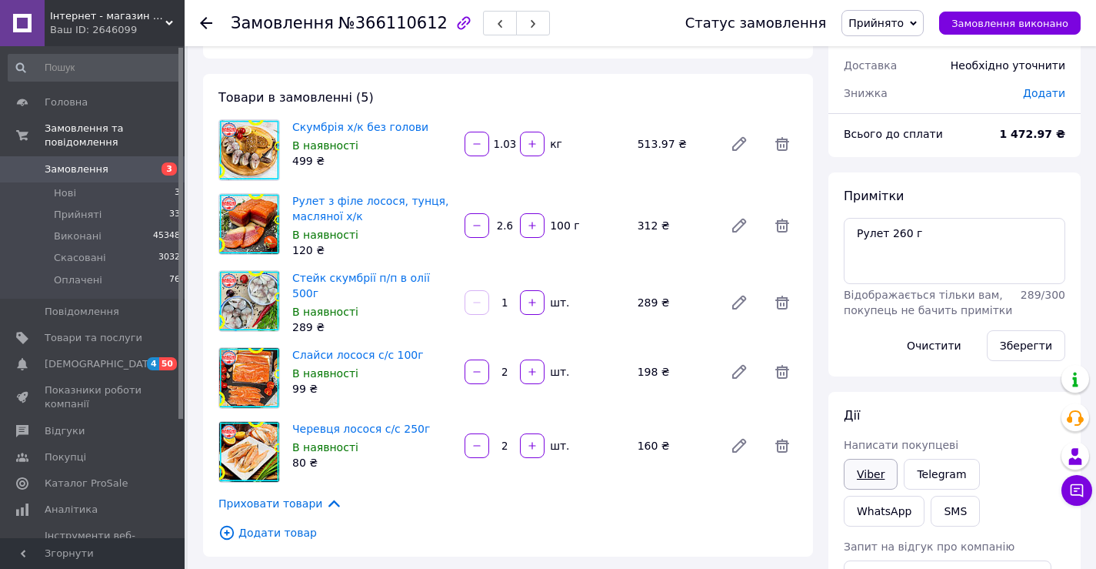
click at [876, 473] on link "Viber" at bounding box center [871, 474] width 54 height 31
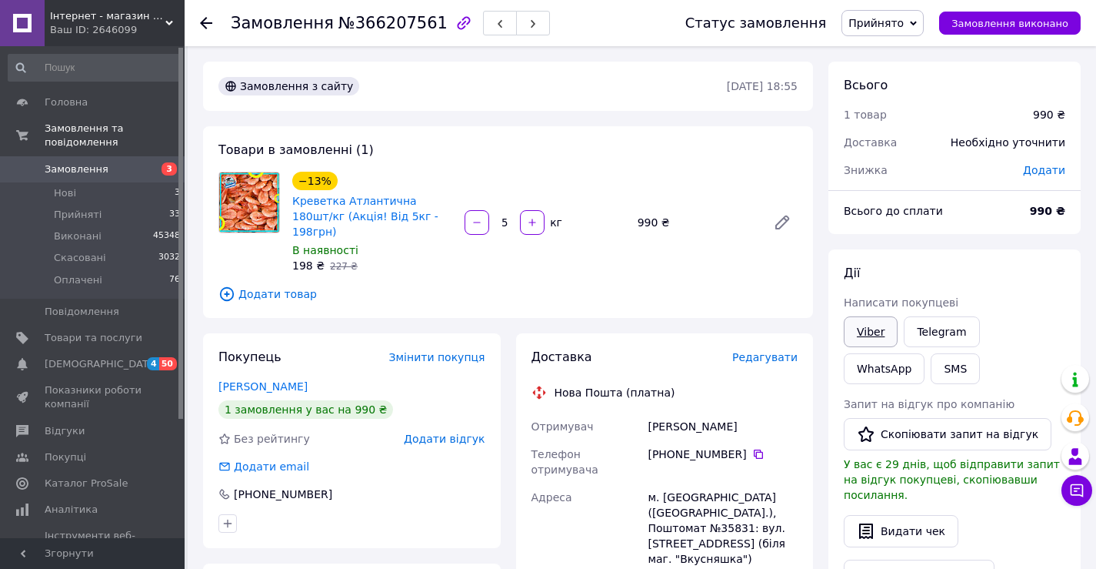
click at [880, 329] on link "Viber" at bounding box center [871, 331] width 54 height 31
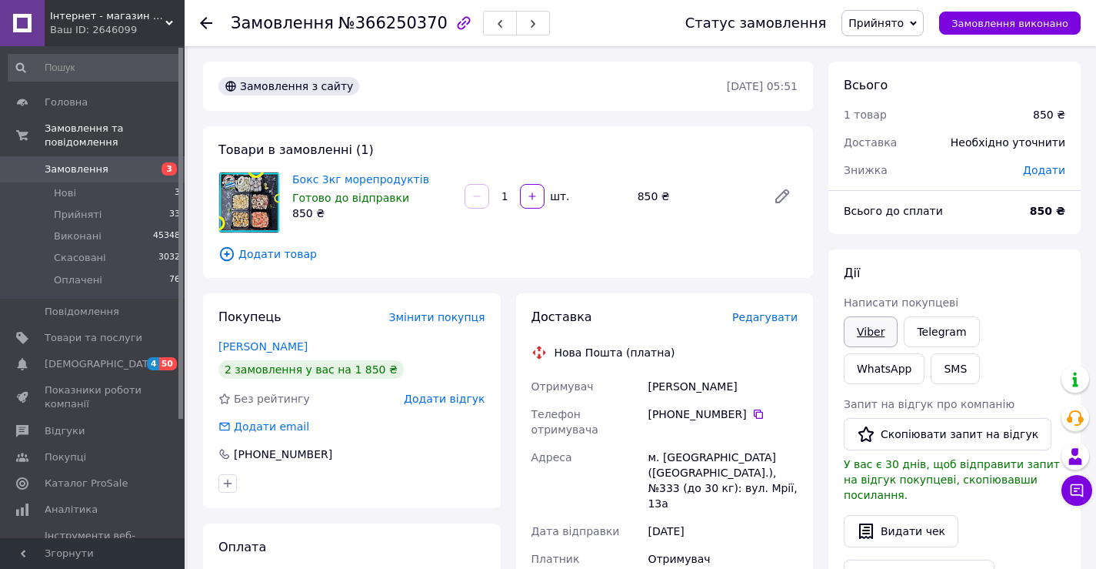
click at [859, 332] on link "Viber" at bounding box center [871, 331] width 54 height 31
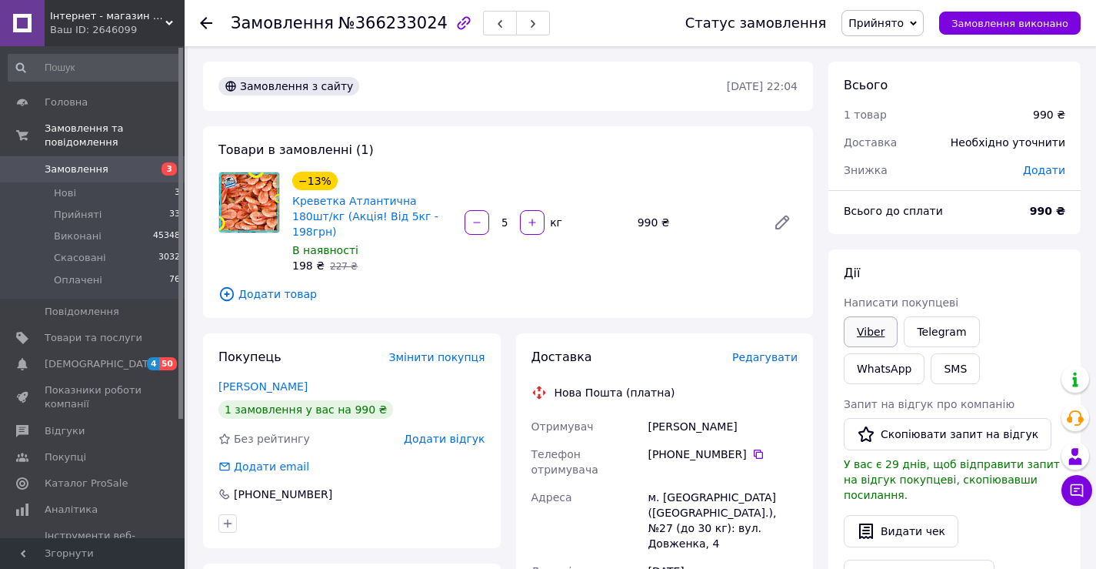
click at [879, 328] on link "Viber" at bounding box center [871, 331] width 54 height 31
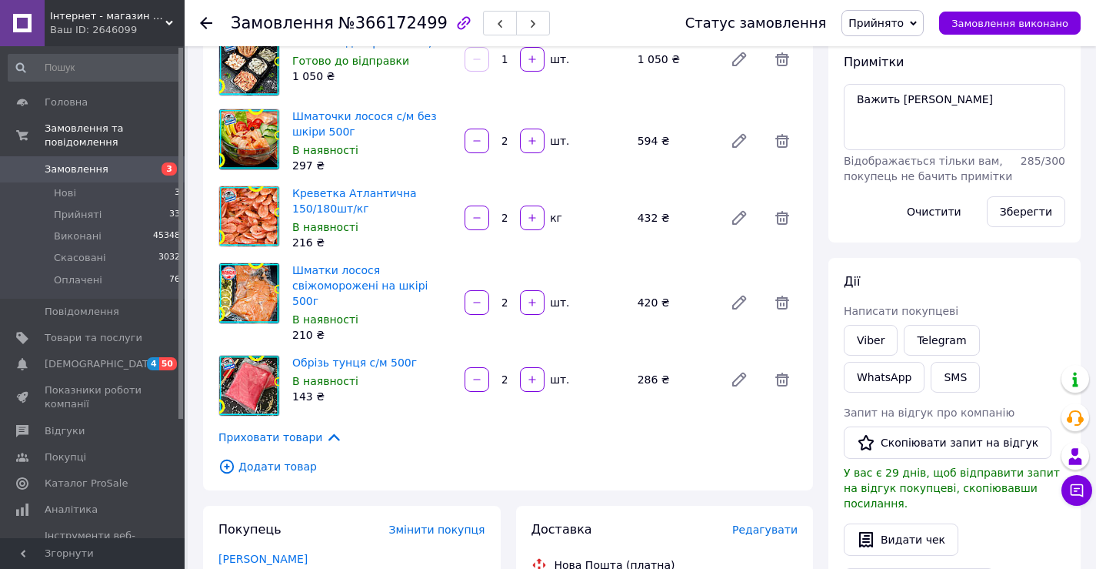
scroll to position [231, 0]
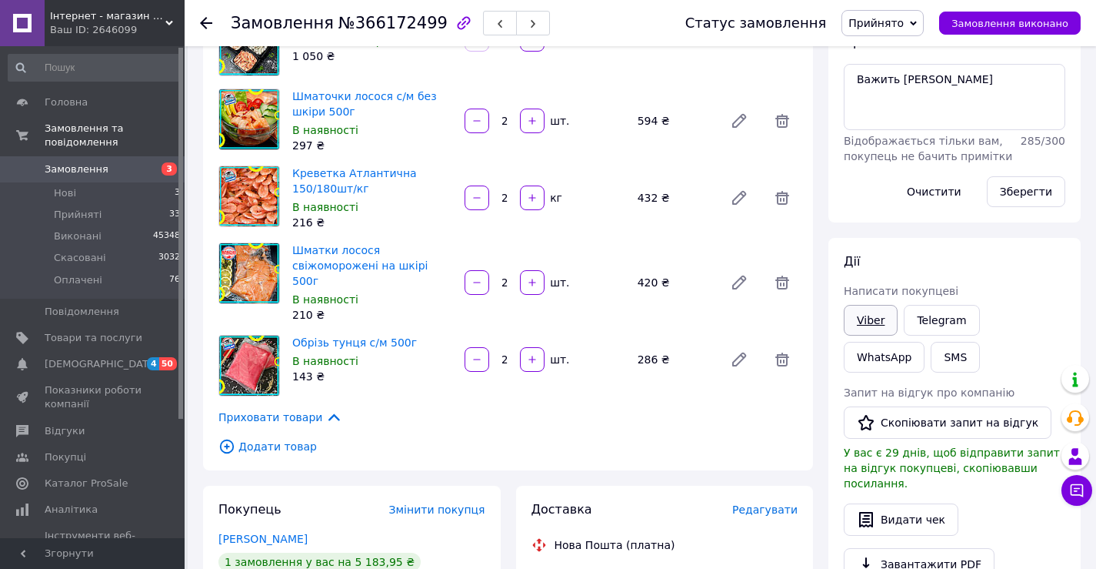
click at [867, 322] on link "Viber" at bounding box center [871, 320] width 54 height 31
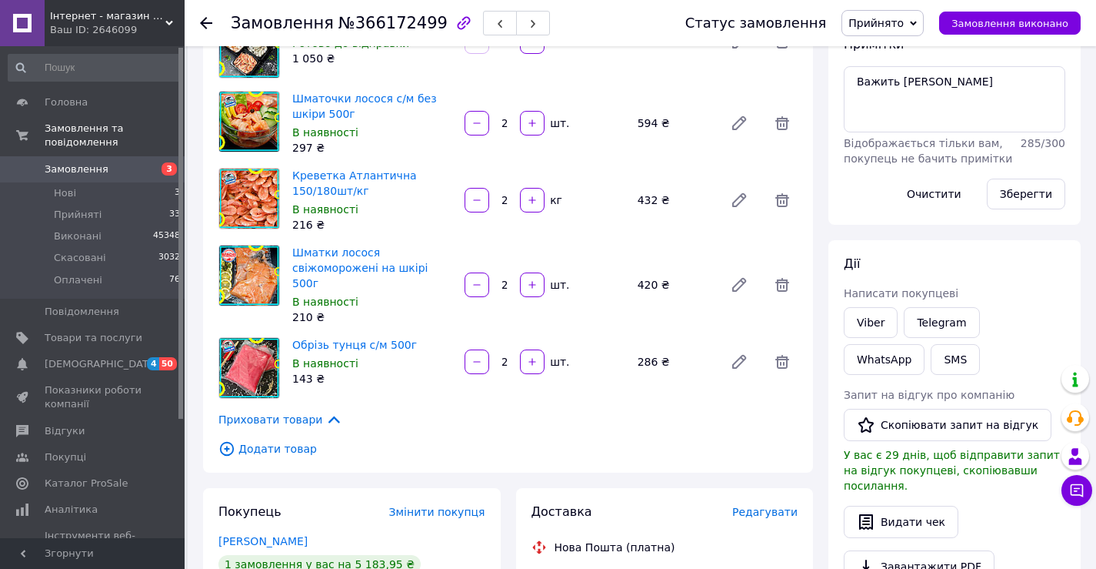
scroll to position [152, 0]
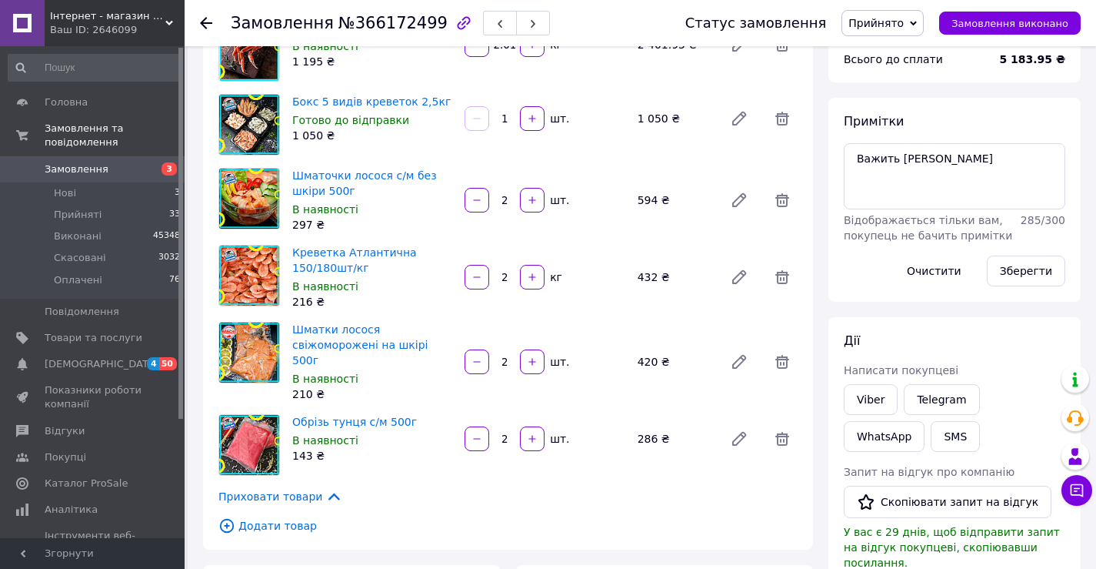
drag, startPoint x: 901, startPoint y: 25, endPoint x: 892, endPoint y: 46, distance: 22.4
click at [901, 26] on span "Прийнято" at bounding box center [876, 23] width 55 height 12
click at [885, 102] on li "Оплачено" at bounding box center [882, 99] width 81 height 23
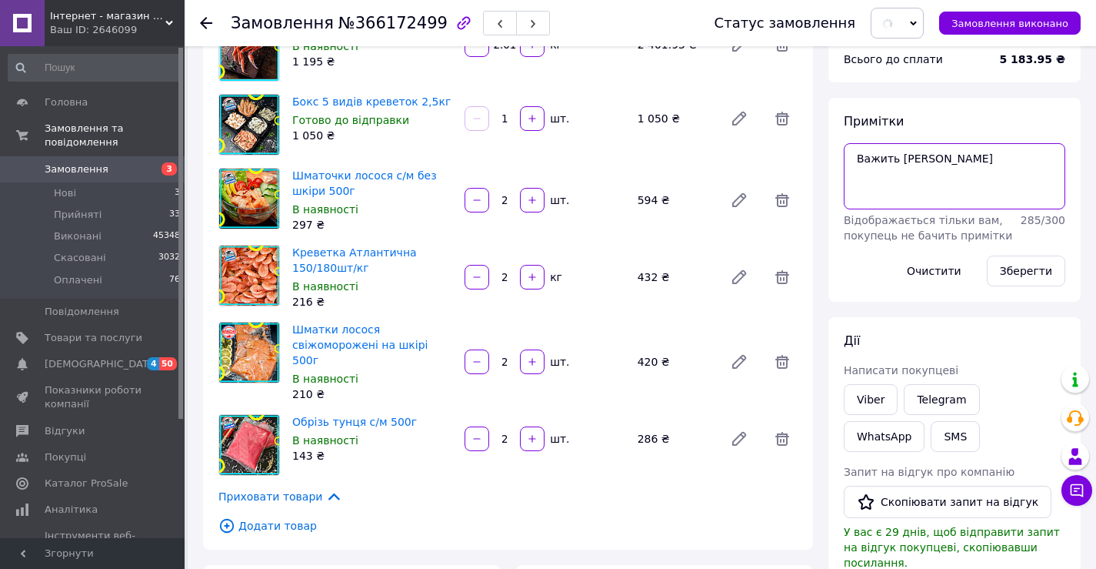
click at [956, 167] on textarea "Важить Келецька" at bounding box center [955, 176] width 222 height 66
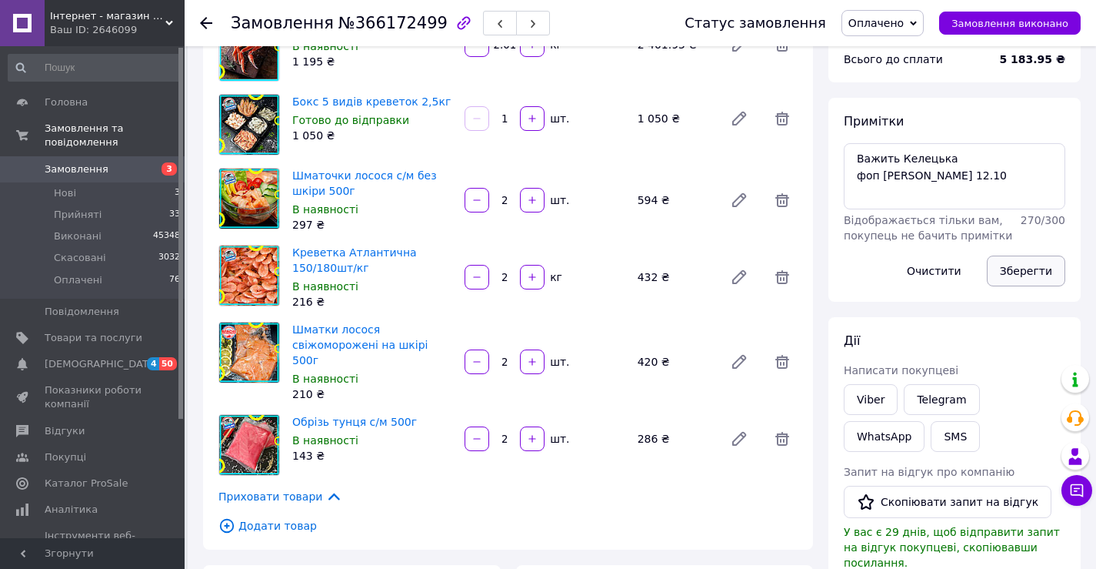
click at [1010, 280] on button "Зберегти" at bounding box center [1026, 270] width 78 height 31
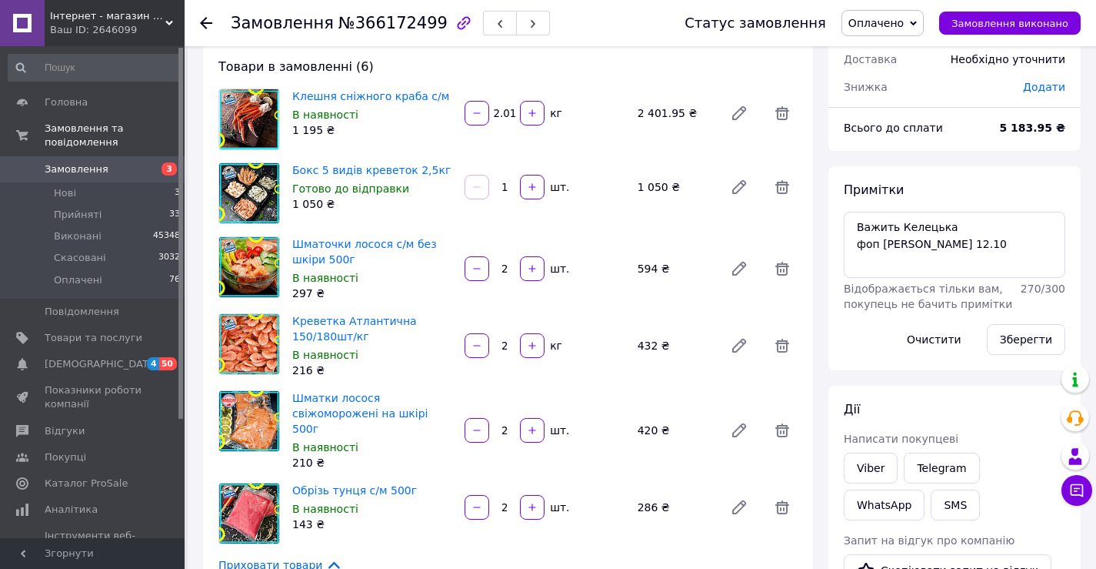
scroll to position [0, 0]
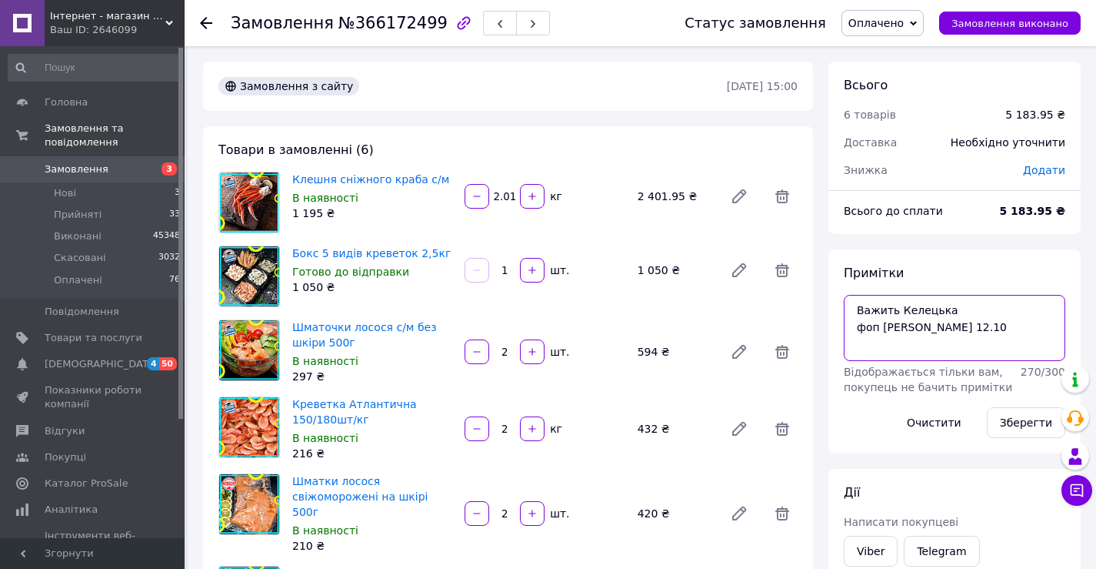
click at [945, 327] on textarea "Важить Келецька фоп Валя 12.10" at bounding box center [955, 328] width 222 height 66
click at [916, 329] on textarea "Важить Келецька фоп Валя 12.10" at bounding box center [955, 328] width 222 height 66
type textarea "Важить Келецька фоп Валя 11.10"
click at [1029, 428] on button "Зберегти" at bounding box center [1026, 422] width 78 height 31
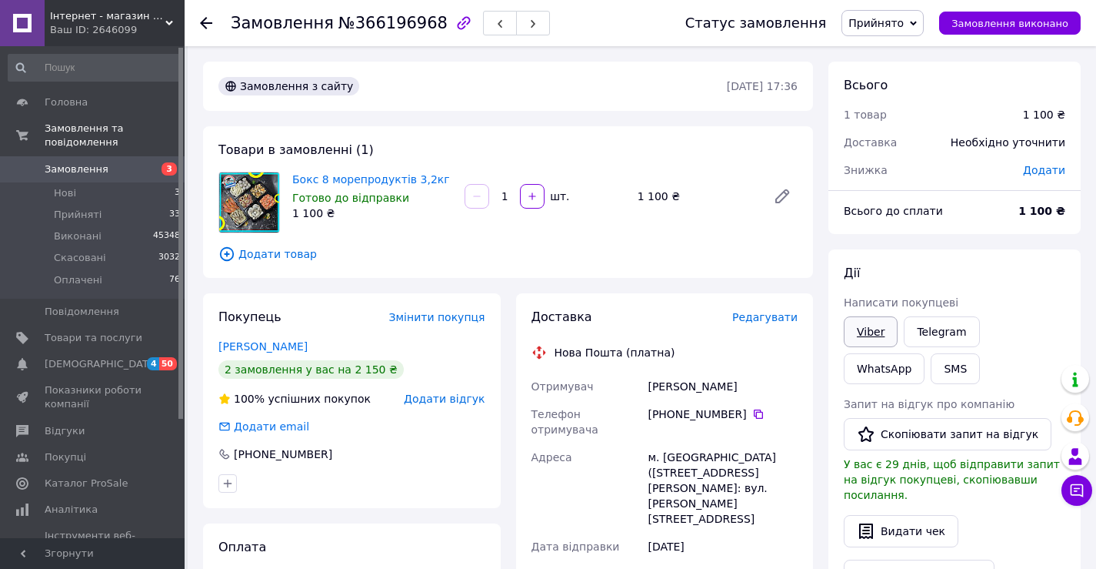
click at [870, 327] on link "Viber" at bounding box center [871, 331] width 54 height 31
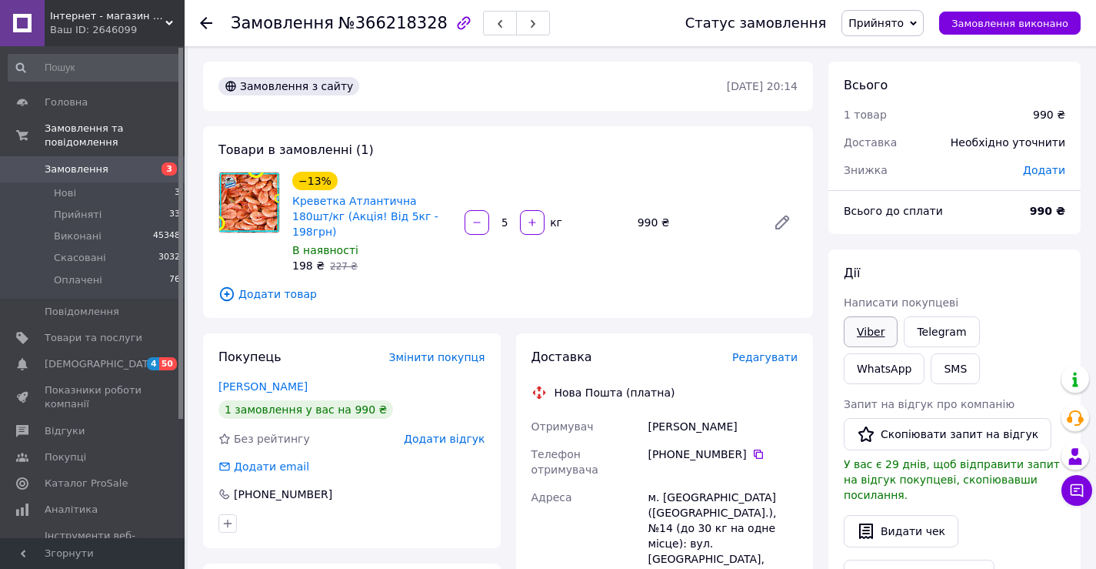
click at [876, 339] on link "Viber" at bounding box center [871, 331] width 54 height 31
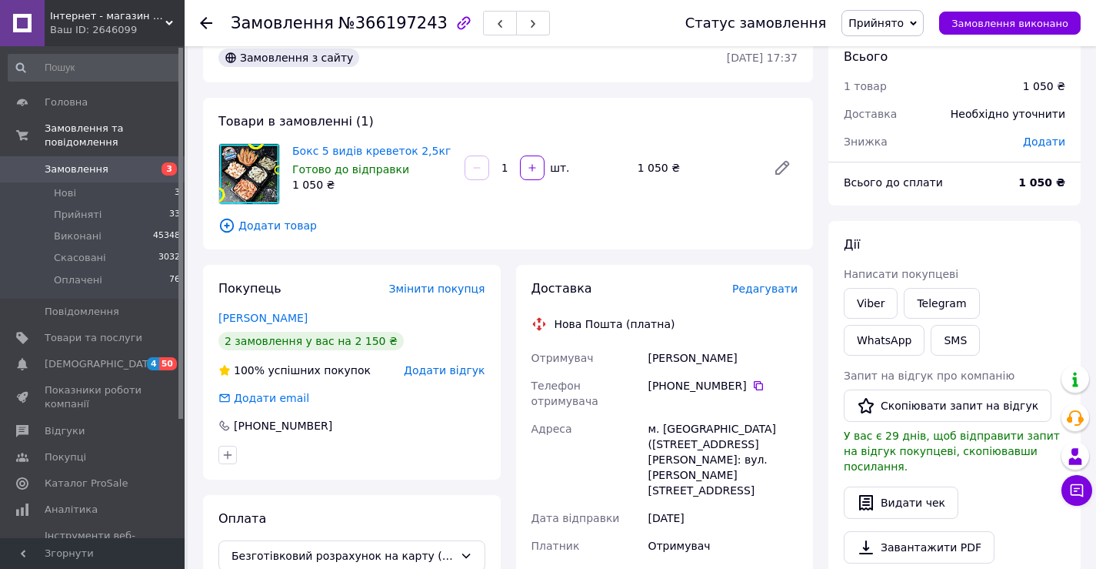
scroll to position [77, 0]
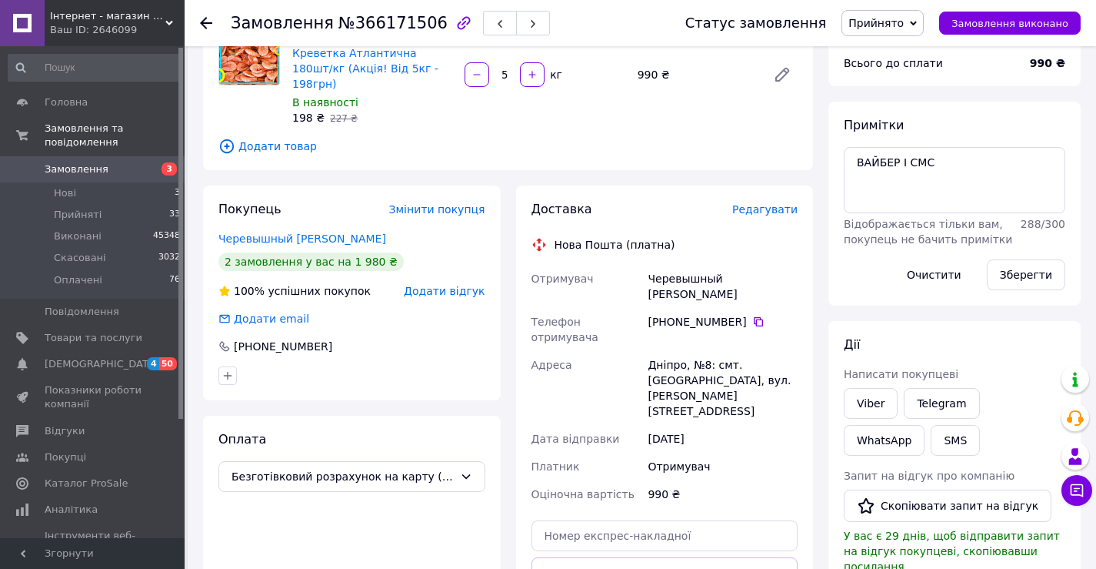
scroll to position [154, 0]
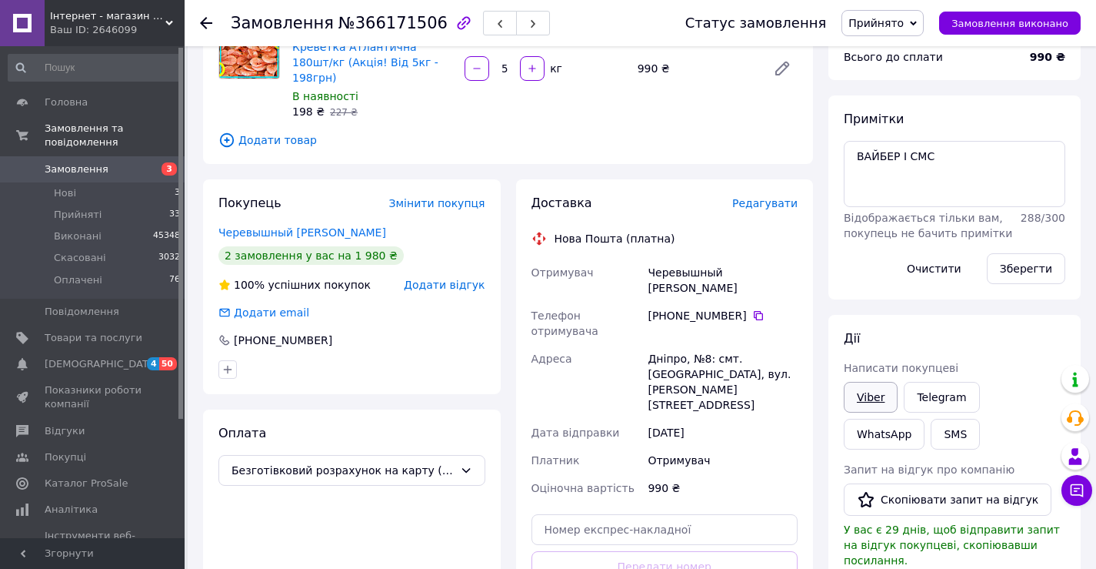
drag, startPoint x: 866, startPoint y: 398, endPoint x: 881, endPoint y: 395, distance: 14.9
click at [866, 398] on link "Viber" at bounding box center [871, 397] width 54 height 31
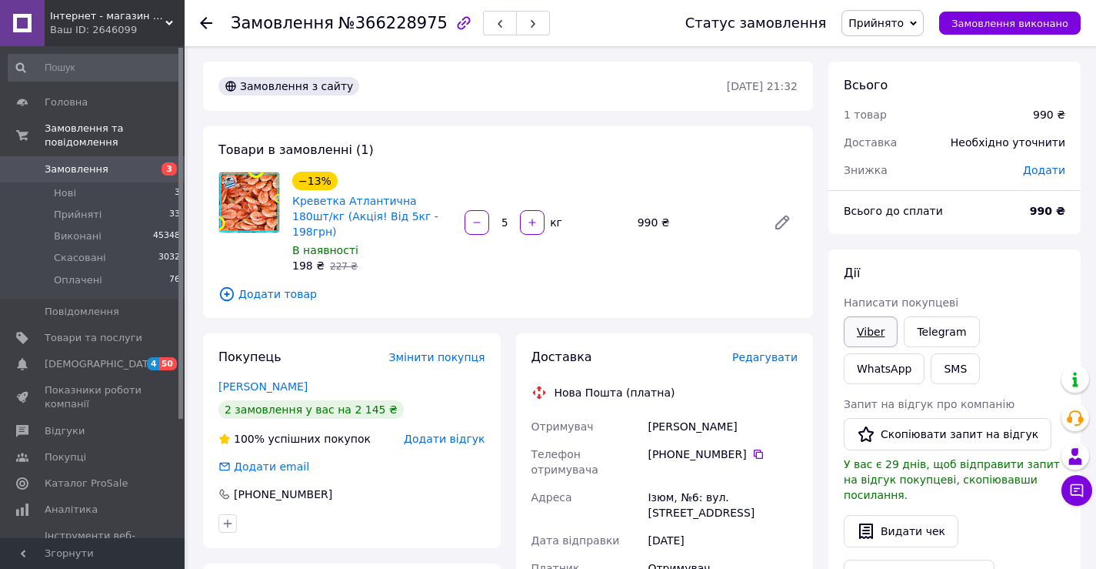
click at [876, 329] on link "Viber" at bounding box center [871, 331] width 54 height 31
click at [873, 335] on link "Viber" at bounding box center [871, 331] width 54 height 31
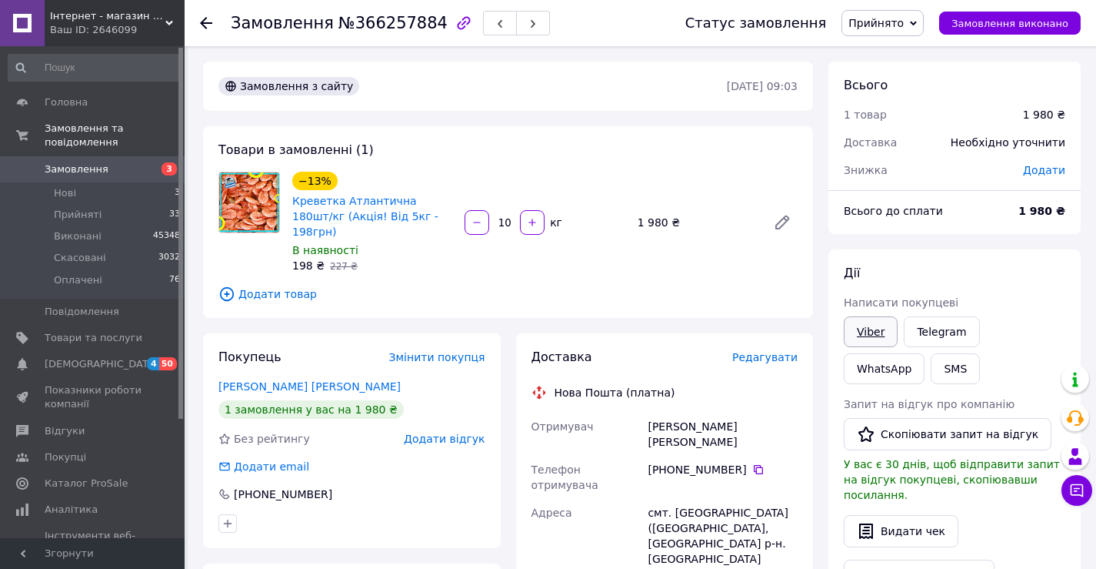
click at [868, 333] on link "Viber" at bounding box center [871, 331] width 54 height 31
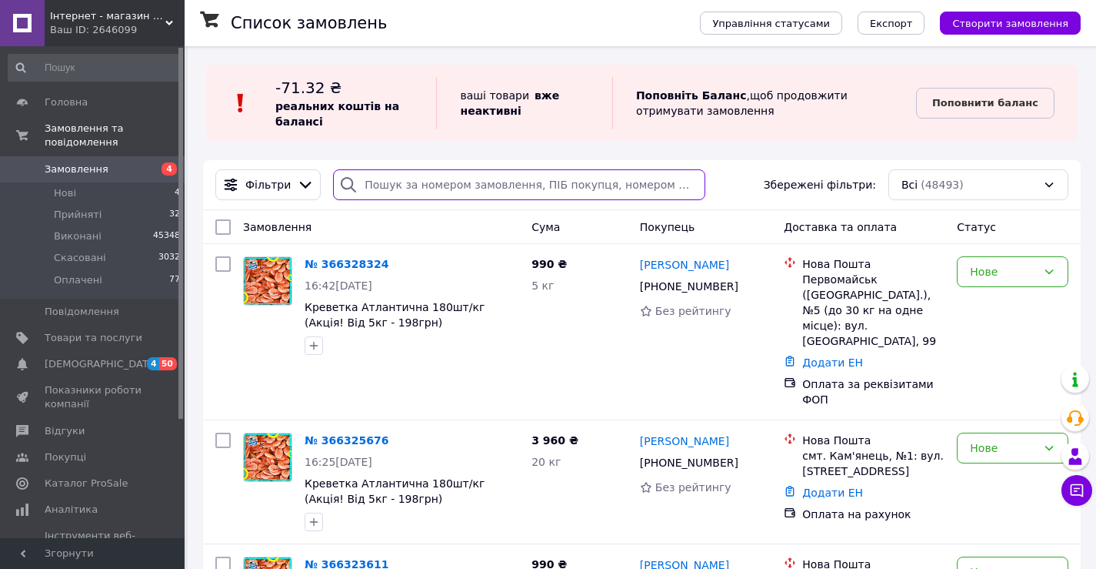
click at [406, 185] on input "search" at bounding box center [519, 184] width 372 height 31
paste input "[PHONE_NUMBER]"
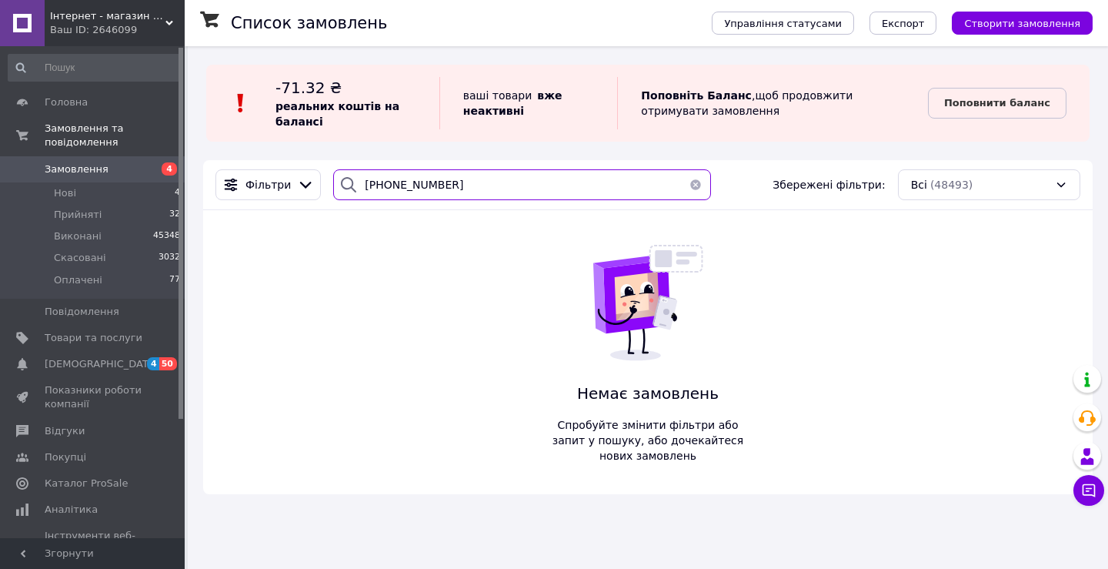
type input "[PHONE_NUMBER]"
drag, startPoint x: 692, startPoint y: 186, endPoint x: 684, endPoint y: 179, distance: 10.9
click at [692, 186] on button "button" at bounding box center [695, 184] width 31 height 31
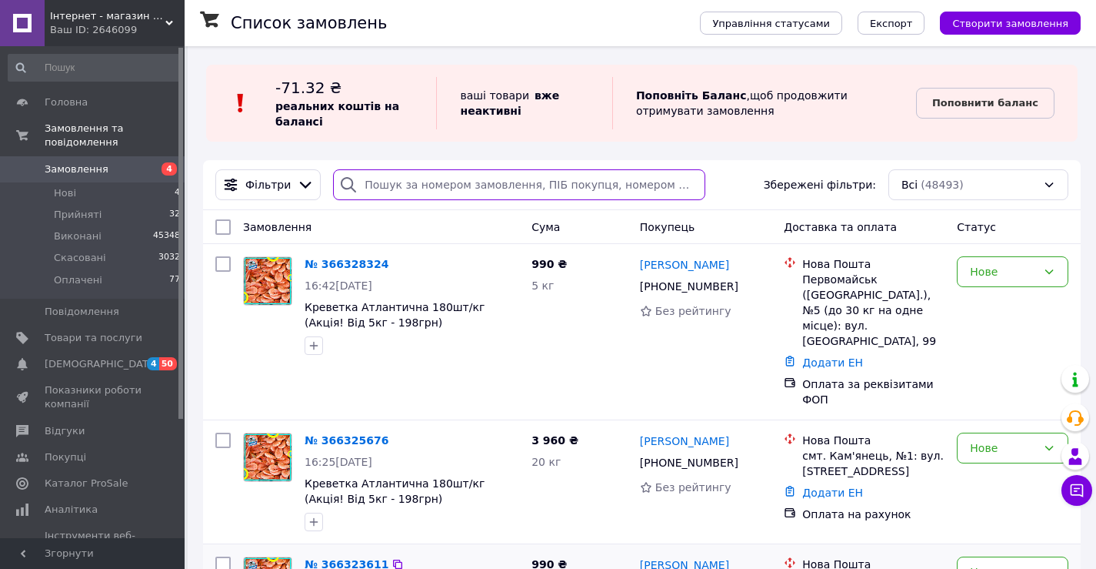
scroll to position [77, 0]
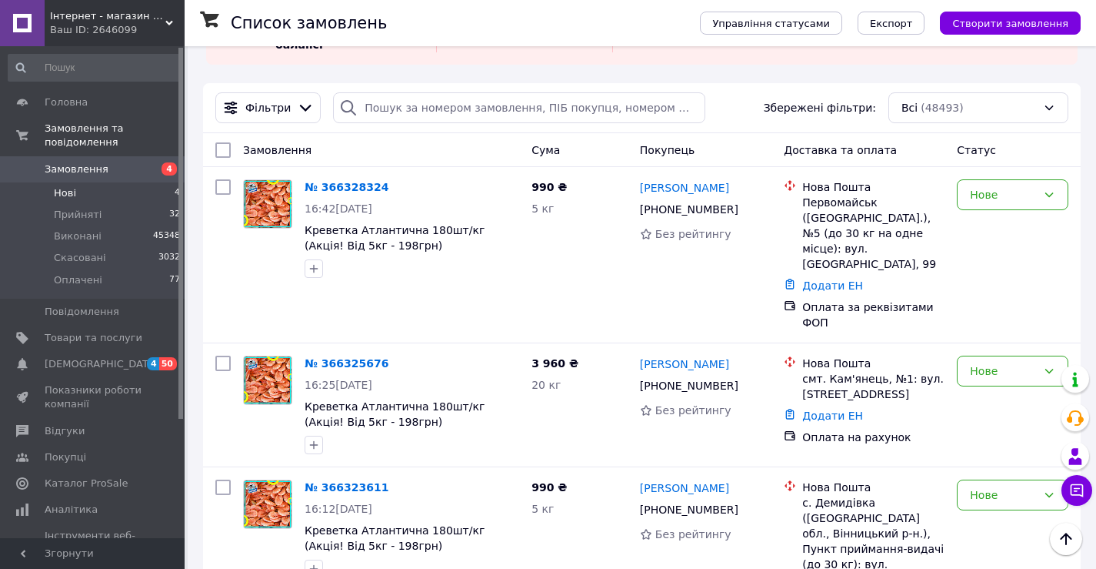
click at [67, 186] on span "Нові" at bounding box center [65, 193] width 22 height 14
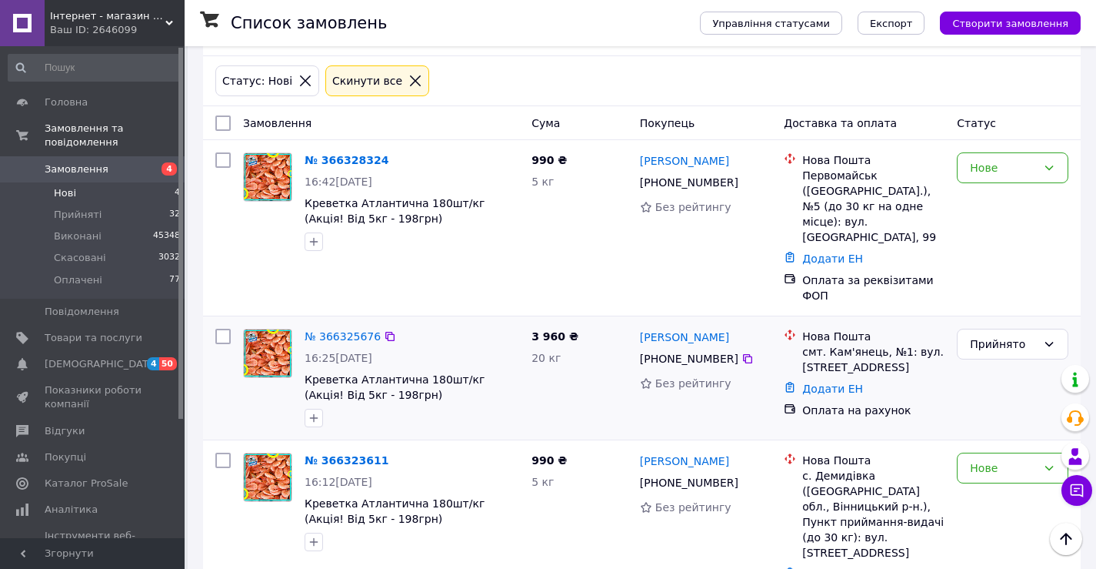
scroll to position [155, 0]
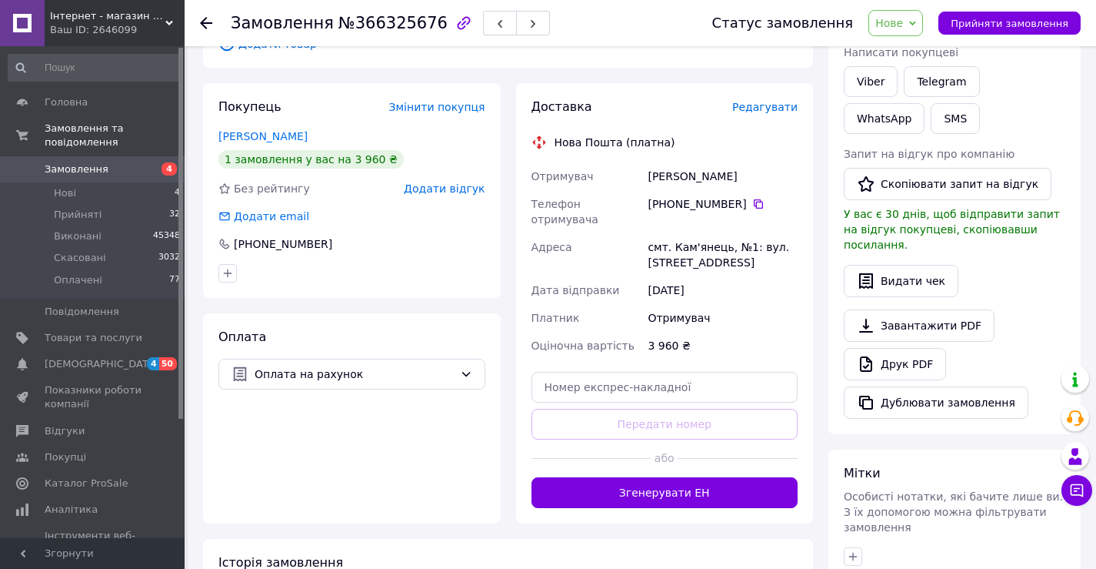
scroll to position [462, 0]
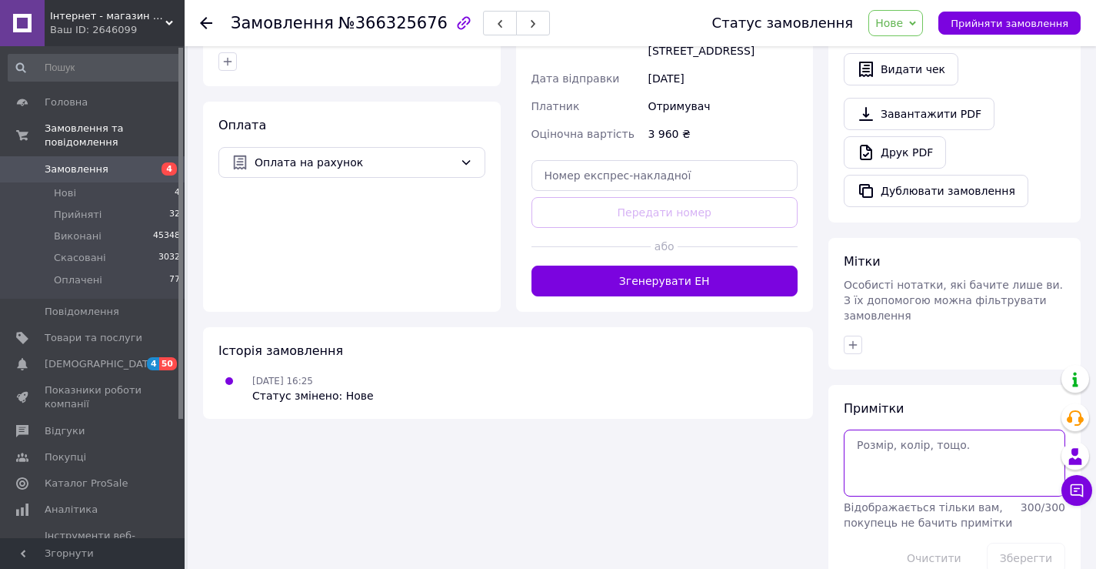
click at [862, 435] on textarea at bounding box center [955, 462] width 222 height 66
paste textarea "[PHONE_NUMBER]"
type textarea "[PHONE_NUMBER] [PERSON_NAME]"
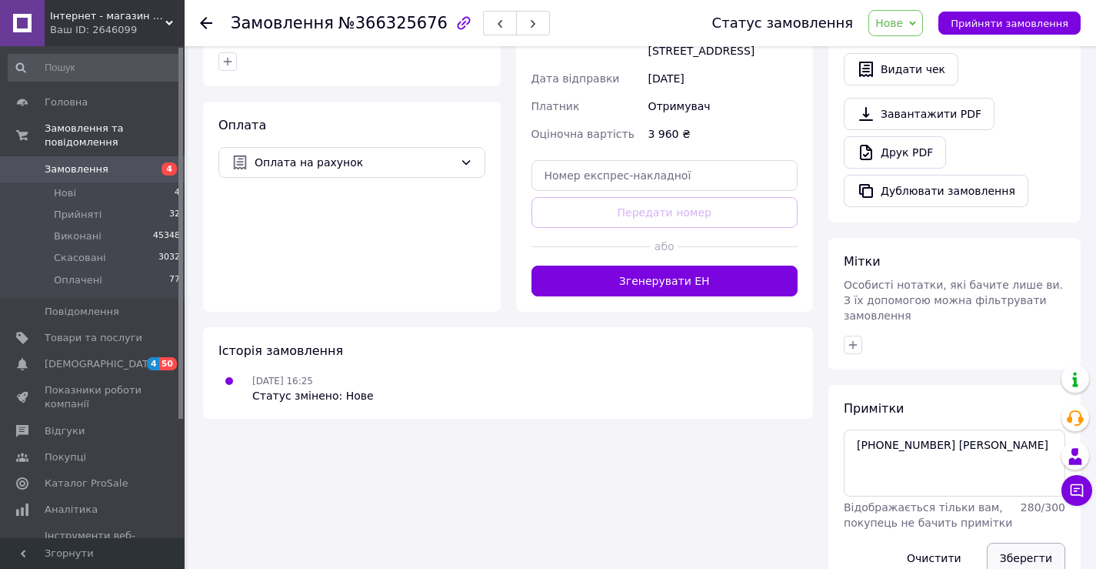
click at [1049, 542] on button "Зберегти" at bounding box center [1026, 557] width 78 height 31
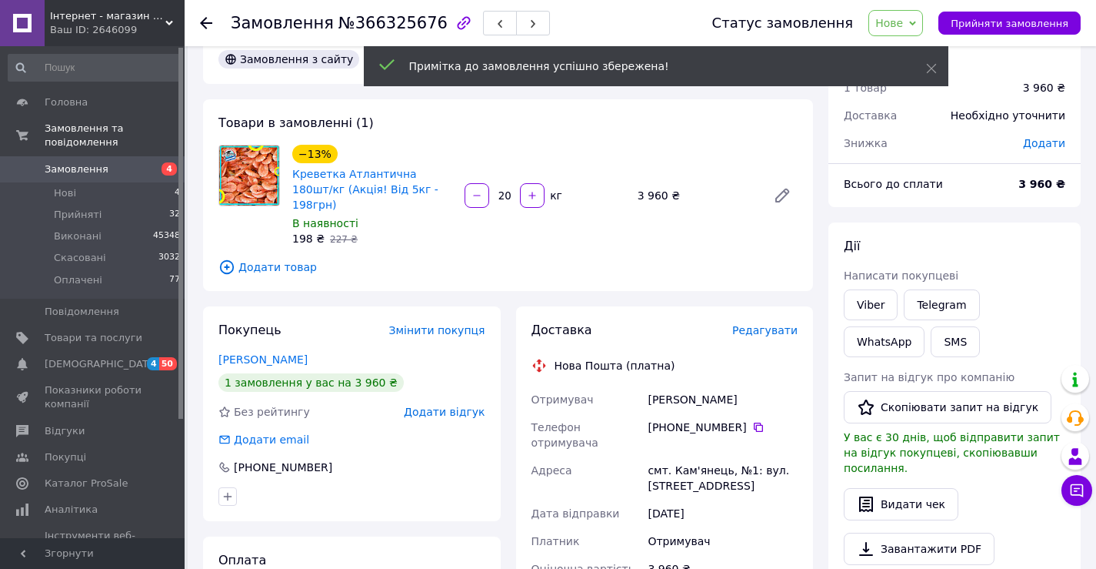
scroll to position [0, 0]
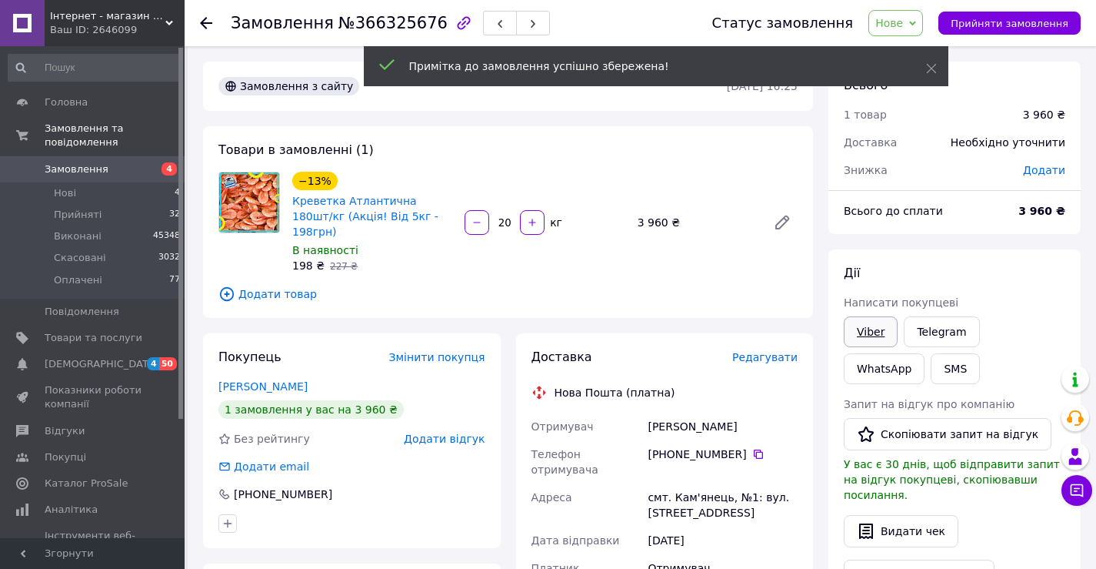
click at [862, 333] on link "Viber" at bounding box center [871, 331] width 54 height 31
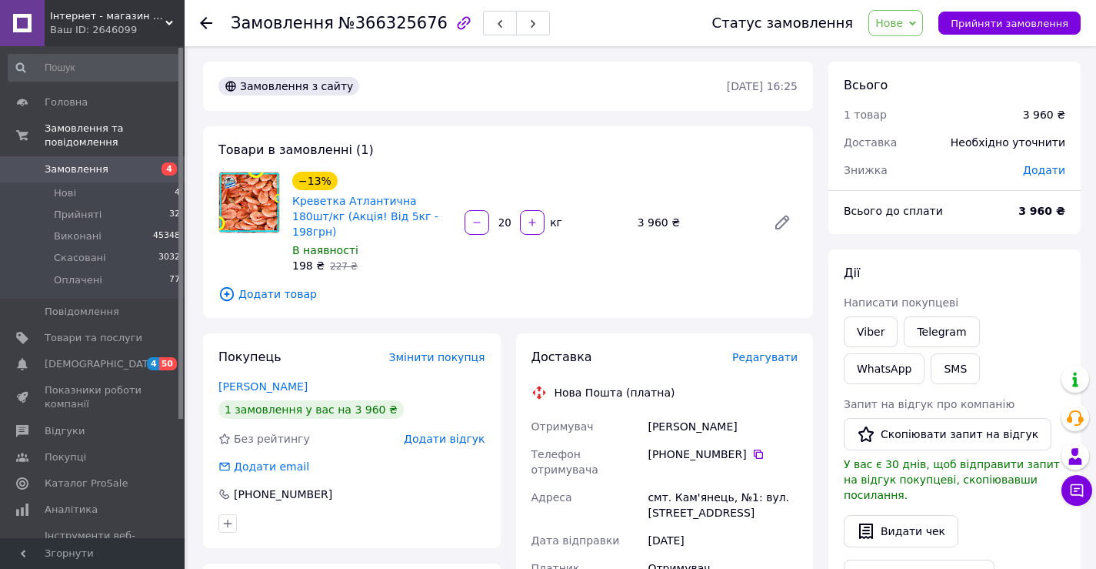
click at [903, 17] on span "Нове" at bounding box center [890, 23] width 28 height 12
click at [912, 55] on li "Прийнято" at bounding box center [904, 53] width 71 height 23
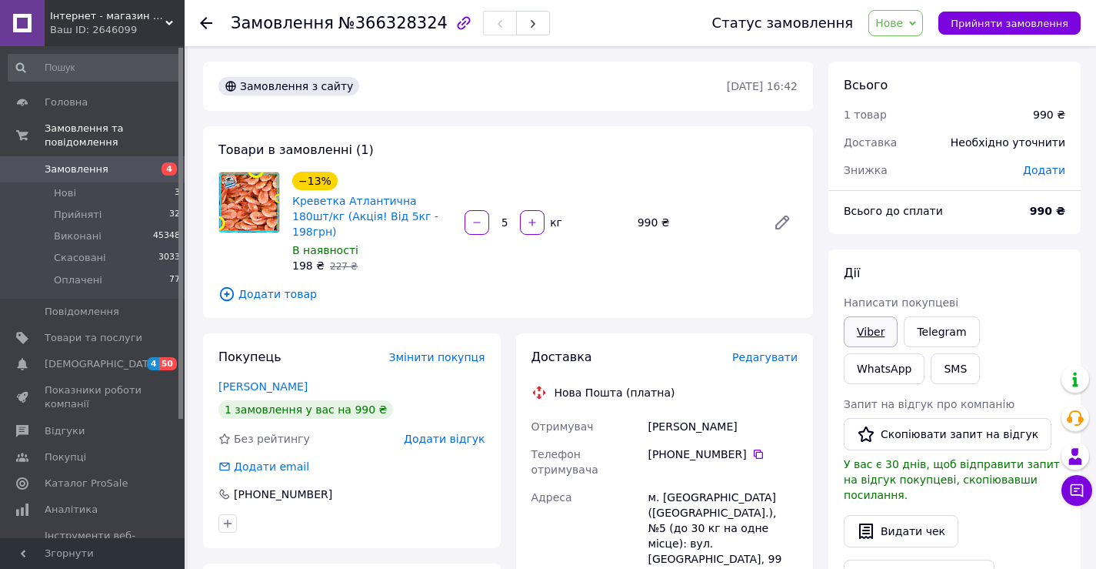
click at [866, 332] on link "Viber" at bounding box center [871, 331] width 54 height 31
click at [896, 24] on span "Нове" at bounding box center [890, 23] width 28 height 12
click at [917, 52] on li "Прийнято" at bounding box center [904, 53] width 71 height 23
click at [903, 22] on span "Нове" at bounding box center [890, 23] width 28 height 12
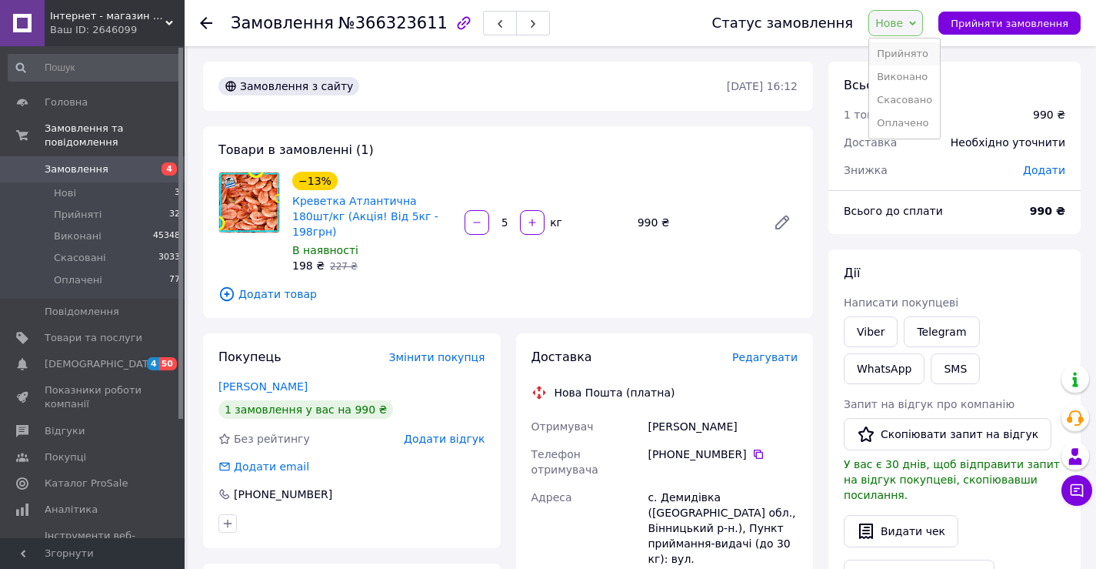
click at [900, 59] on li "Прийнято" at bounding box center [904, 53] width 71 height 23
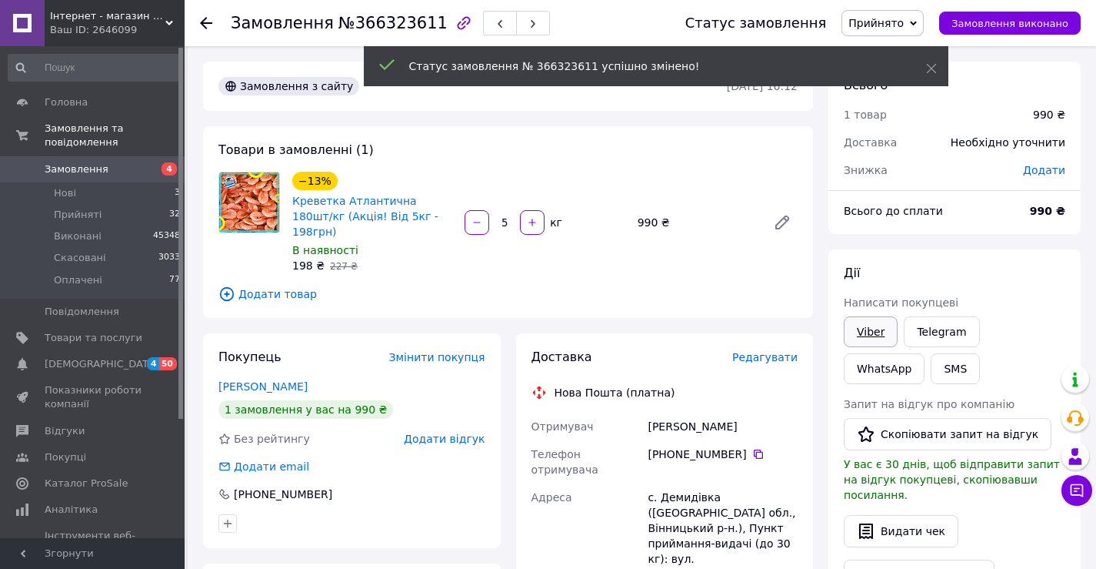
drag, startPoint x: 865, startPoint y: 329, endPoint x: 869, endPoint y: 317, distance: 12.2
click at [864, 329] on link "Viber" at bounding box center [871, 331] width 54 height 31
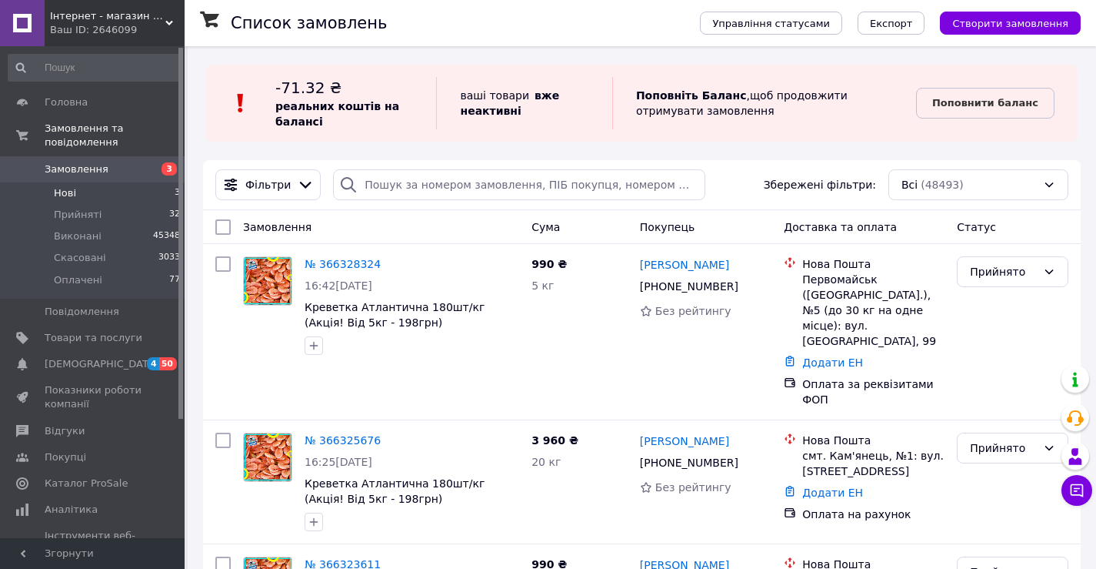
click at [62, 186] on span "Нові" at bounding box center [65, 193] width 22 height 14
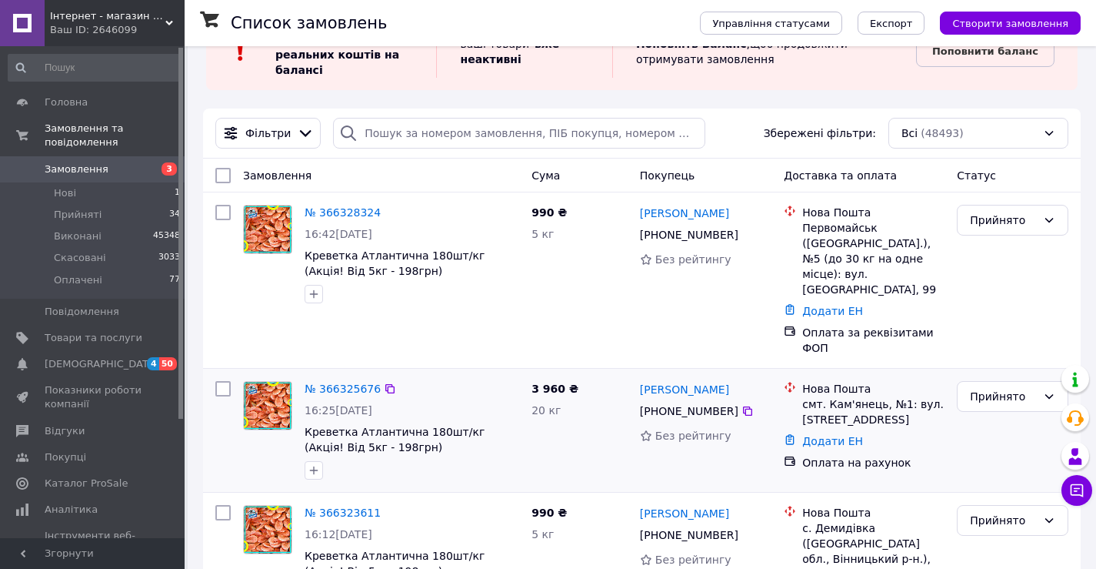
scroll to position [77, 0]
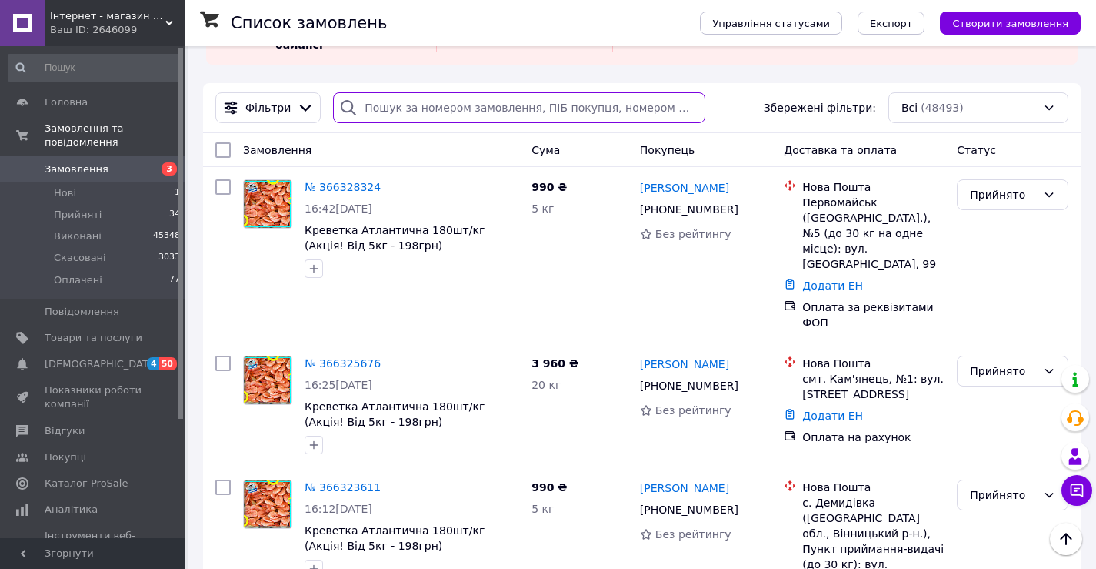
click at [395, 105] on input "search" at bounding box center [519, 107] width 372 height 31
paste input "+380979039209"
type input "+380979039209"
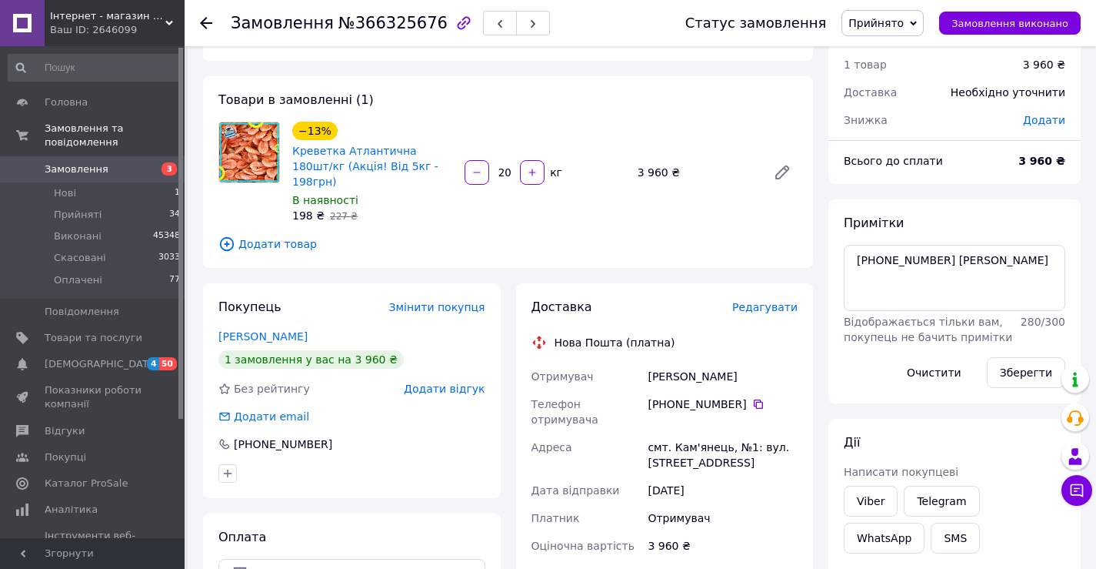
scroll to position [77, 0]
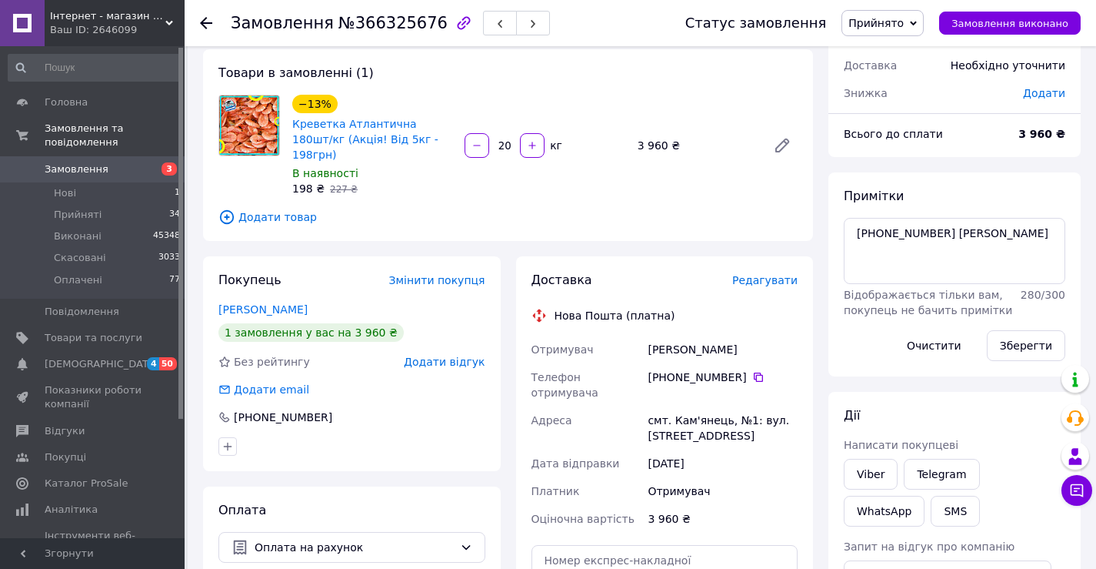
click at [506, 140] on input "20" at bounding box center [504, 146] width 25 height 12
type input "25"
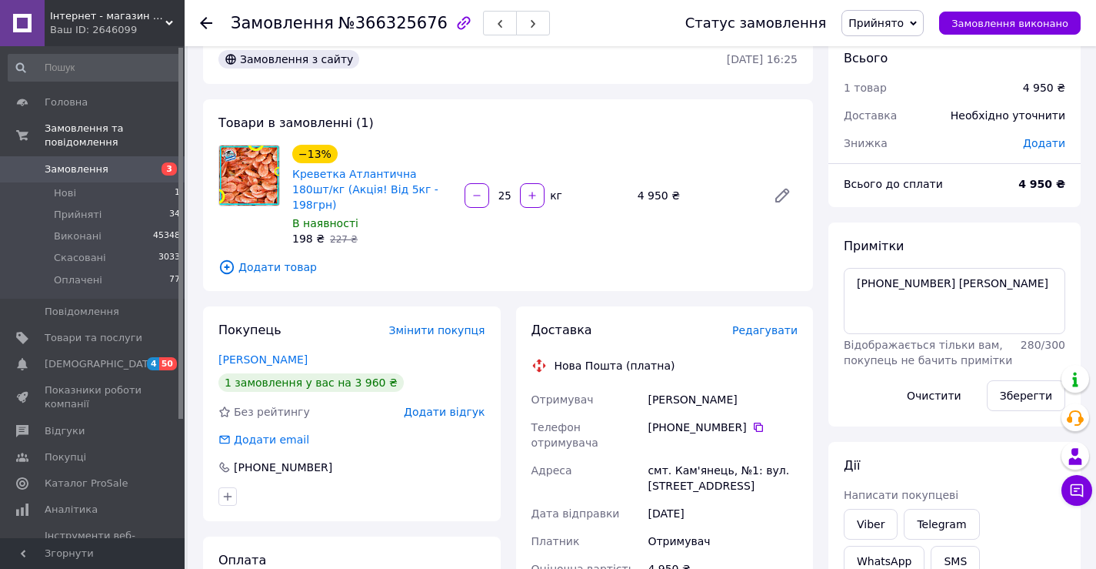
scroll to position [0, 0]
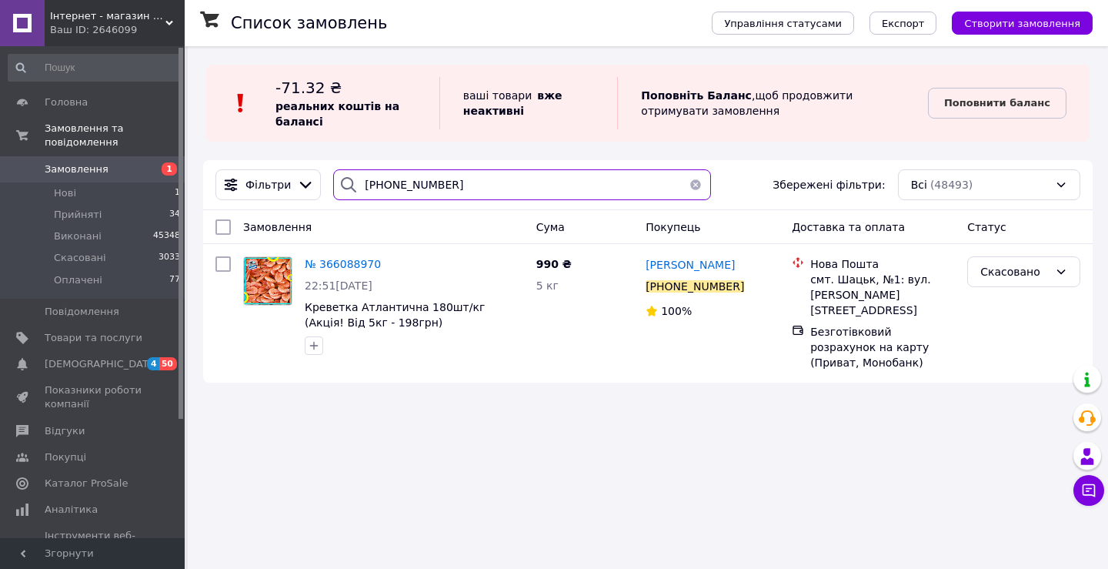
drag, startPoint x: 491, startPoint y: 180, endPoint x: 252, endPoint y: 116, distance: 246.9
click at [259, 123] on div "Список замовлень Управління статусами Експорт Створити замовлення -71.32 ₴ реал…" at bounding box center [648, 222] width 920 height 352
paste input "669835435"
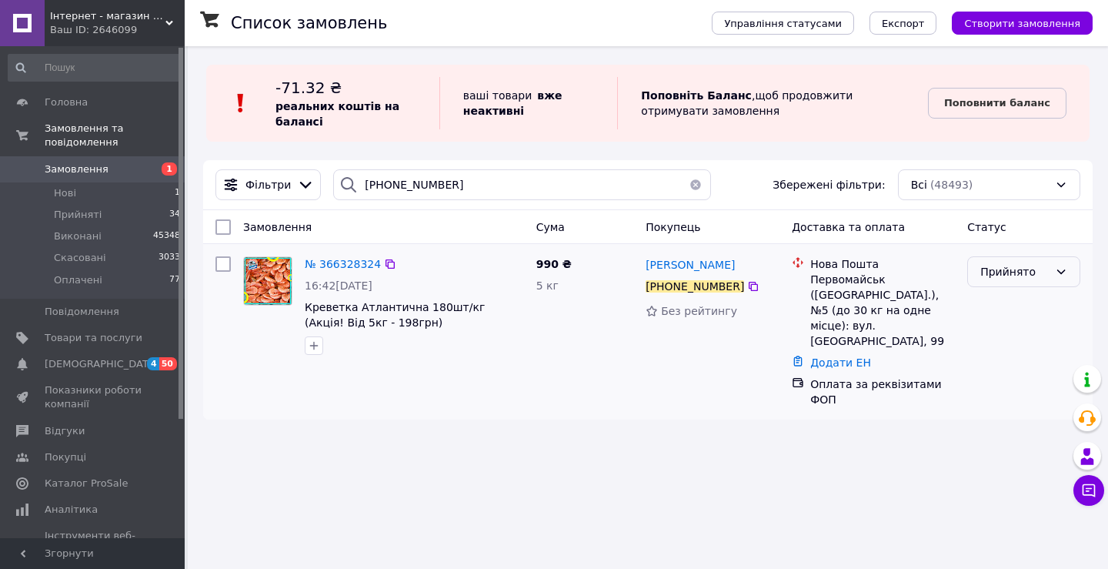
click at [1013, 272] on div "Прийнято" at bounding box center [1014, 271] width 68 height 17
drag, startPoint x: 1002, startPoint y: 361, endPoint x: 856, endPoint y: 252, distance: 182.0
click at [1002, 362] on li "Оплачено" at bounding box center [1024, 361] width 112 height 28
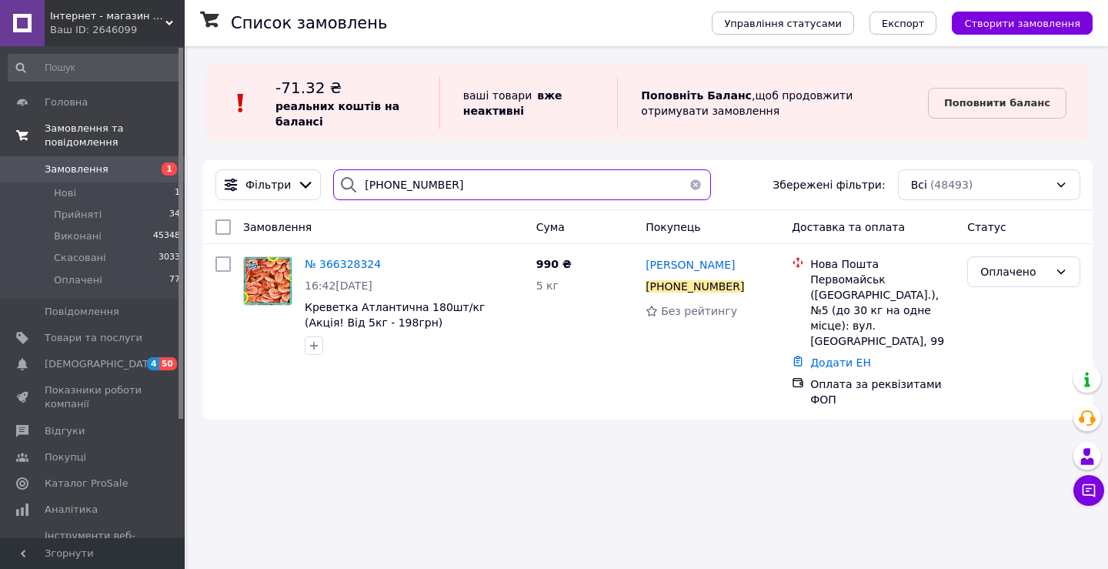
drag, startPoint x: 454, startPoint y: 184, endPoint x: 172, endPoint y: 128, distance: 287.0
click at [172, 128] on div "Інтернет - магазин морепродуктів "Karasey.net" Ваш ID: 2646099 Сайт Інтернет - …" at bounding box center [554, 284] width 1108 height 569
paste input "951493414"
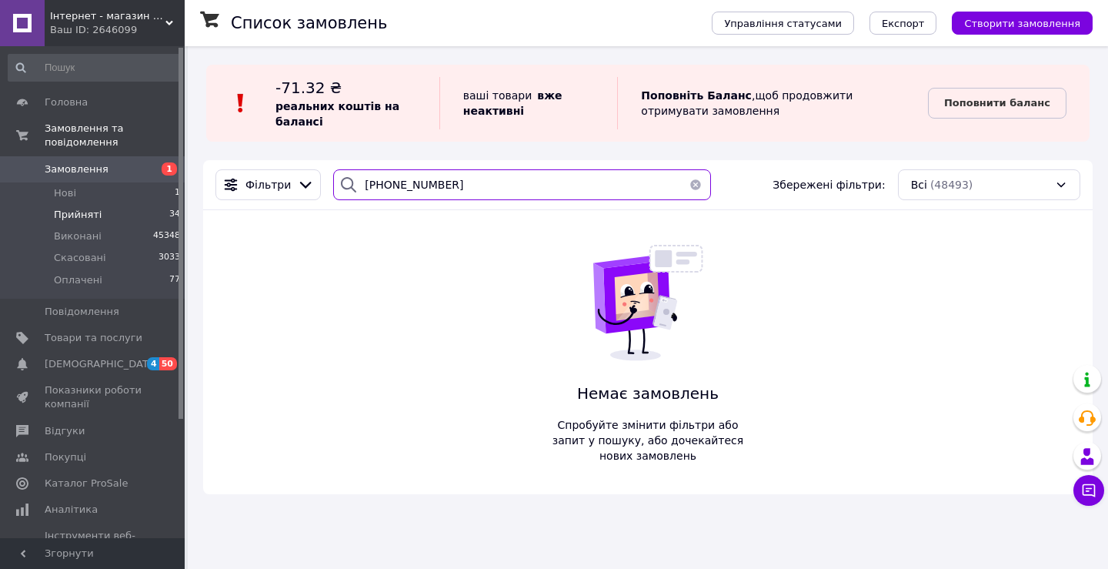
type input "+380951493414"
click at [93, 208] on span "Прийняті" at bounding box center [78, 215] width 48 height 14
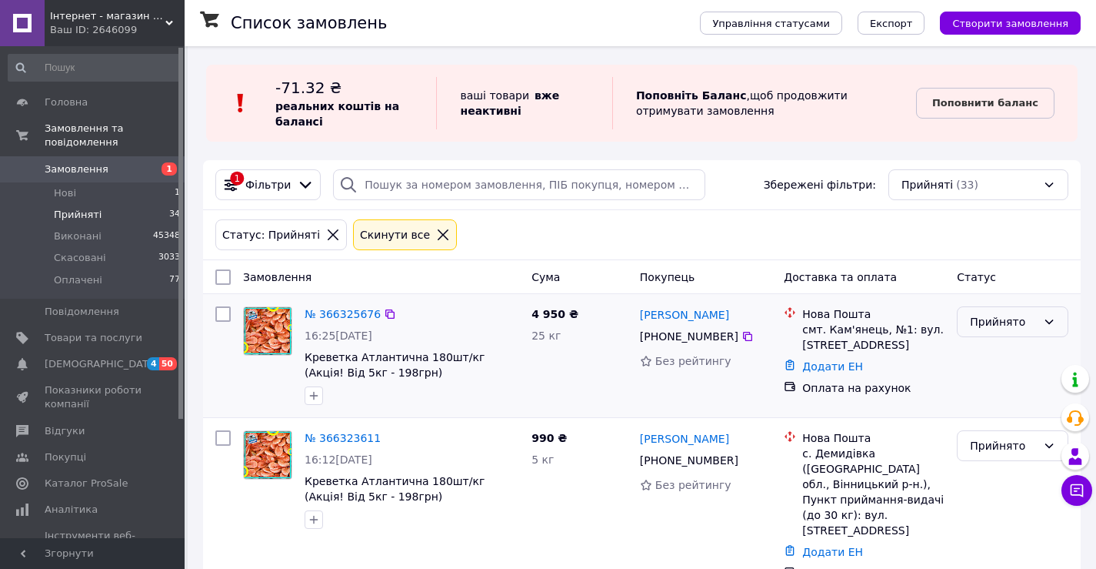
click at [996, 320] on div "Прийнято" at bounding box center [1003, 321] width 67 height 17
drag, startPoint x: 993, startPoint y: 409, endPoint x: 646, endPoint y: 311, distance: 360.7
click at [993, 410] on li "Оплачено" at bounding box center [1013, 411] width 110 height 28
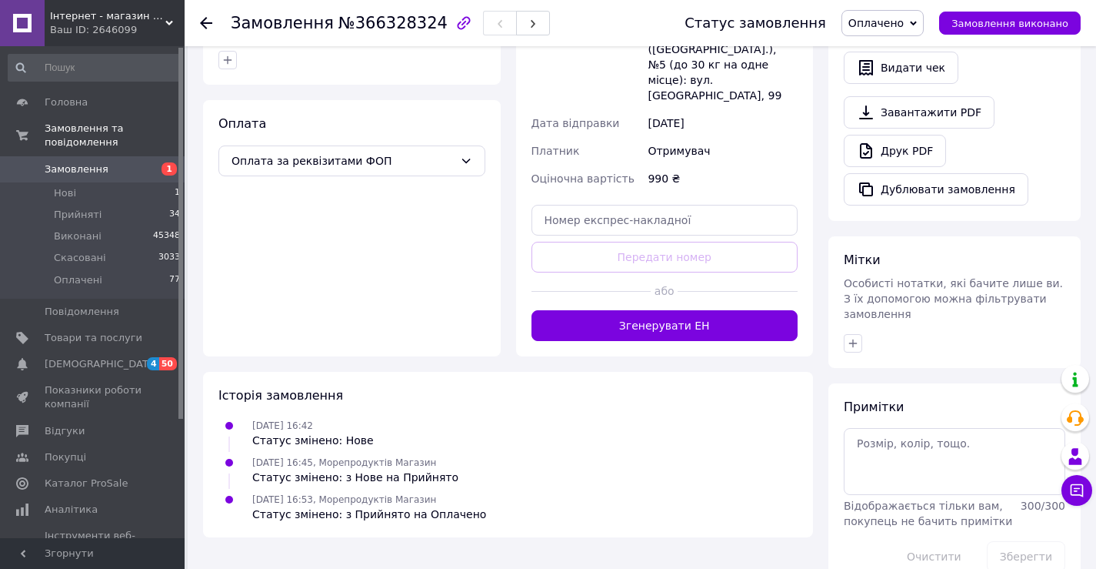
scroll to position [466, 0]
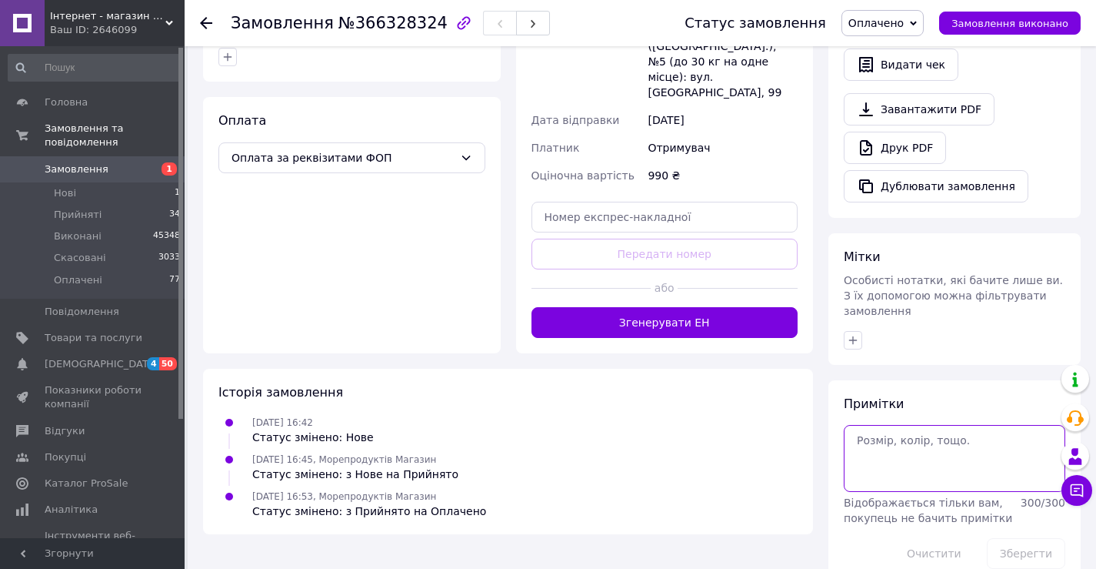
click at [925, 425] on textarea at bounding box center [955, 458] width 222 height 66
click at [907, 425] on textarea "[PERSON_NAME] 12..10" at bounding box center [955, 458] width 222 height 66
type textarea "[PERSON_NAME] 12.10"
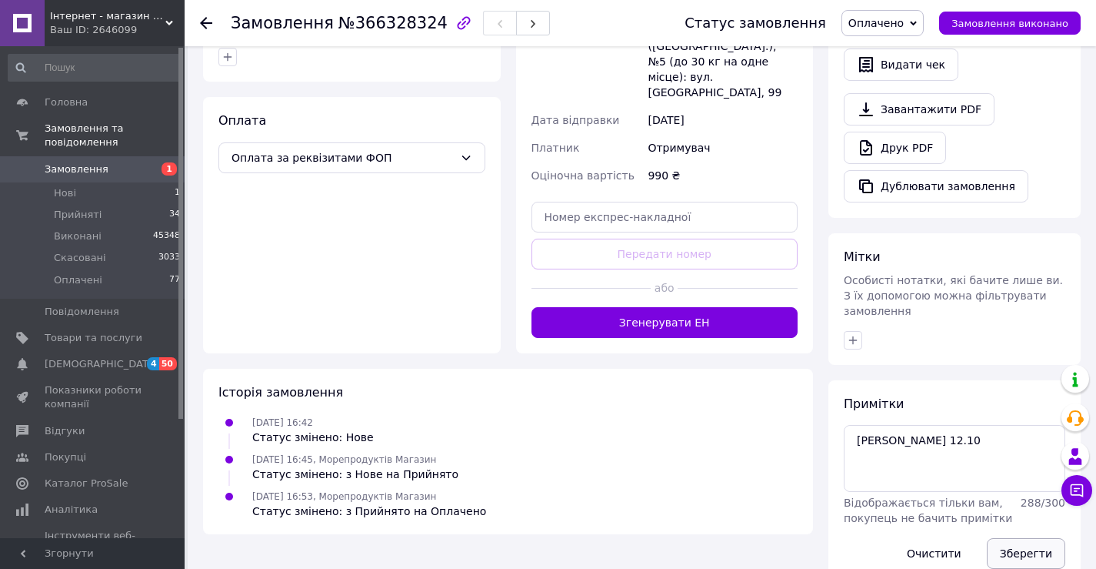
click at [1040, 538] on button "Зберегти" at bounding box center [1026, 553] width 78 height 31
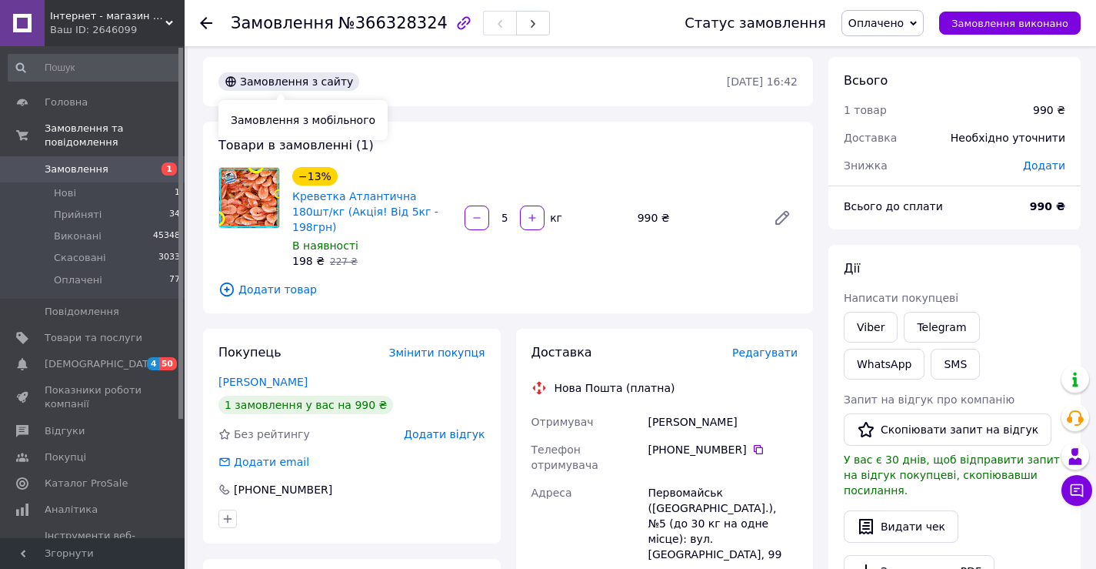
scroll to position [0, 0]
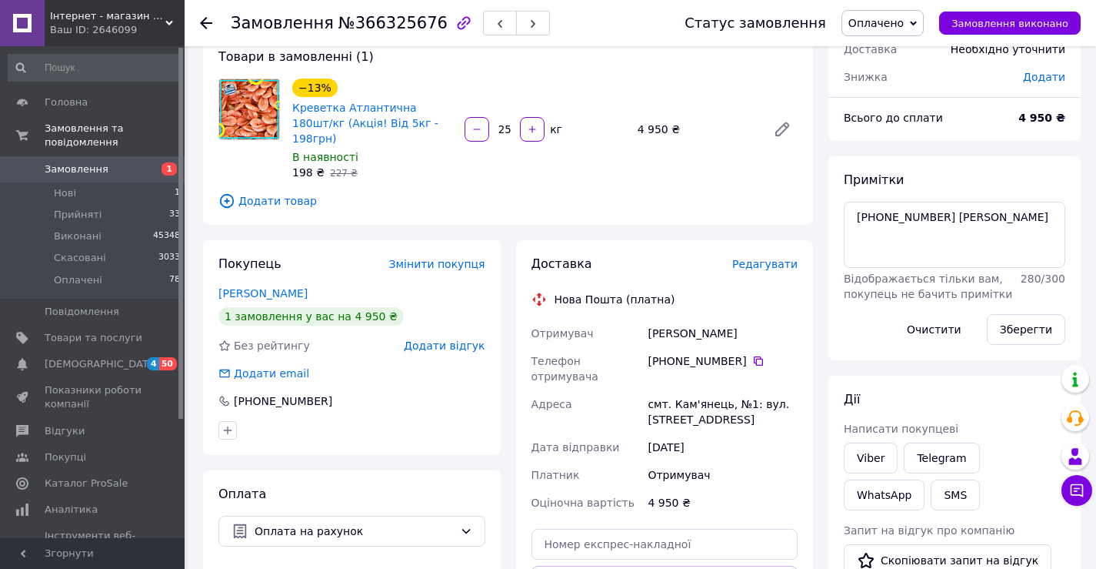
scroll to position [77, 0]
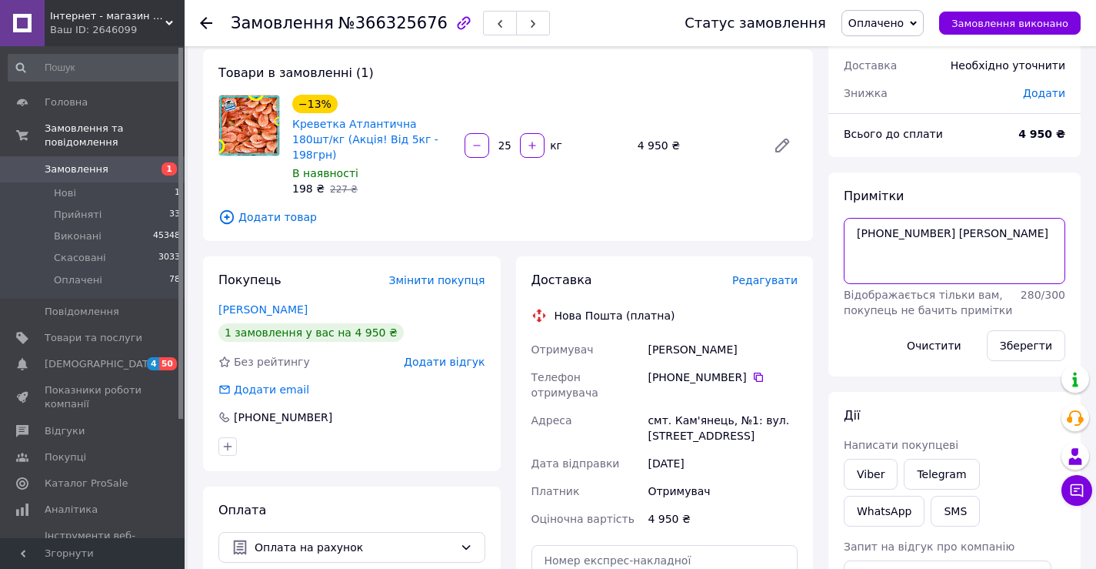
click at [1003, 222] on textarea "[PHONE_NUMBER] [PERSON_NAME]" at bounding box center [955, 251] width 222 height 66
type textarea "[PHONE_NUMBER] [PERSON_NAME] 12.10"
click at [1035, 343] on button "Зберегти" at bounding box center [1026, 345] width 78 height 31
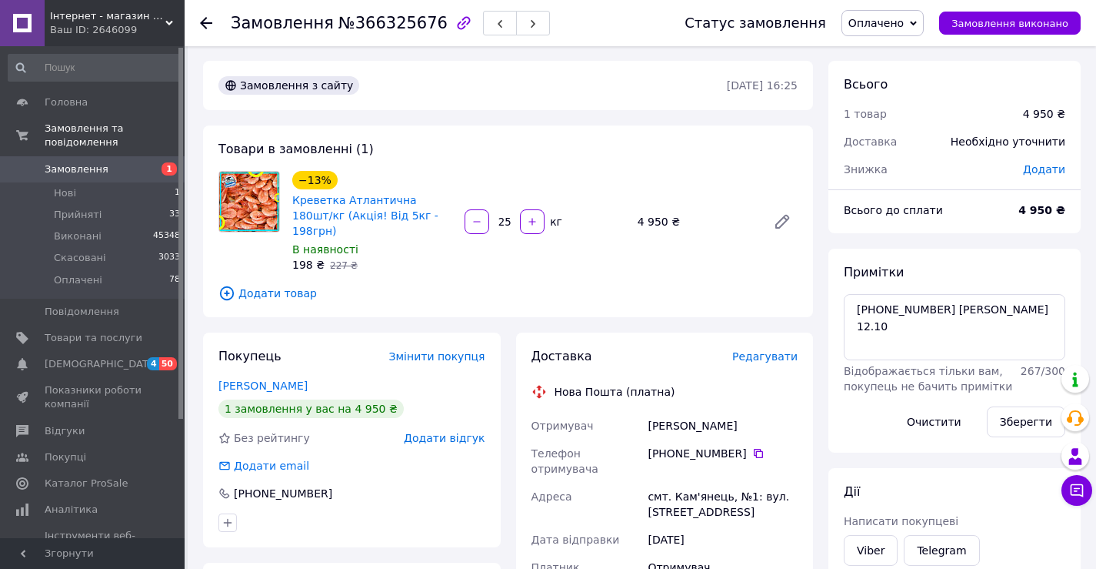
scroll to position [0, 0]
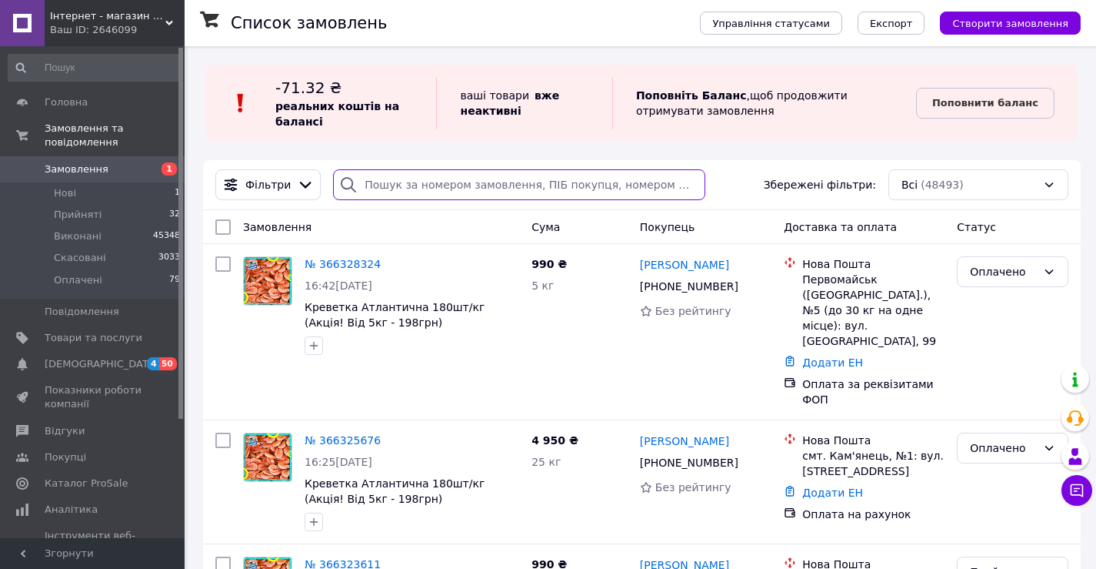
click at [435, 185] on input "search" at bounding box center [519, 184] width 372 height 31
paste input "[PHONE_NUMBER]"
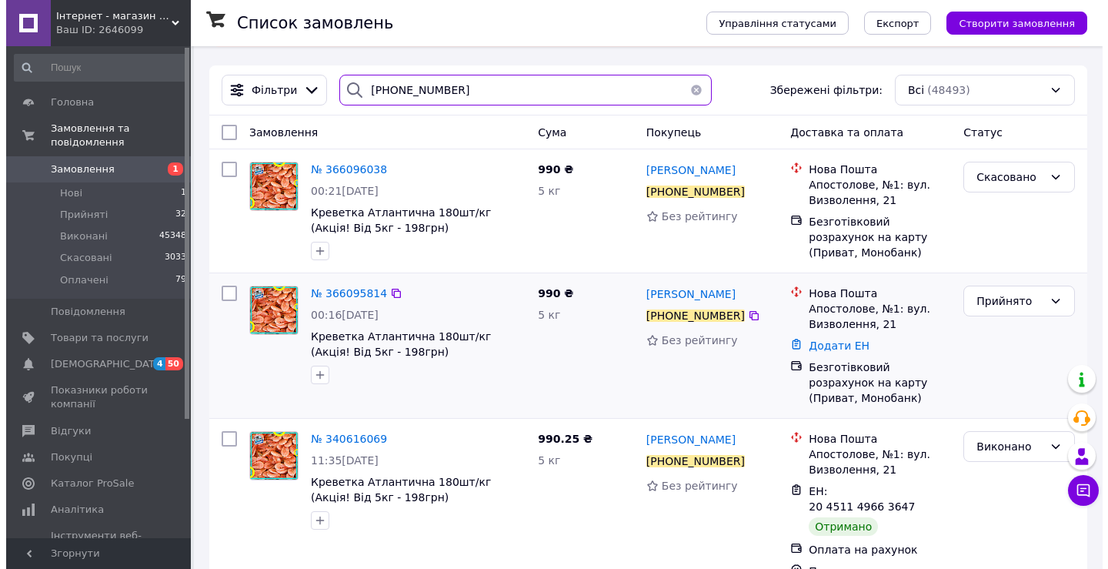
scroll to position [118, 0]
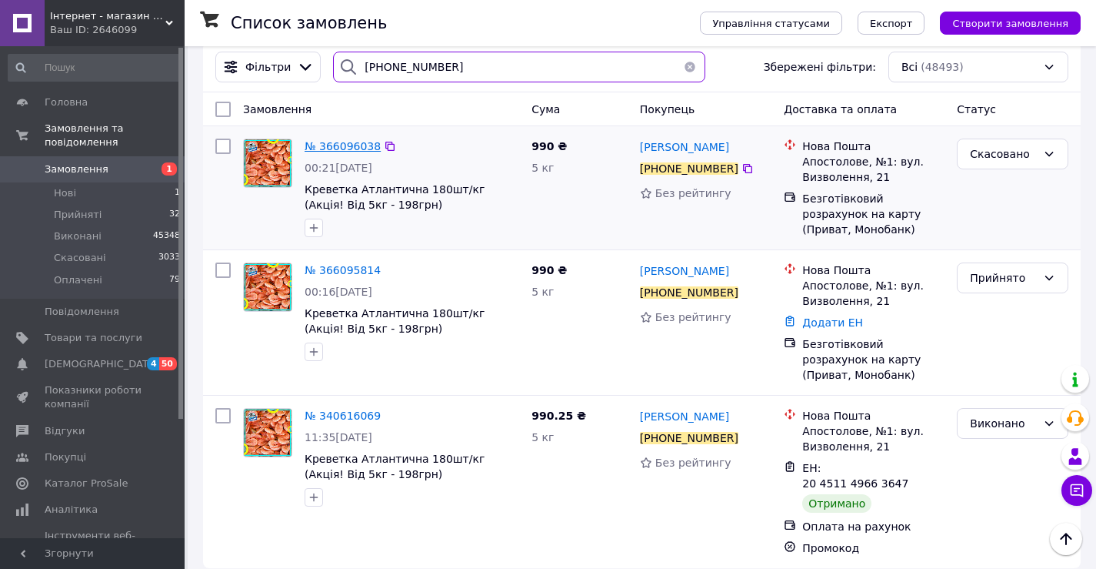
type input "[PHONE_NUMBER]"
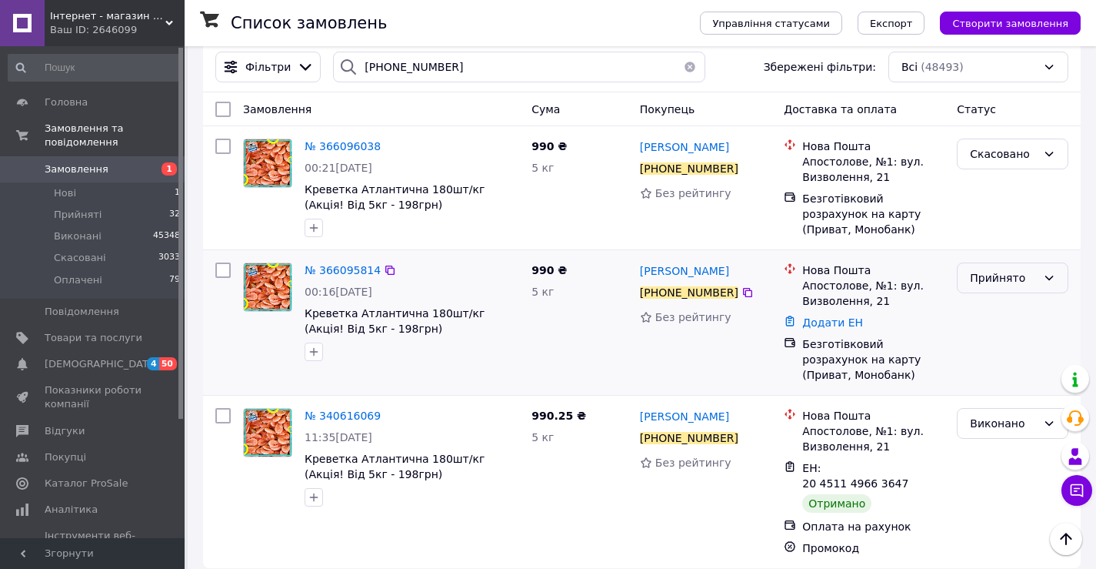
click at [1013, 282] on div "Прийнято" at bounding box center [1003, 277] width 67 height 17
click at [981, 336] on li "Скасовано" at bounding box center [1013, 339] width 110 height 28
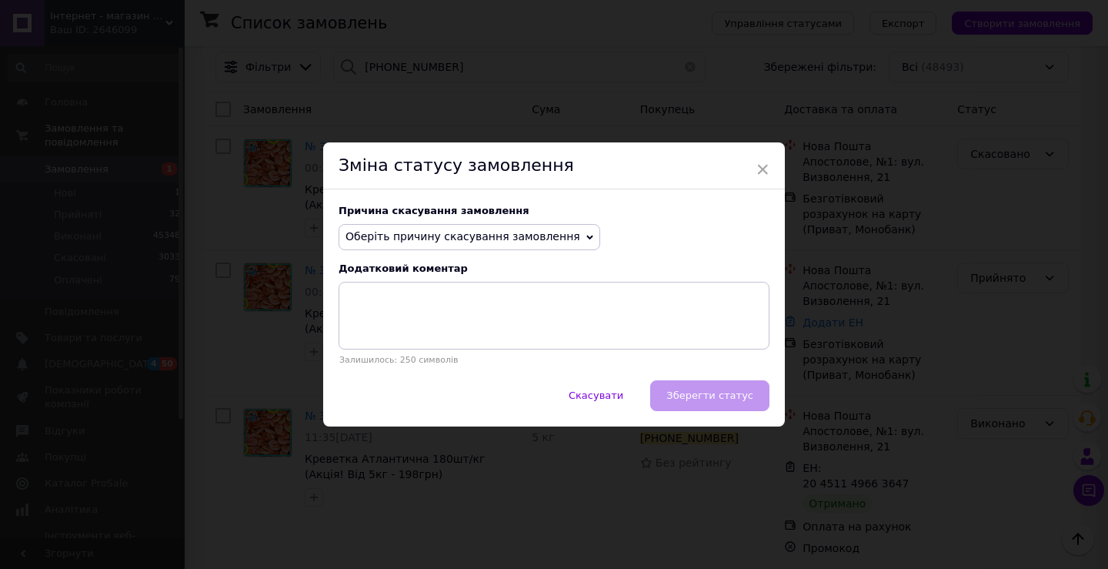
click at [412, 235] on span "Оберіть причину скасування замовлення" at bounding box center [462, 236] width 235 height 12
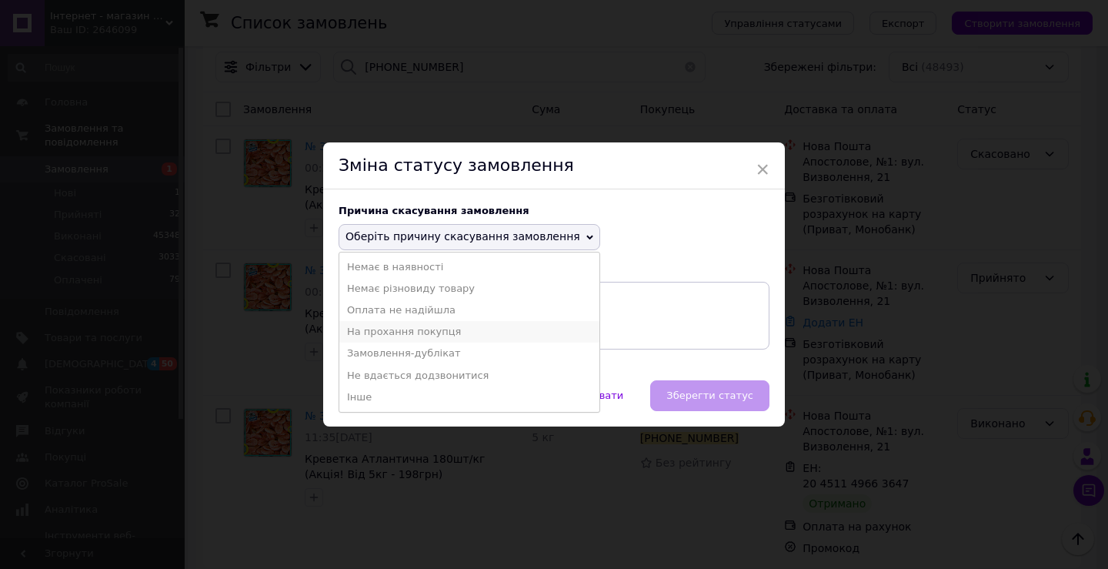
click at [390, 330] on li "На прохання покупця" at bounding box center [469, 332] width 260 height 22
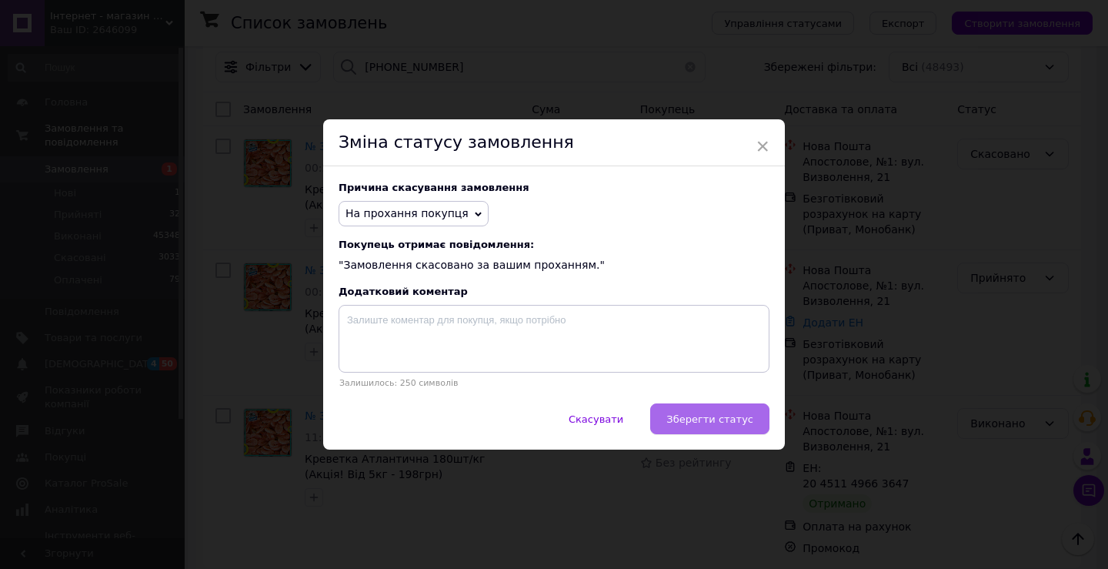
click at [734, 420] on span "Зберегти статус" at bounding box center [709, 419] width 87 height 12
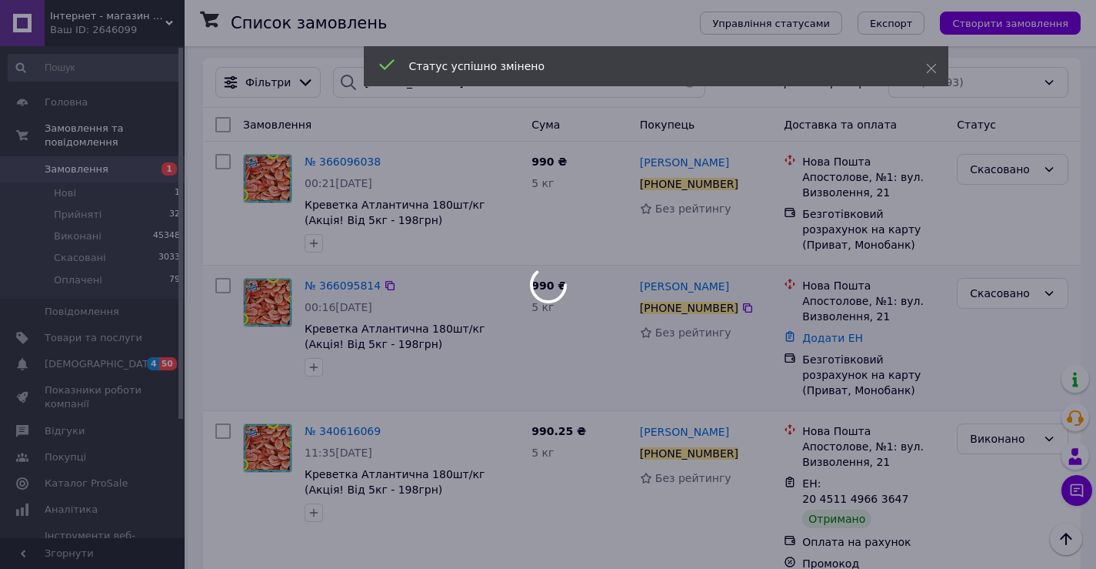
scroll to position [96, 0]
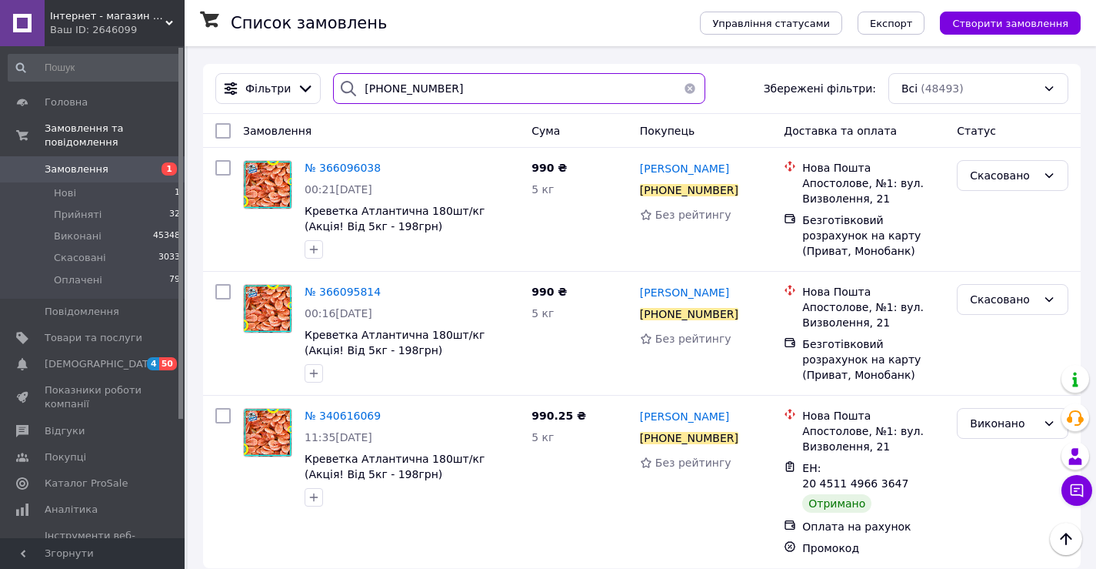
drag, startPoint x: 516, startPoint y: 88, endPoint x: 301, endPoint y: 72, distance: 216.0
click at [301, 72] on div "Фільтри +380932235363 Збережені фільтри: Всі (48493)" at bounding box center [642, 89] width 878 height 50
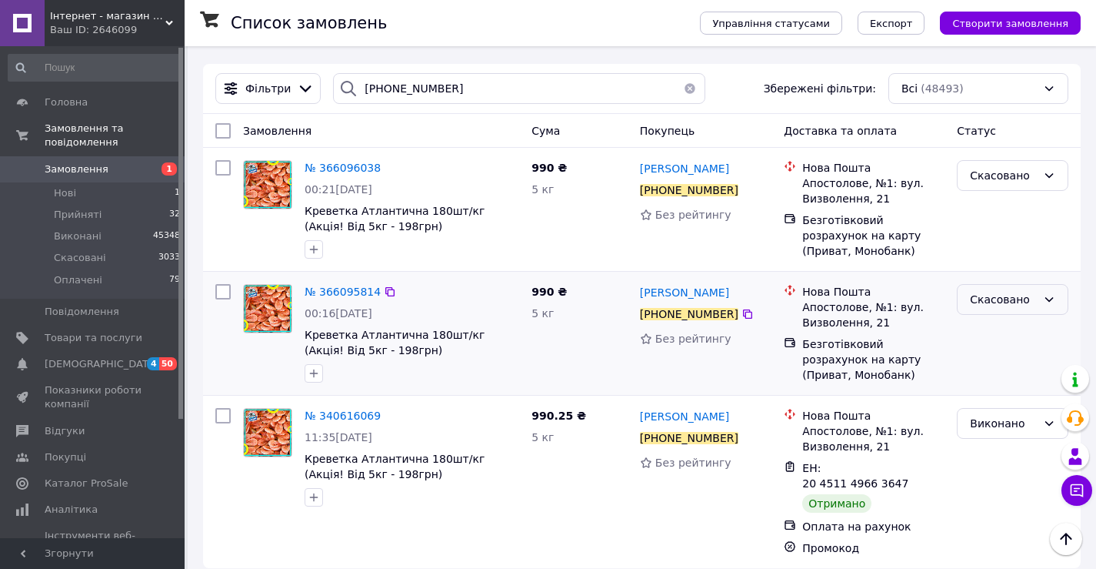
click at [996, 300] on div "Скасовано" at bounding box center [1003, 299] width 67 height 17
click at [991, 329] on li "Прийнято" at bounding box center [1013, 333] width 110 height 28
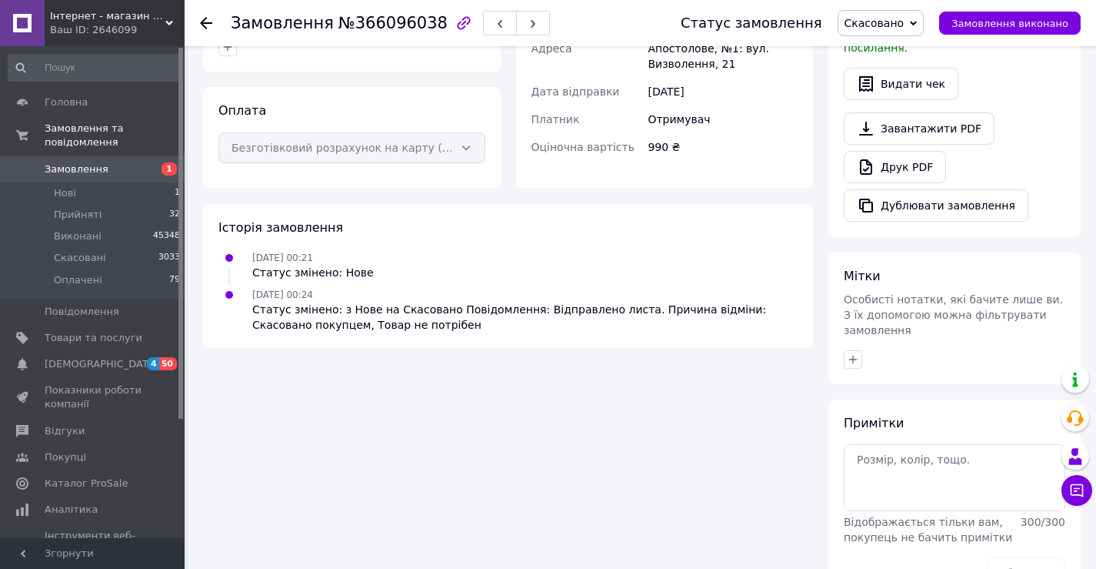
scroll to position [439, 0]
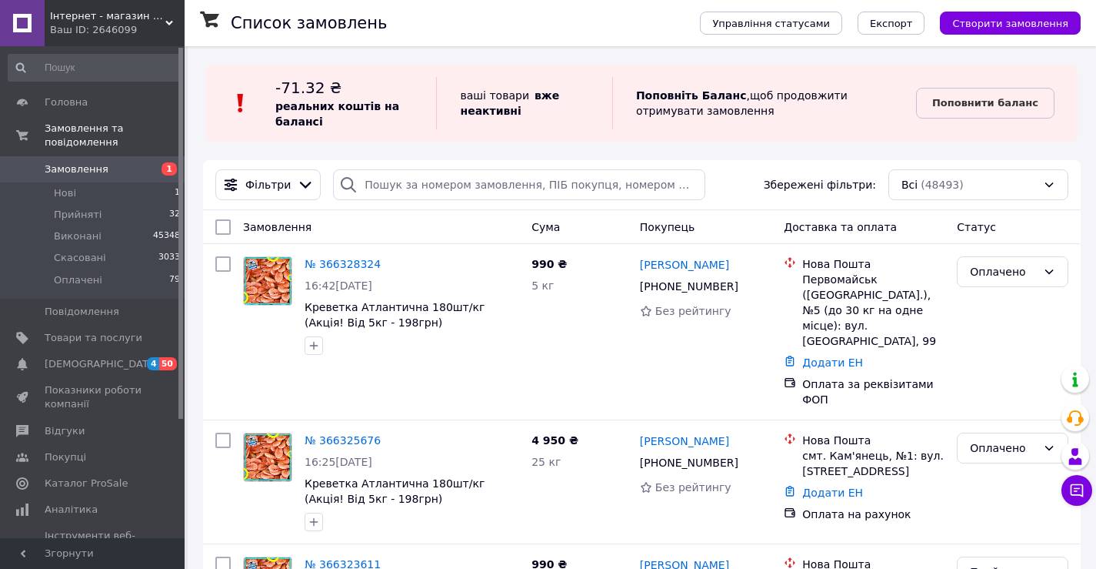
click at [429, 81] on div "-71.32 ₴ реальних коштів на балансі" at bounding box center [355, 103] width 161 height 52
click at [413, 190] on input "search" at bounding box center [519, 184] width 372 height 31
paste input "+380961192883"
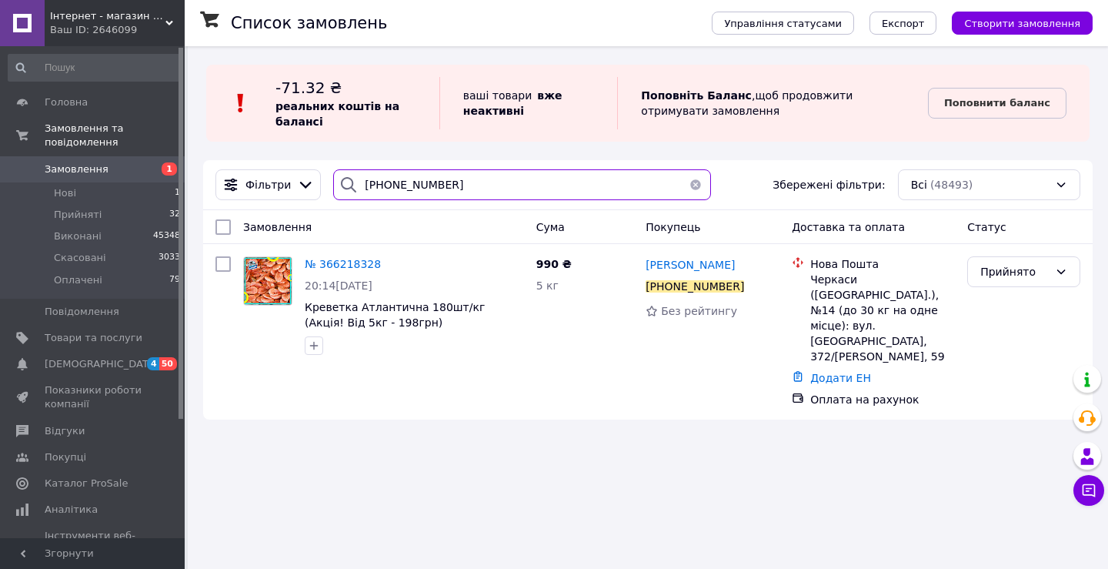
drag, startPoint x: 460, startPoint y: 191, endPoint x: 61, endPoint y: 157, distance: 400.7
click at [64, 160] on div "Інтернет - магазин морепродуктів "Karasey.net" Ваш ID: 2646099 Сайт Інтернет - …" at bounding box center [554, 284] width 1108 height 569
paste input "3223536"
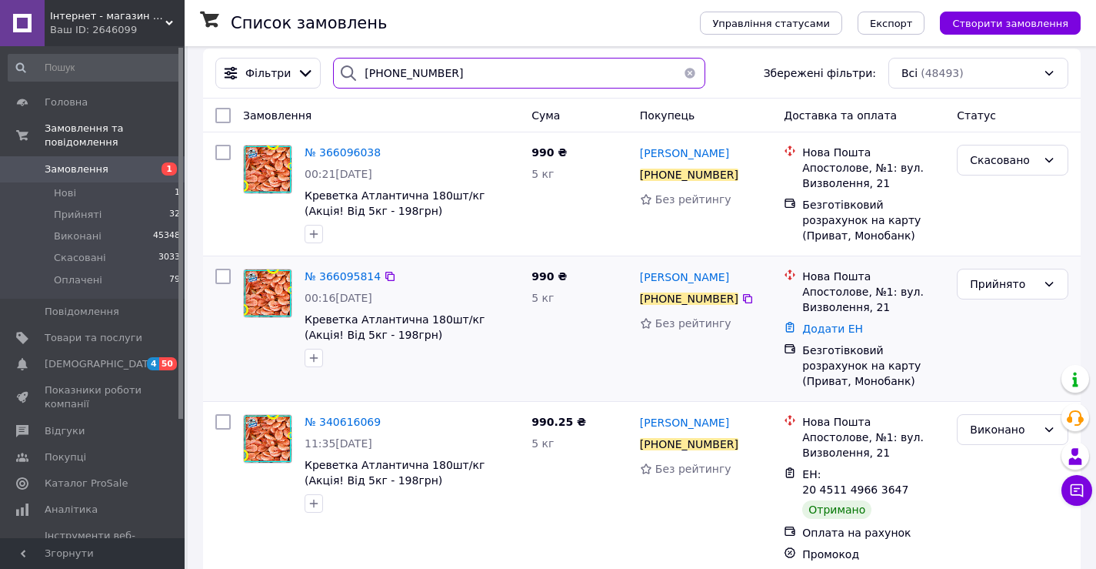
scroll to position [118, 0]
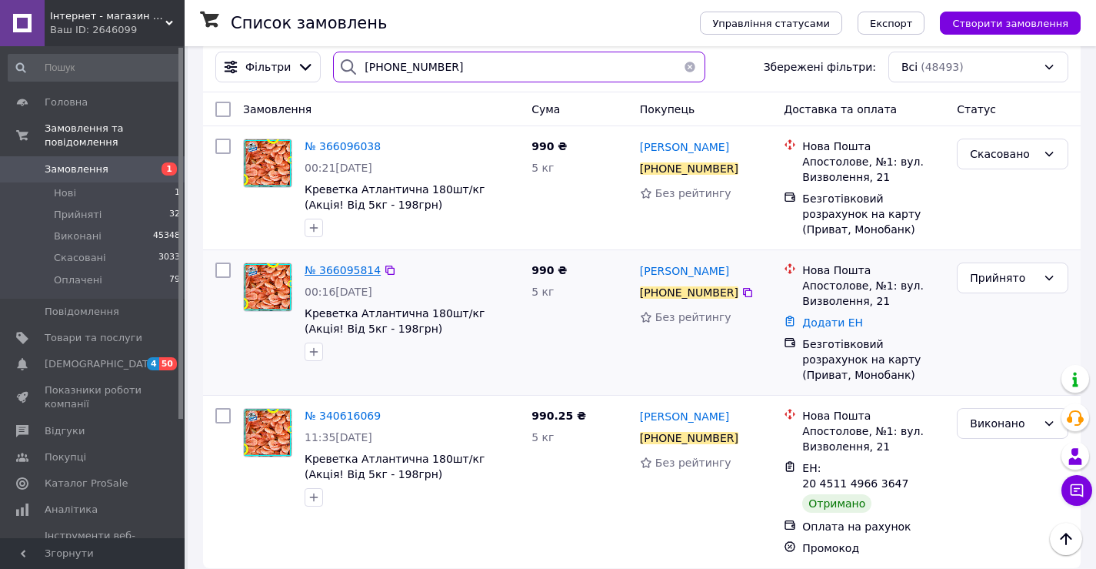
type input "[PHONE_NUMBER]"
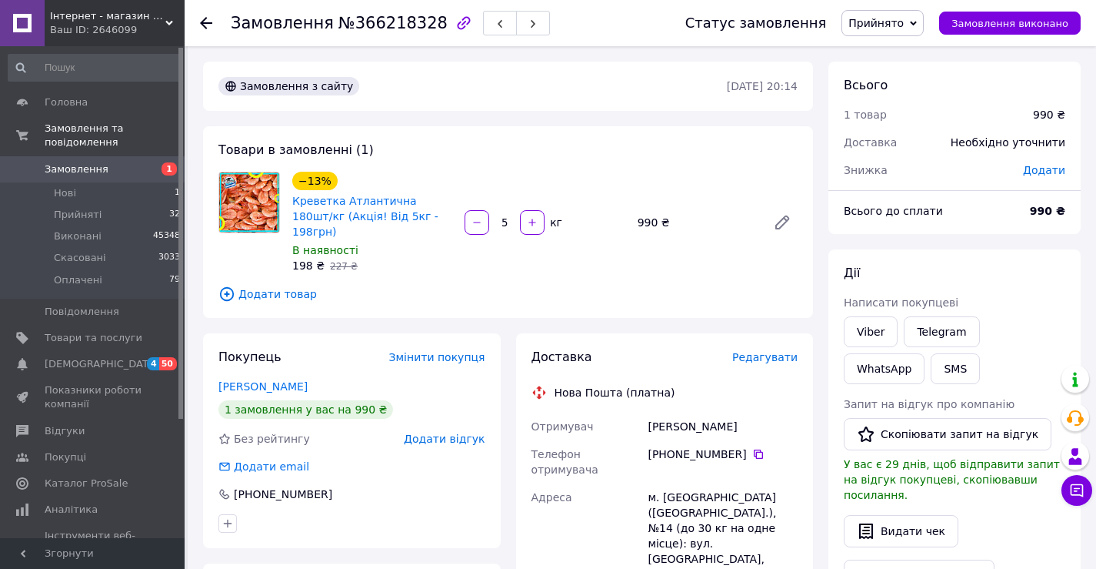
click at [904, 25] on span "Прийнято" at bounding box center [876, 23] width 55 height 12
click at [906, 79] on li "Скасовано" at bounding box center [882, 76] width 81 height 23
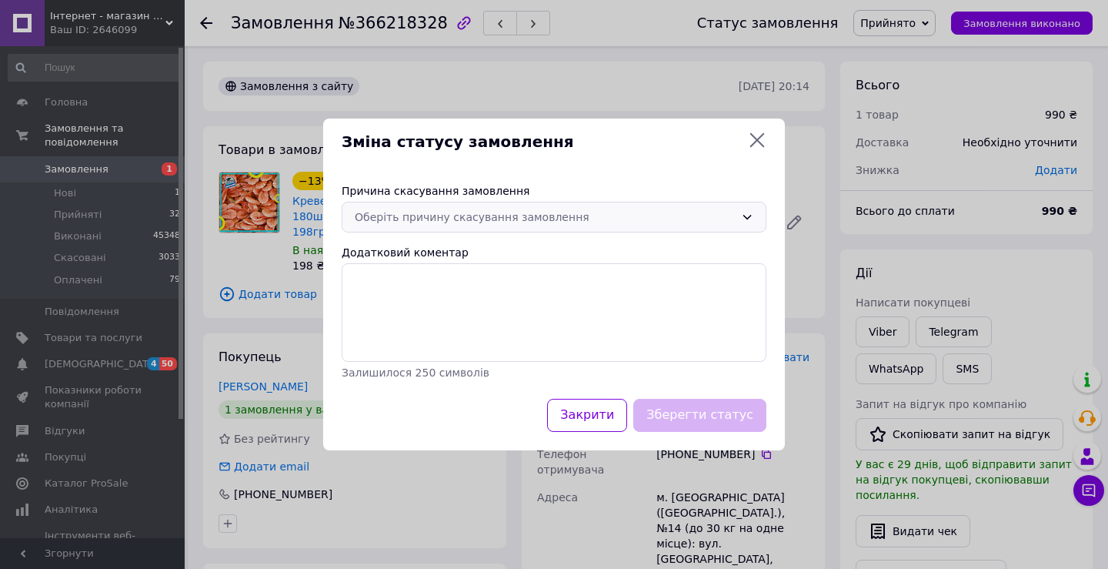
click at [454, 214] on div "Оберіть причину скасування замовлення" at bounding box center [545, 217] width 380 height 17
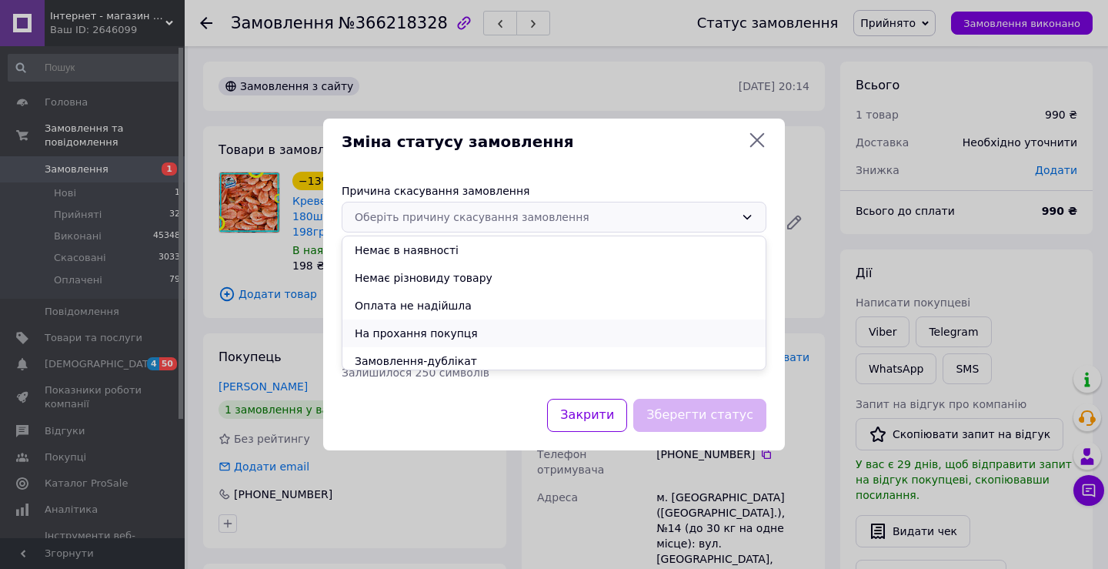
click at [421, 332] on li "На прохання покупця" at bounding box center [553, 333] width 423 height 28
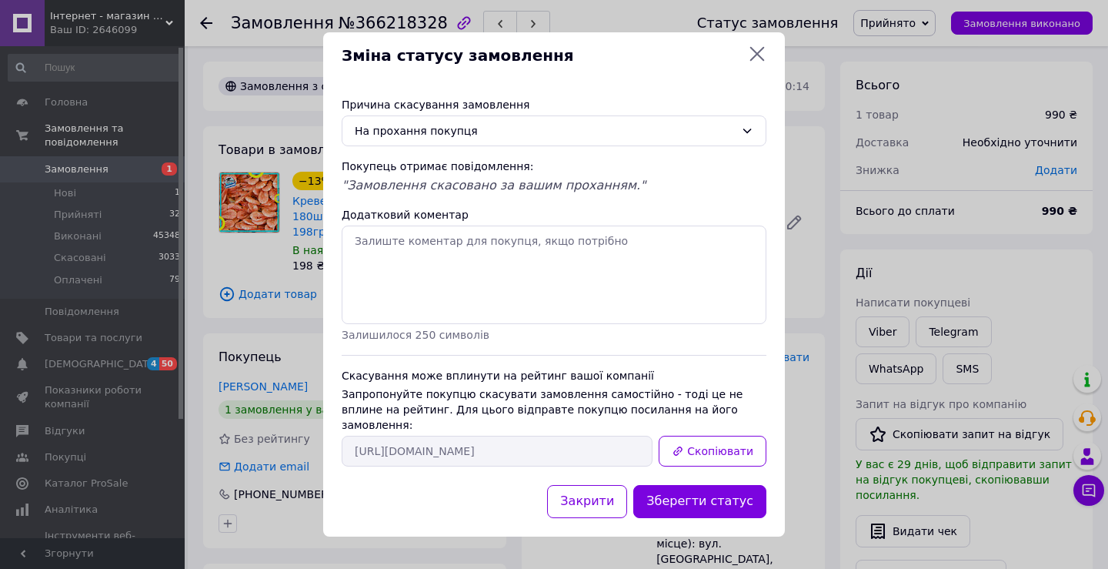
drag, startPoint x: 729, startPoint y: 500, endPoint x: 734, endPoint y: 493, distance: 8.8
click at [730, 499] on button "Зберегти статус" at bounding box center [699, 501] width 133 height 33
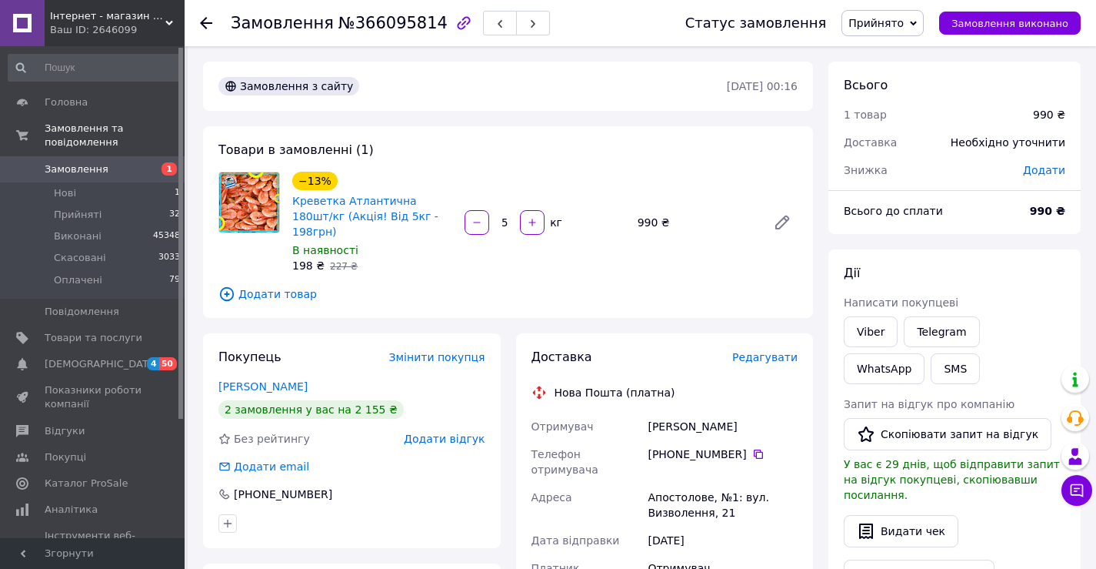
scroll to position [77, 0]
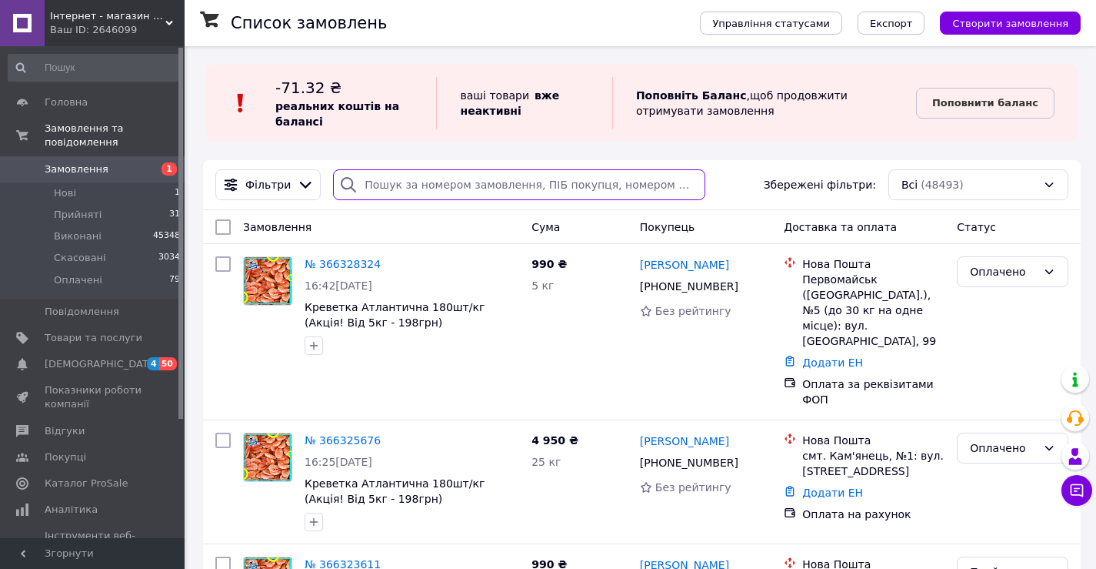
click at [420, 187] on input "search" at bounding box center [519, 184] width 372 height 31
paste input "[PHONE_NUMBER]"
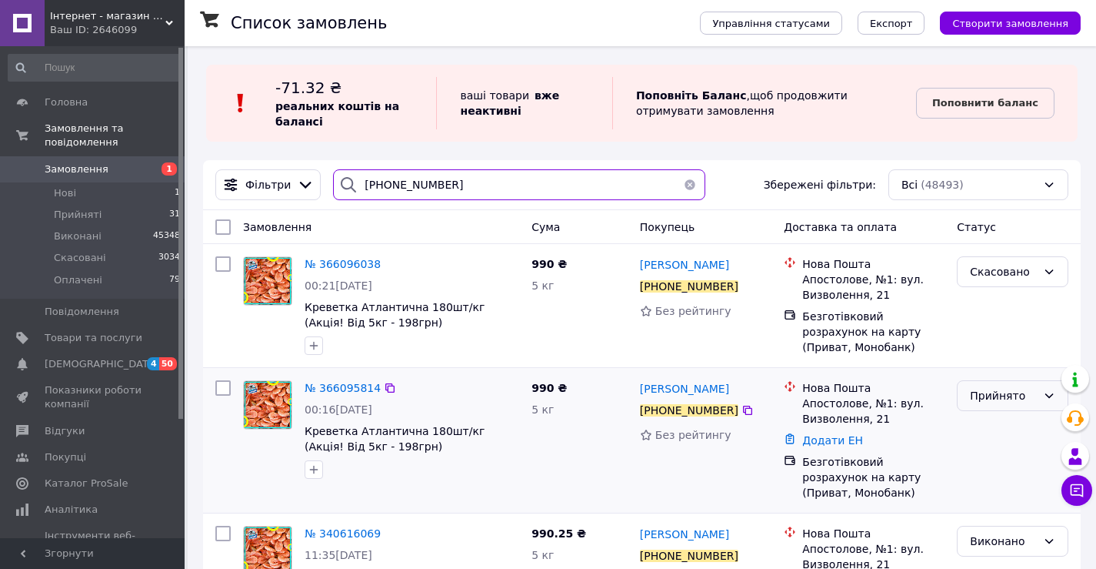
type input "[PHONE_NUMBER]"
click at [1009, 397] on div "Прийнято" at bounding box center [1003, 395] width 67 height 17
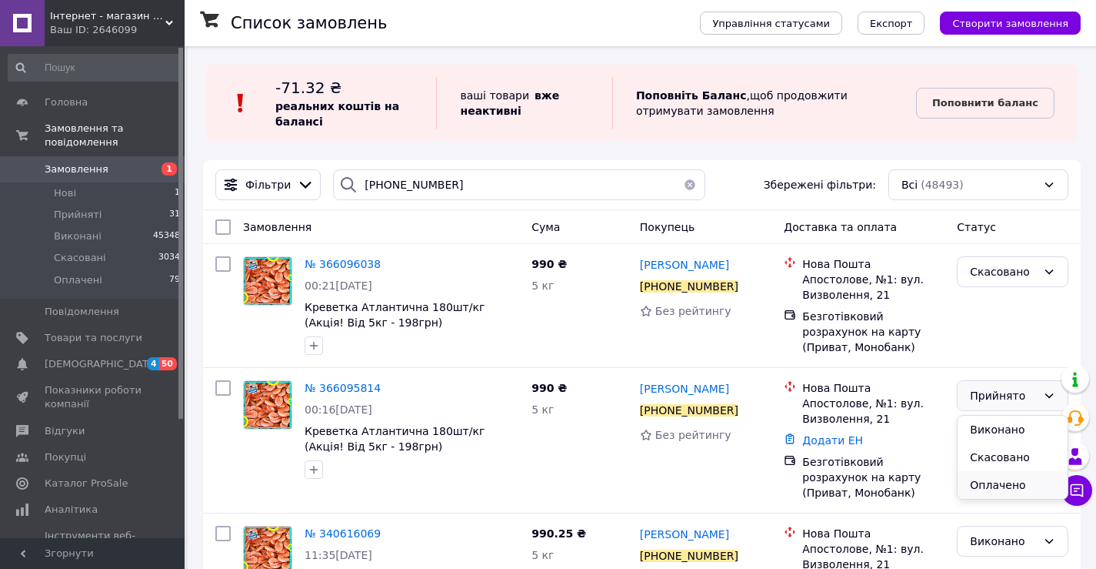
drag, startPoint x: 990, startPoint y: 483, endPoint x: 986, endPoint y: 475, distance: 8.6
click at [991, 483] on li "Оплачено" at bounding box center [1013, 485] width 110 height 28
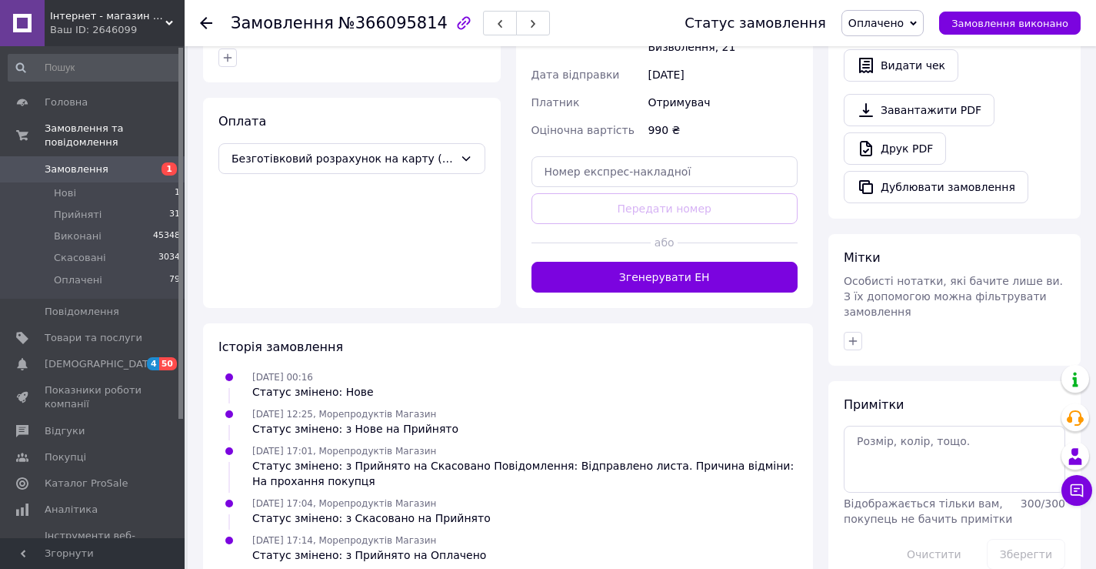
scroll to position [466, 0]
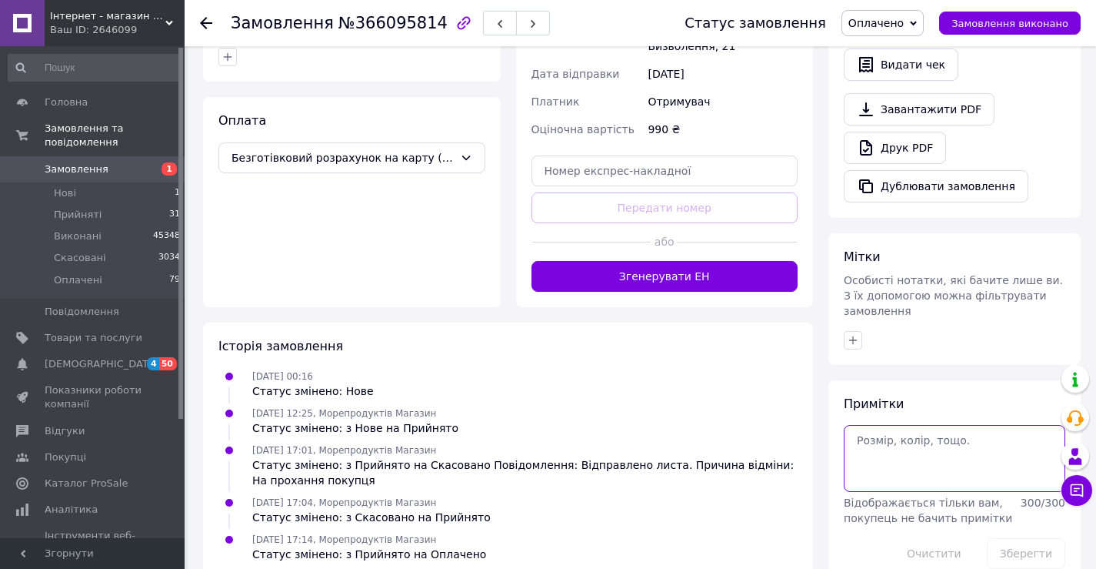
drag, startPoint x: 911, startPoint y: 415, endPoint x: 899, endPoint y: 412, distance: 12.7
click at [909, 425] on textarea at bounding box center [955, 458] width 222 height 66
type textarea "5591 / 12.10"
click at [1024, 538] on button "Зберегти" at bounding box center [1026, 553] width 78 height 31
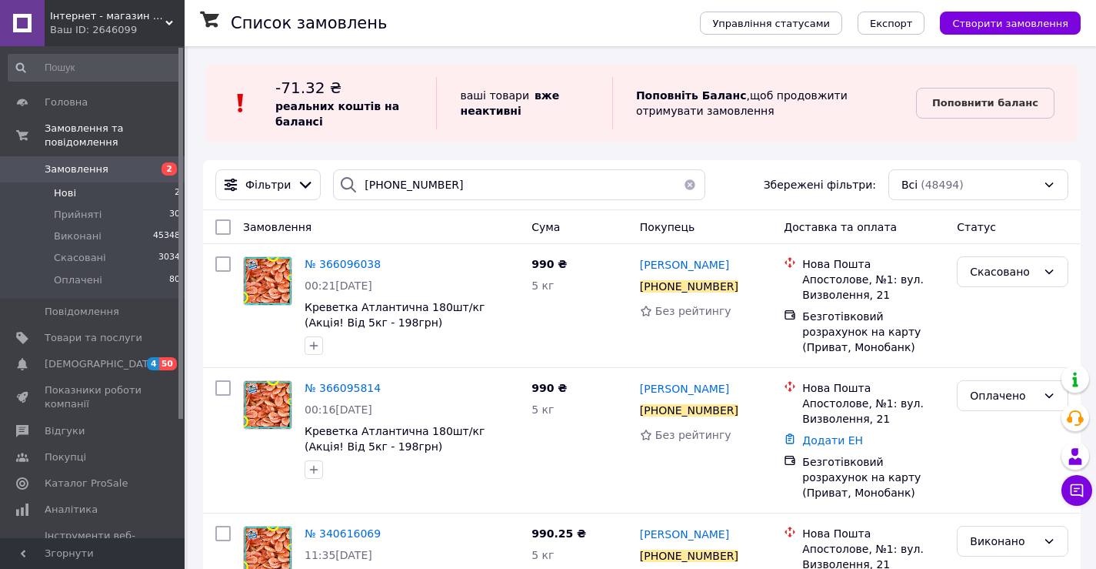
click at [108, 182] on li "Нові 2" at bounding box center [94, 193] width 189 height 22
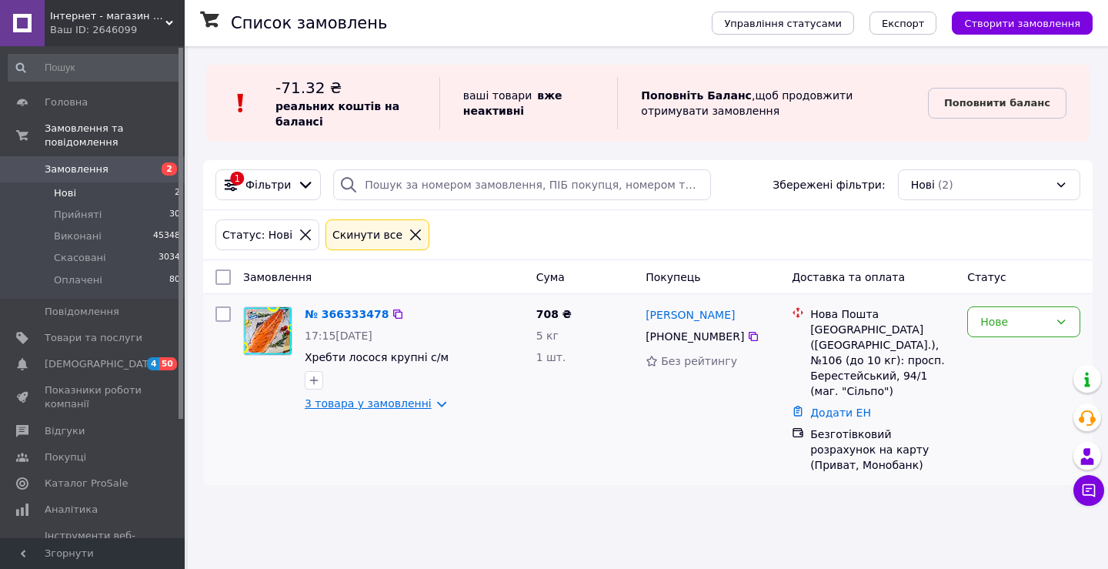
click at [335, 399] on link "3 товара у замовленні" at bounding box center [368, 403] width 127 height 12
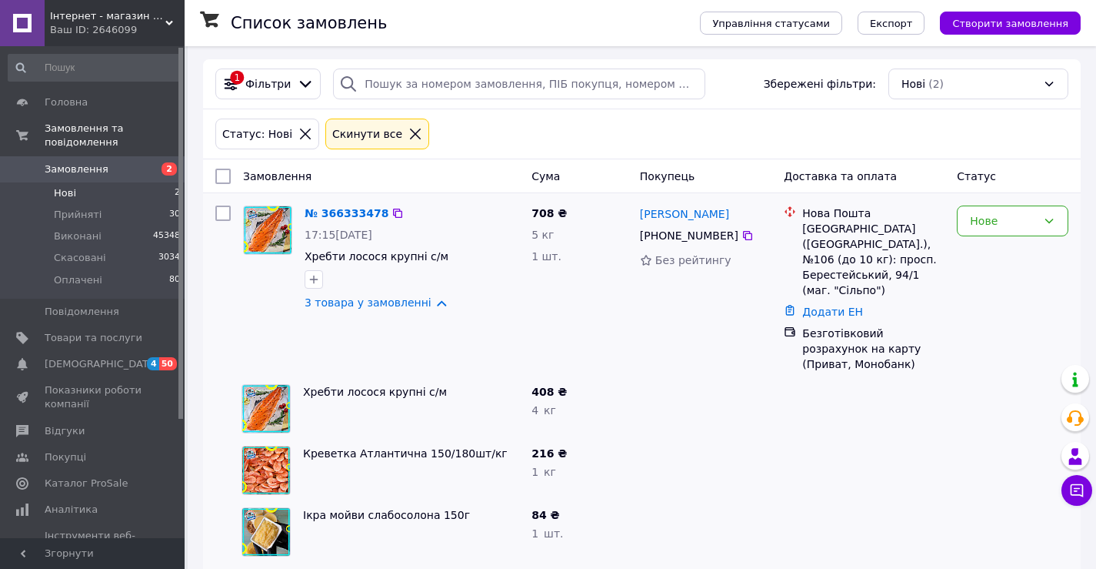
scroll to position [102, 0]
click at [102, 30] on div "Ваш ID: 2646099" at bounding box center [117, 30] width 135 height 14
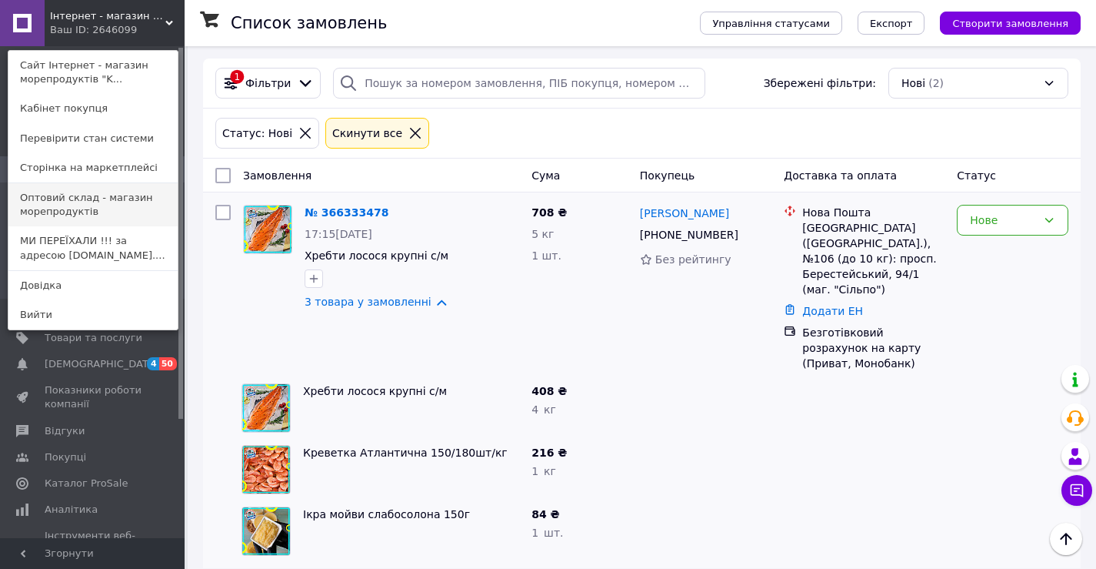
click at [83, 201] on link "Оптовий склад - магазин морепродуктів" at bounding box center [92, 204] width 169 height 43
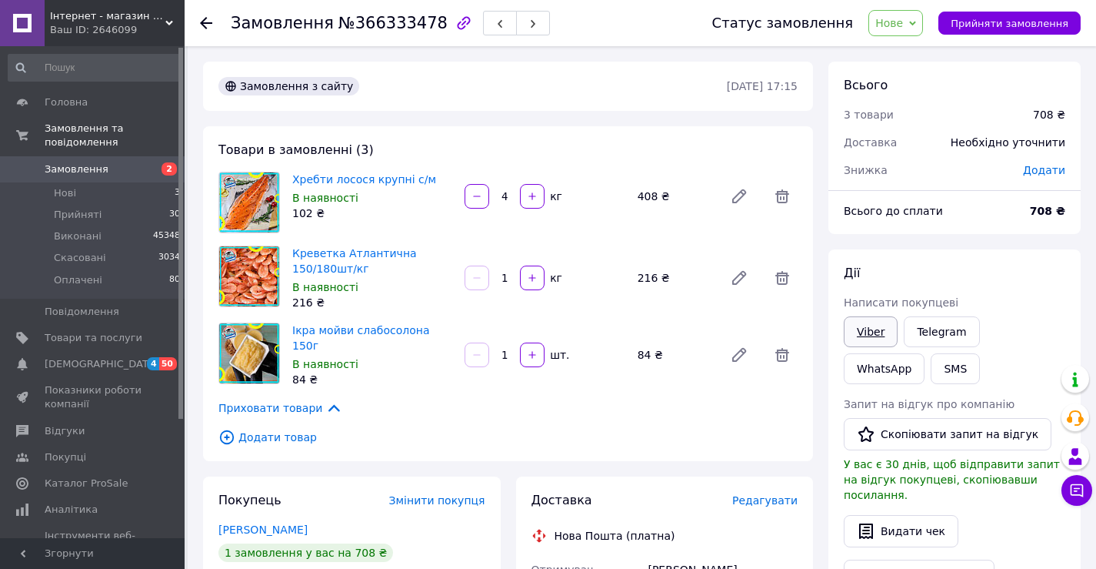
click at [867, 335] on link "Viber" at bounding box center [871, 331] width 54 height 31
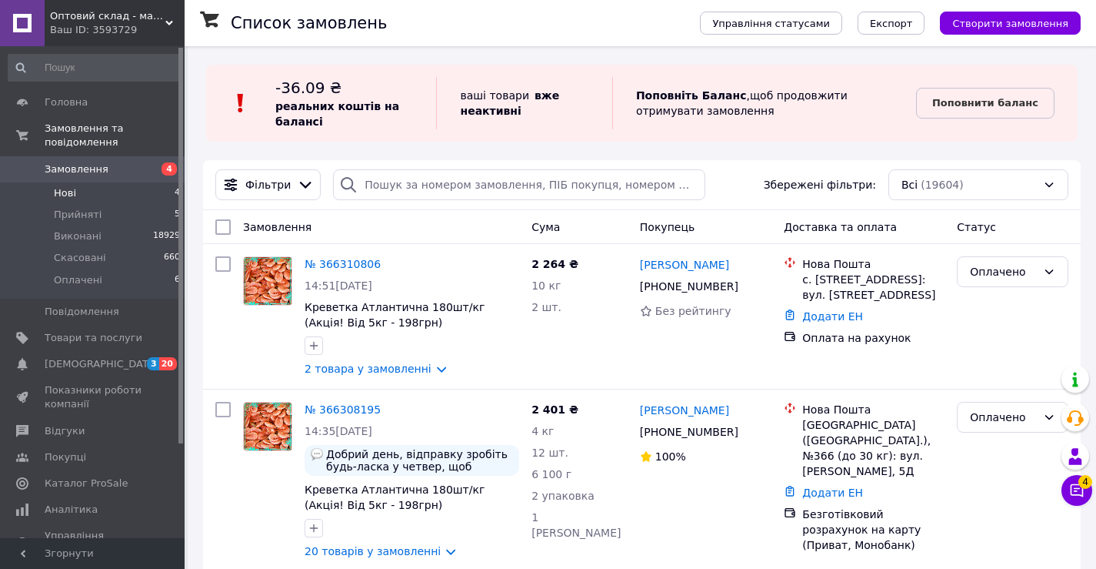
click at [108, 182] on li "Нові 4" at bounding box center [94, 193] width 189 height 22
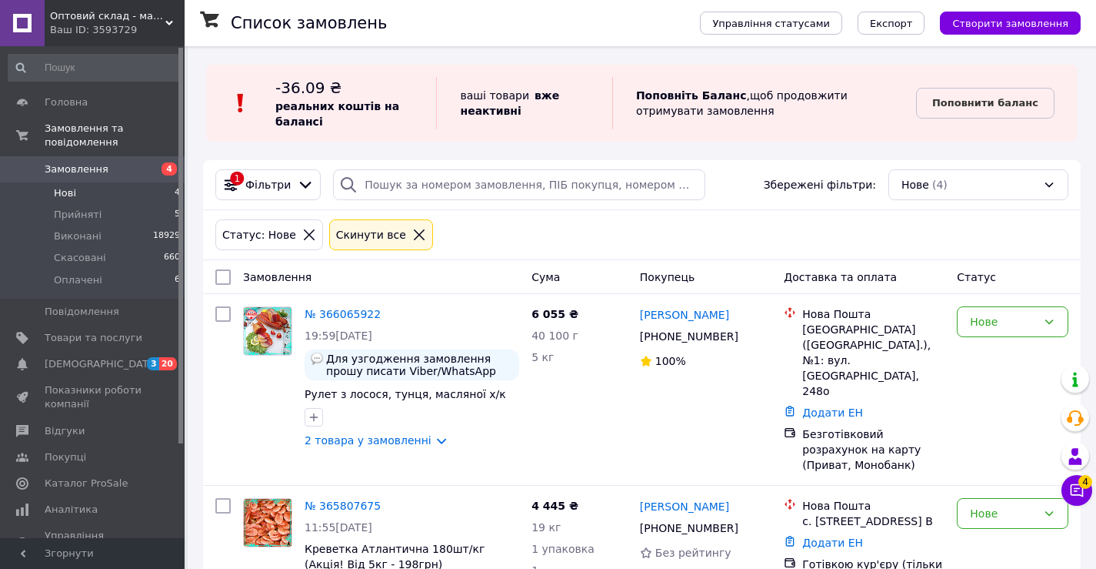
click at [83, 182] on li "Нові 4" at bounding box center [94, 193] width 189 height 22
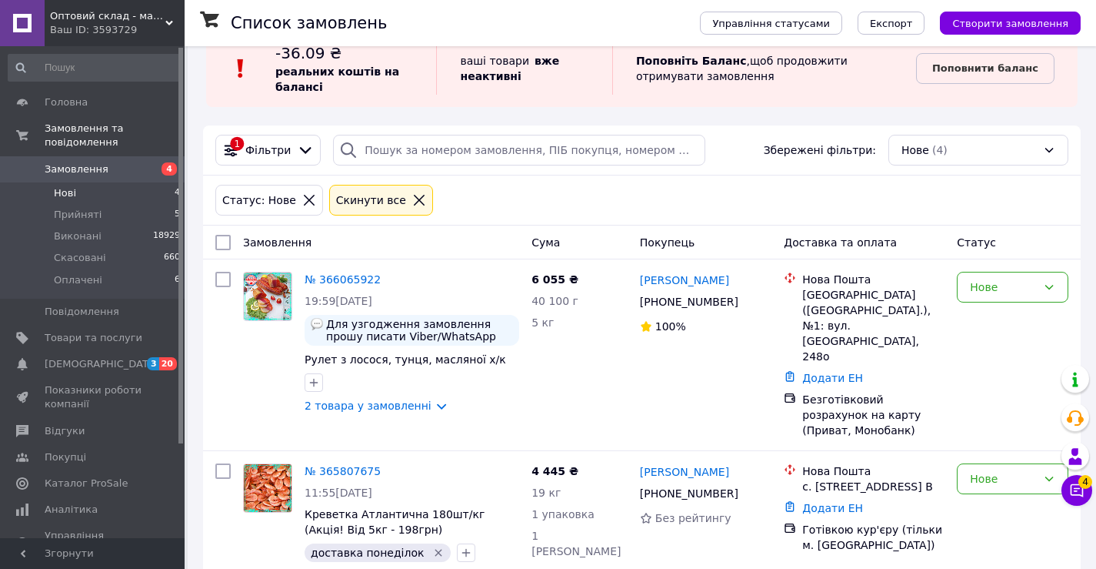
scroll to position [54, 0]
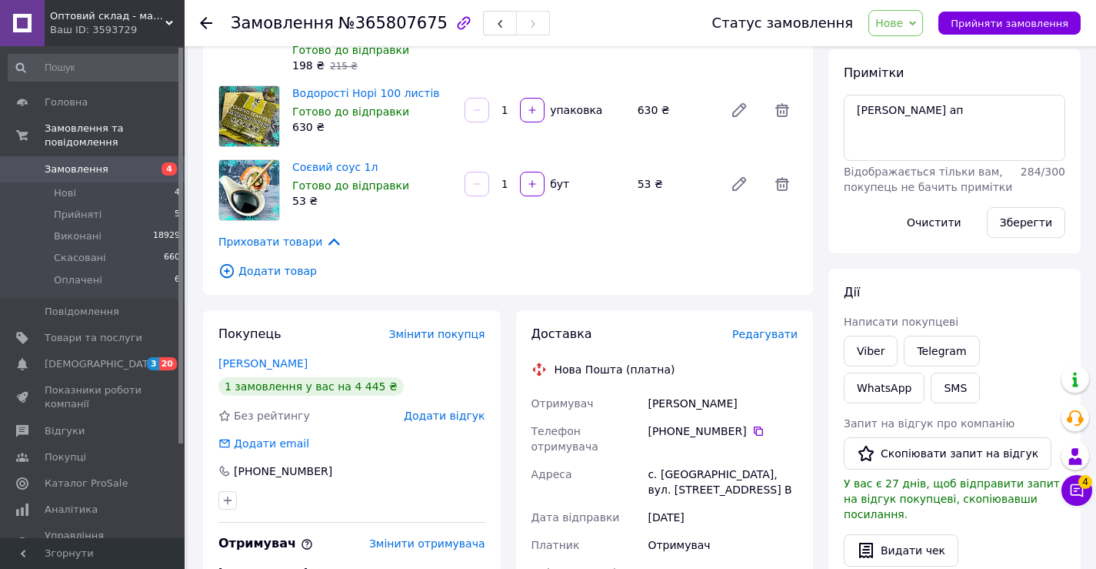
scroll to position [154, 0]
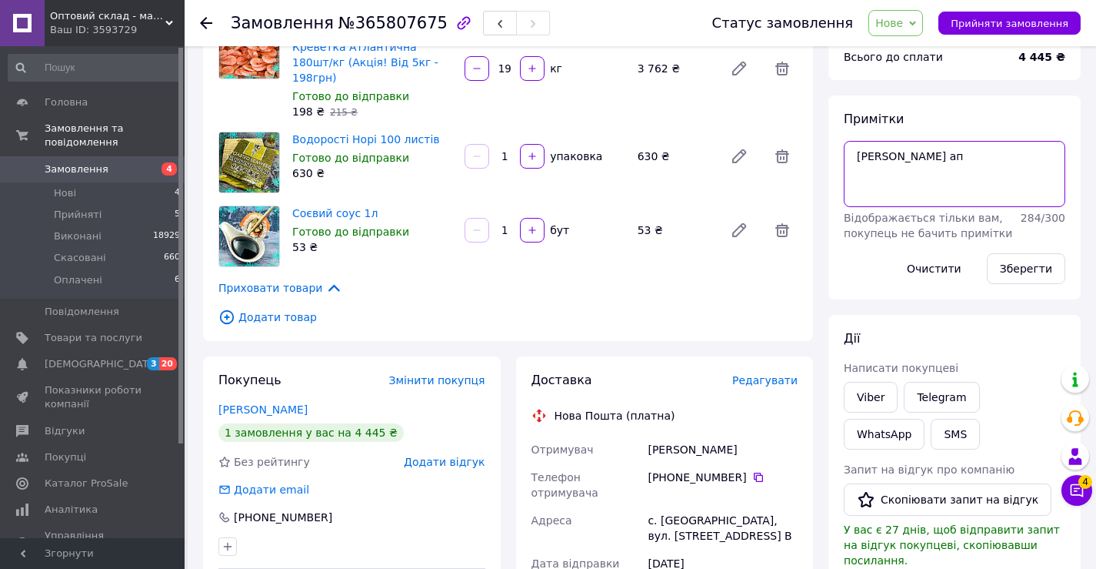
click at [854, 156] on textarea "готівка клінг ап" at bounding box center [955, 174] width 222 height 66
type textarea "передала на янгеля готівка клінг ап"
click at [1014, 263] on button "Зберегти" at bounding box center [1026, 268] width 78 height 31
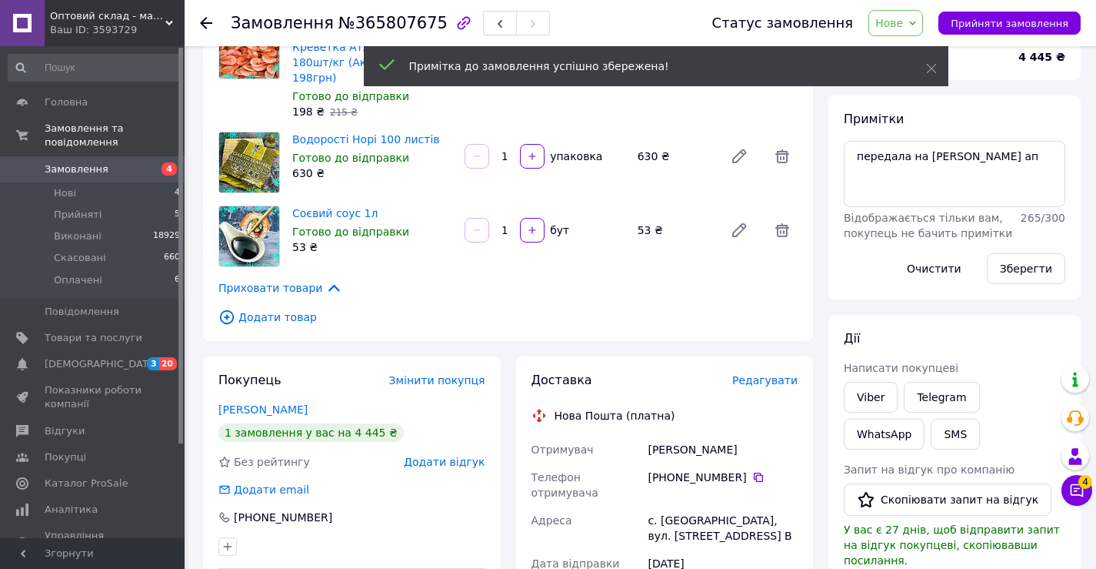
click at [916, 26] on icon at bounding box center [912, 23] width 7 height 7
click at [916, 25] on icon at bounding box center [912, 23] width 7 height 5
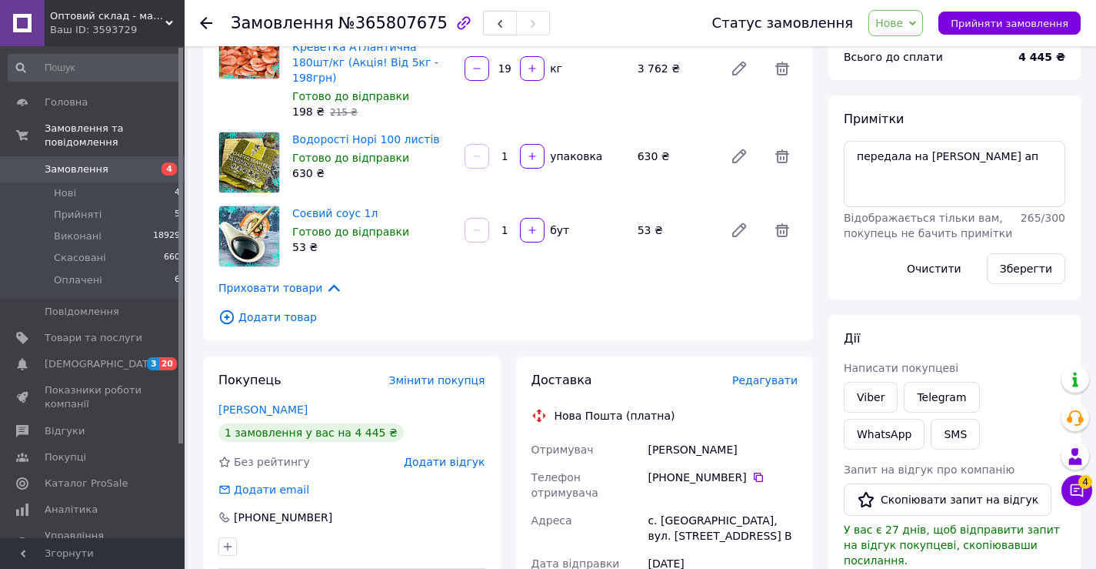
click at [916, 25] on icon at bounding box center [912, 23] width 7 height 5
click at [921, 75] on li "Виконано" at bounding box center [904, 76] width 71 height 23
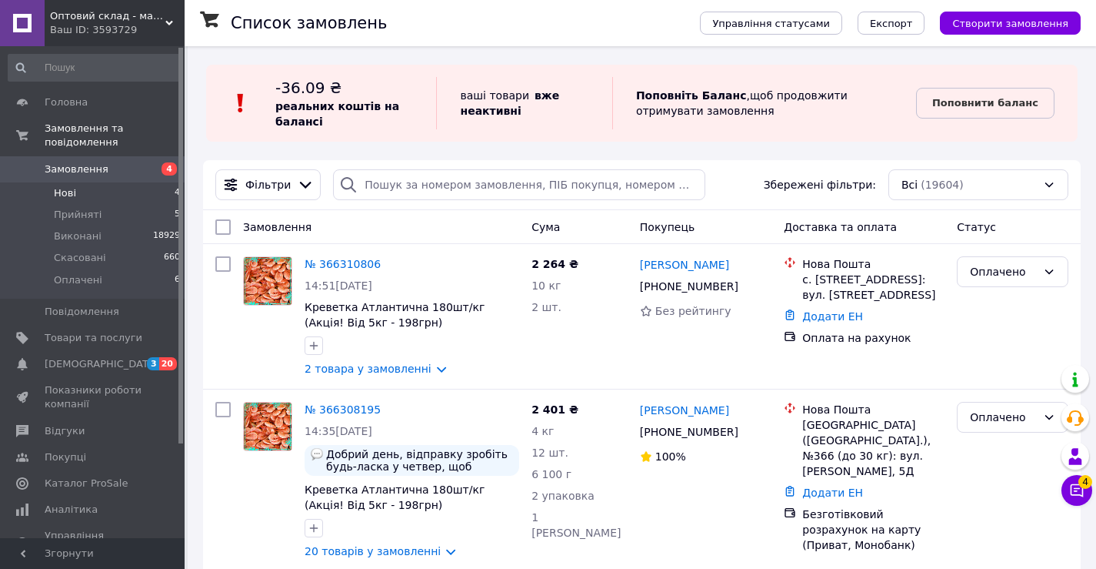
click at [60, 186] on span "Нові" at bounding box center [65, 193] width 22 height 14
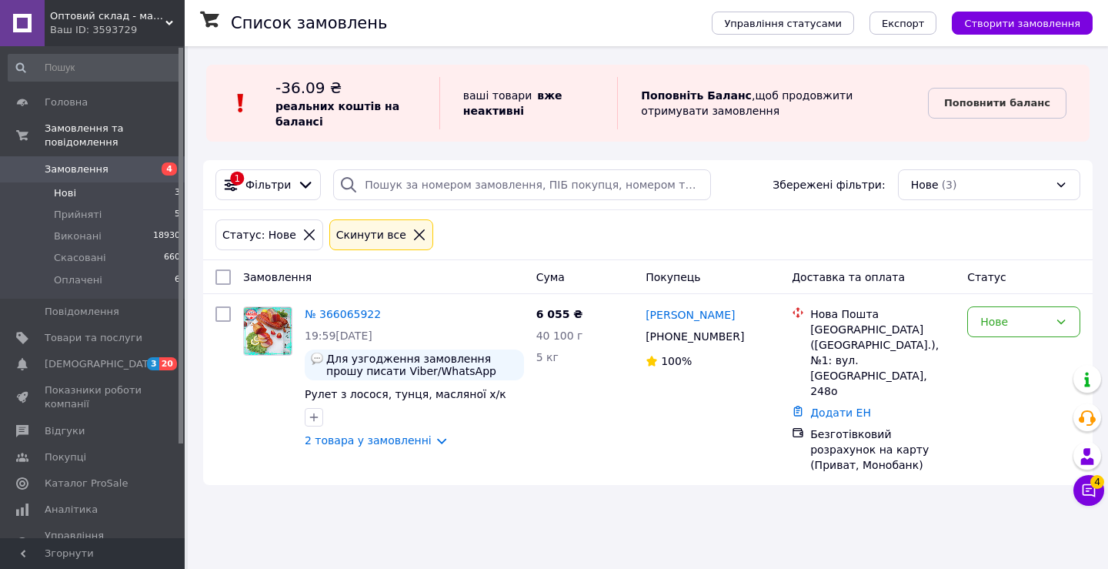
click at [121, 0] on div "Оптовий склад - магазин морепродуктів Ваш ID: 3593729" at bounding box center [115, 23] width 140 height 46
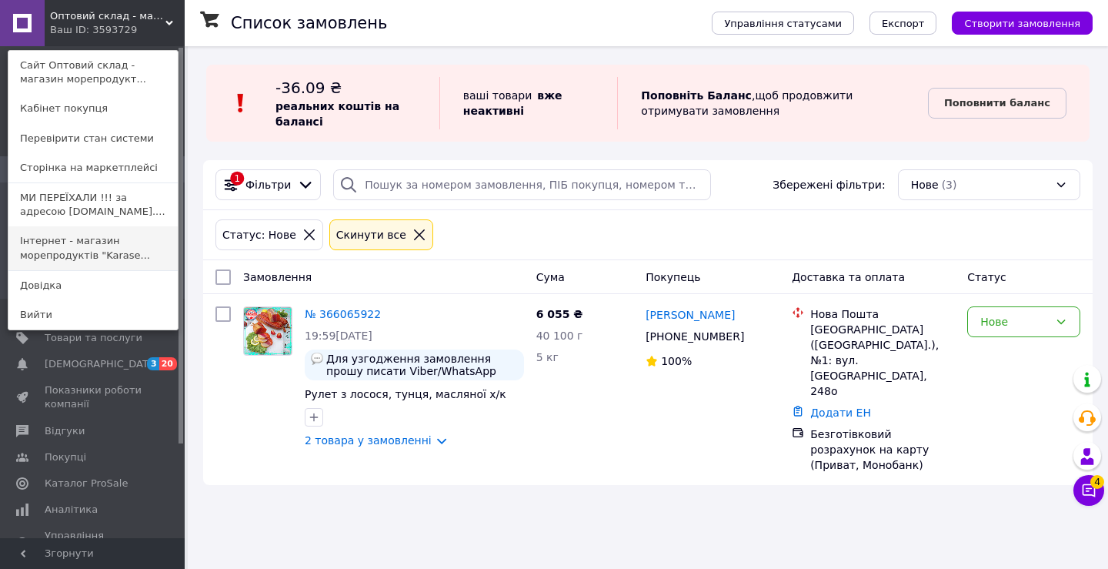
click at [64, 252] on link "Інтернет - магазин морепродуктів "Karase..." at bounding box center [92, 247] width 169 height 43
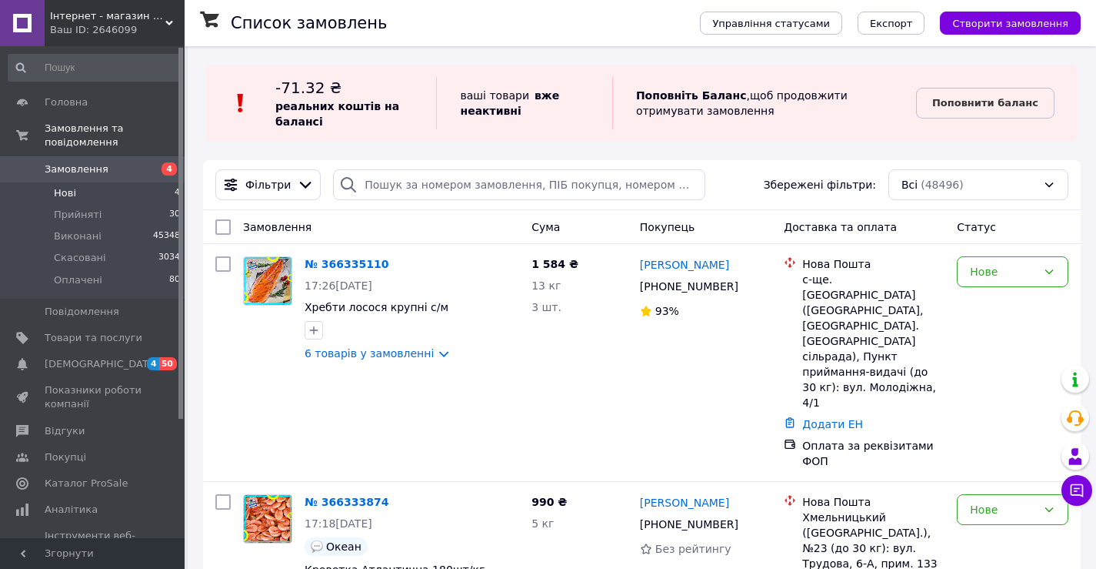
click at [58, 186] on span "Нові" at bounding box center [65, 193] width 22 height 14
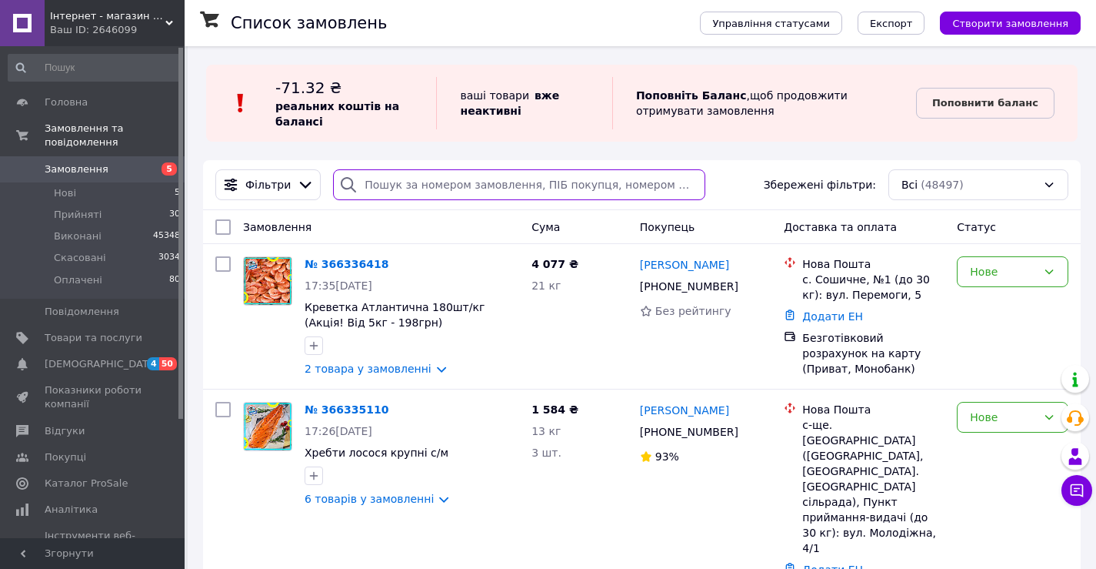
click at [437, 192] on input "search" at bounding box center [519, 184] width 372 height 31
paste input "[PHONE_NUMBER]"
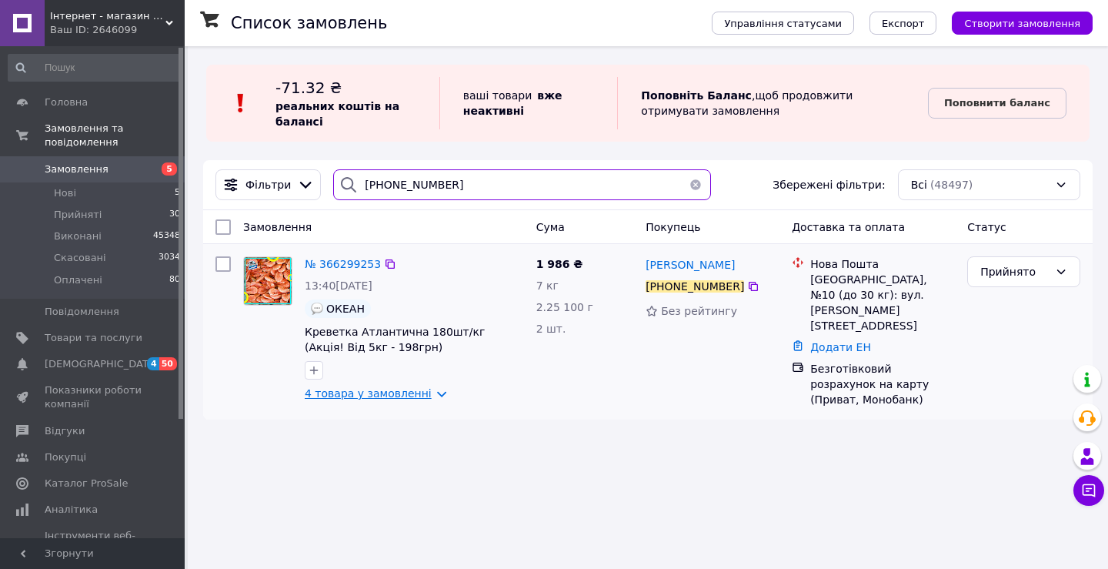
type input "[PHONE_NUMBER]"
click at [355, 393] on link "4 товара у замовленні" at bounding box center [368, 393] width 127 height 12
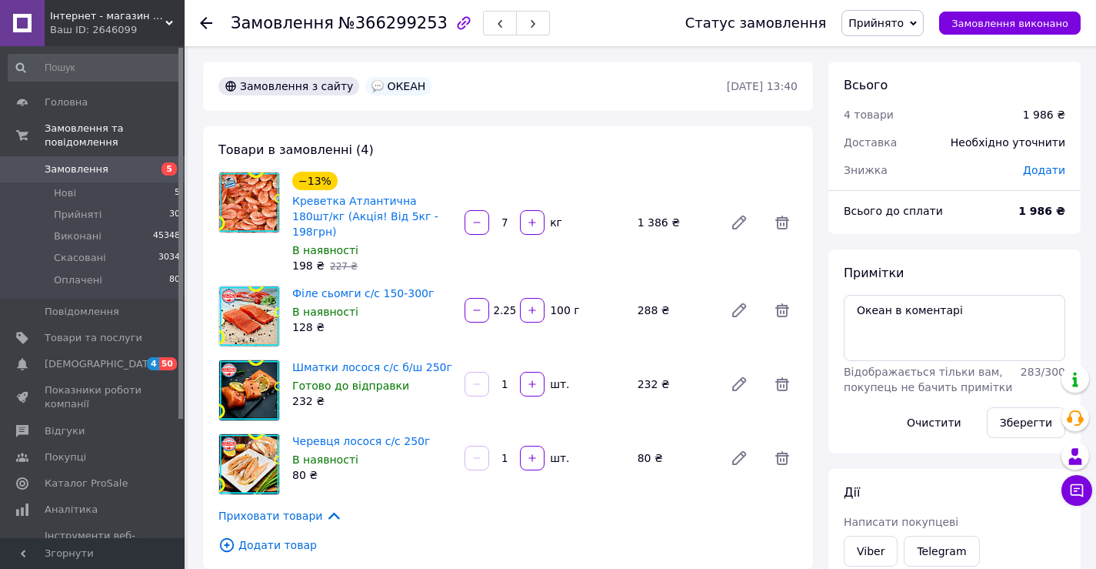
click at [904, 27] on span "Прийнято" at bounding box center [876, 23] width 55 height 12
click at [911, 99] on li "Оплачено" at bounding box center [882, 99] width 81 height 23
click at [852, 311] on textarea "Океан в коментарі" at bounding box center [955, 328] width 222 height 66
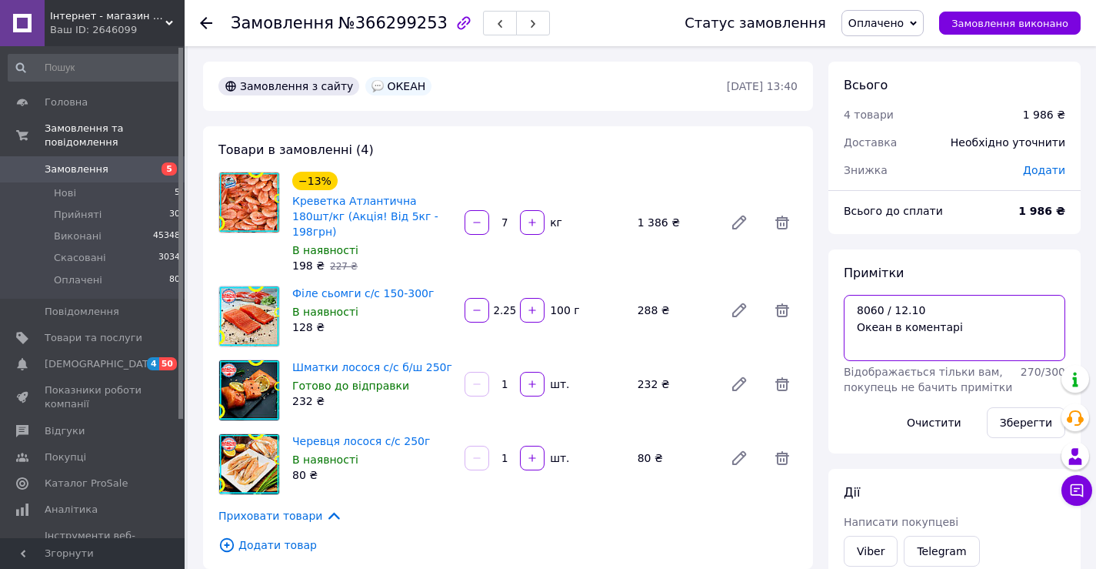
click at [959, 332] on textarea "8060 / 12.10 Океан в коментарі" at bounding box center [955, 328] width 222 height 66
type textarea "8060 / 12.10 Океан в коментарі"
click at [1011, 419] on button "Зберегти" at bounding box center [1026, 422] width 78 height 31
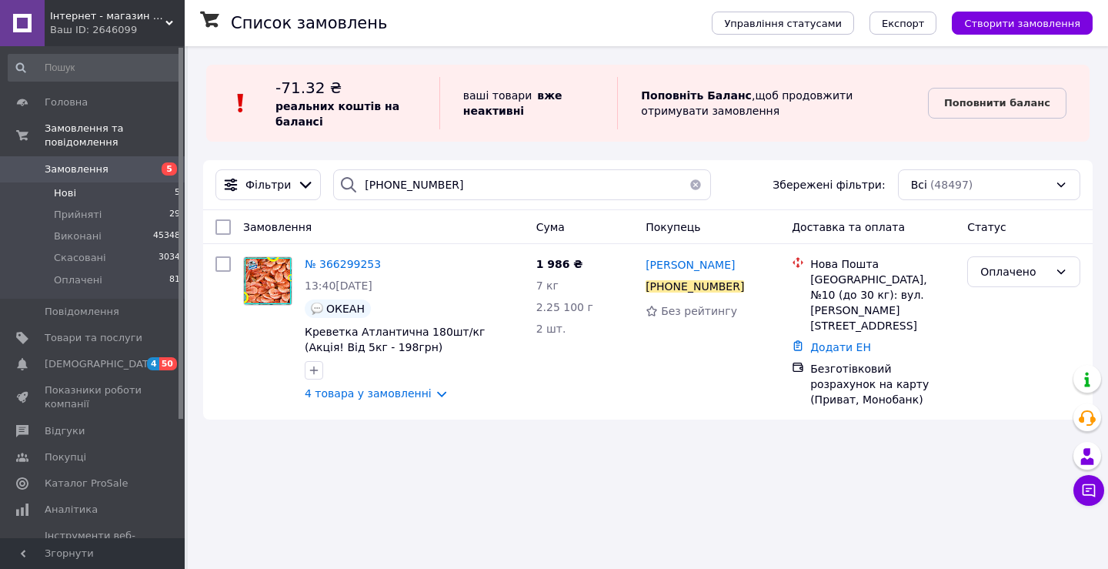
click at [85, 182] on li "Нові 5" at bounding box center [94, 193] width 189 height 22
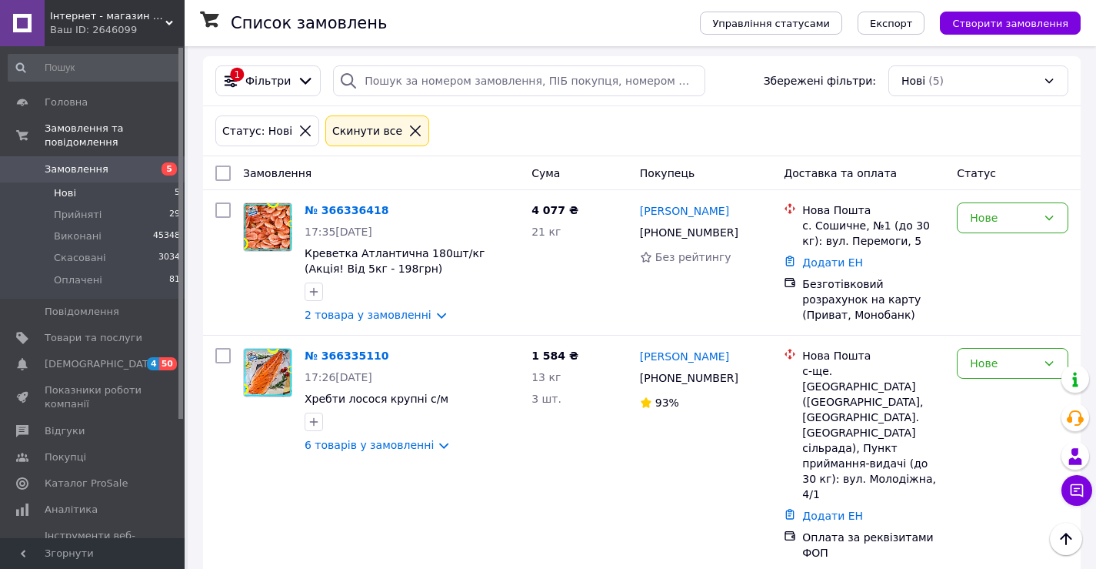
scroll to position [45, 0]
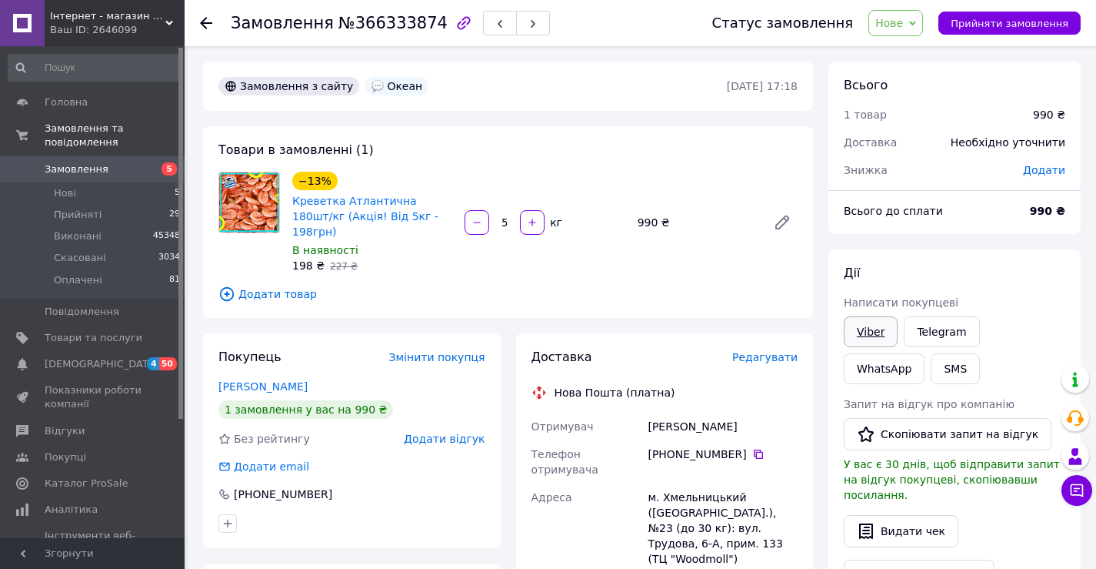
click at [867, 332] on link "Viber" at bounding box center [871, 331] width 54 height 31
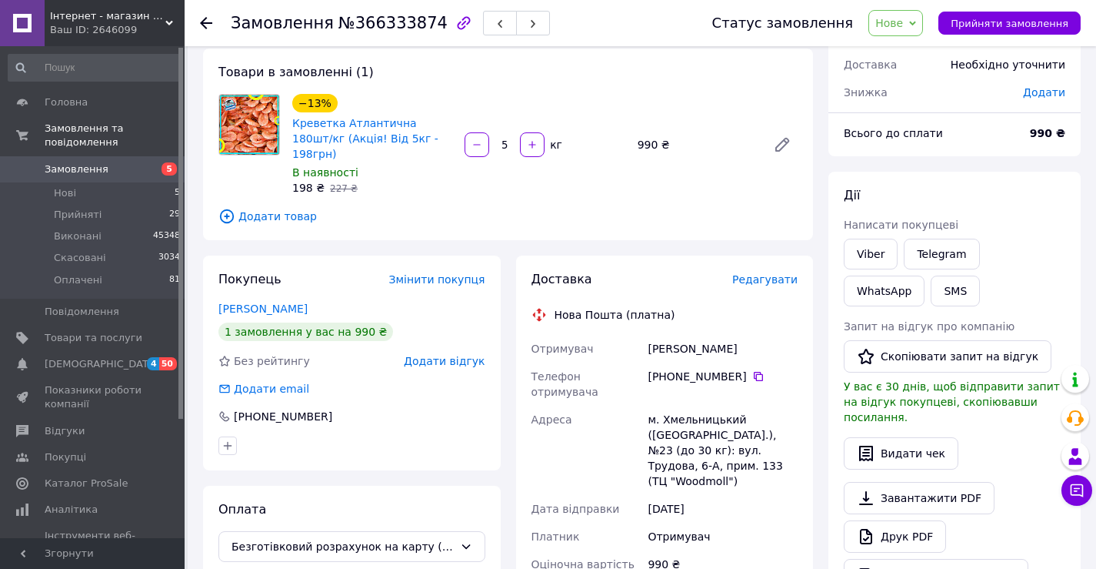
scroll to position [77, 0]
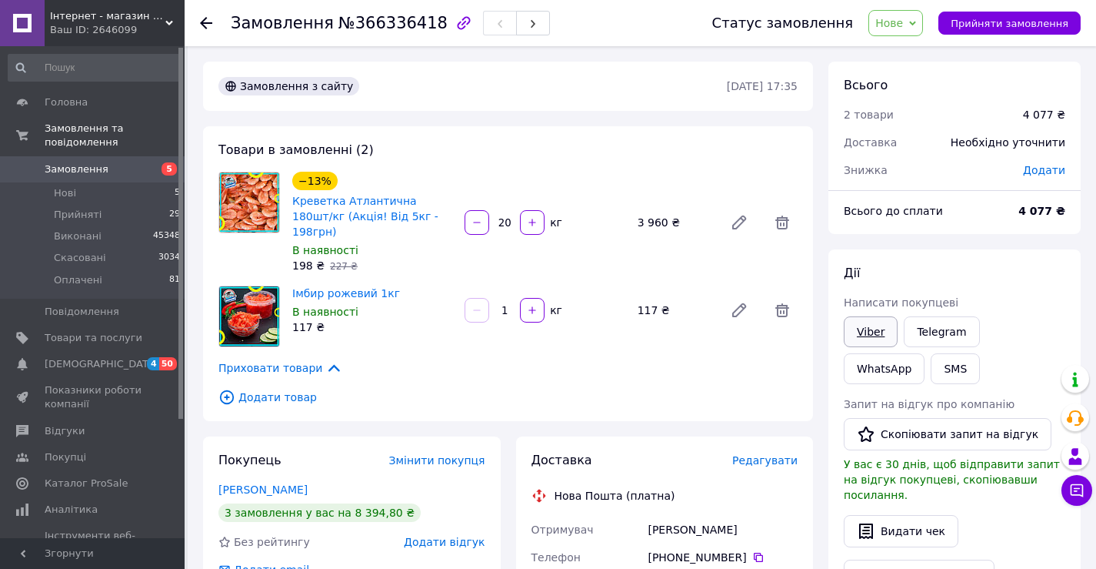
click at [870, 335] on link "Viber" at bounding box center [871, 331] width 54 height 31
click at [901, 29] on span "Нове" at bounding box center [890, 23] width 28 height 12
click at [917, 55] on li "Прийнято" at bounding box center [904, 53] width 71 height 23
